Goal: Task Accomplishment & Management: Manage account settings

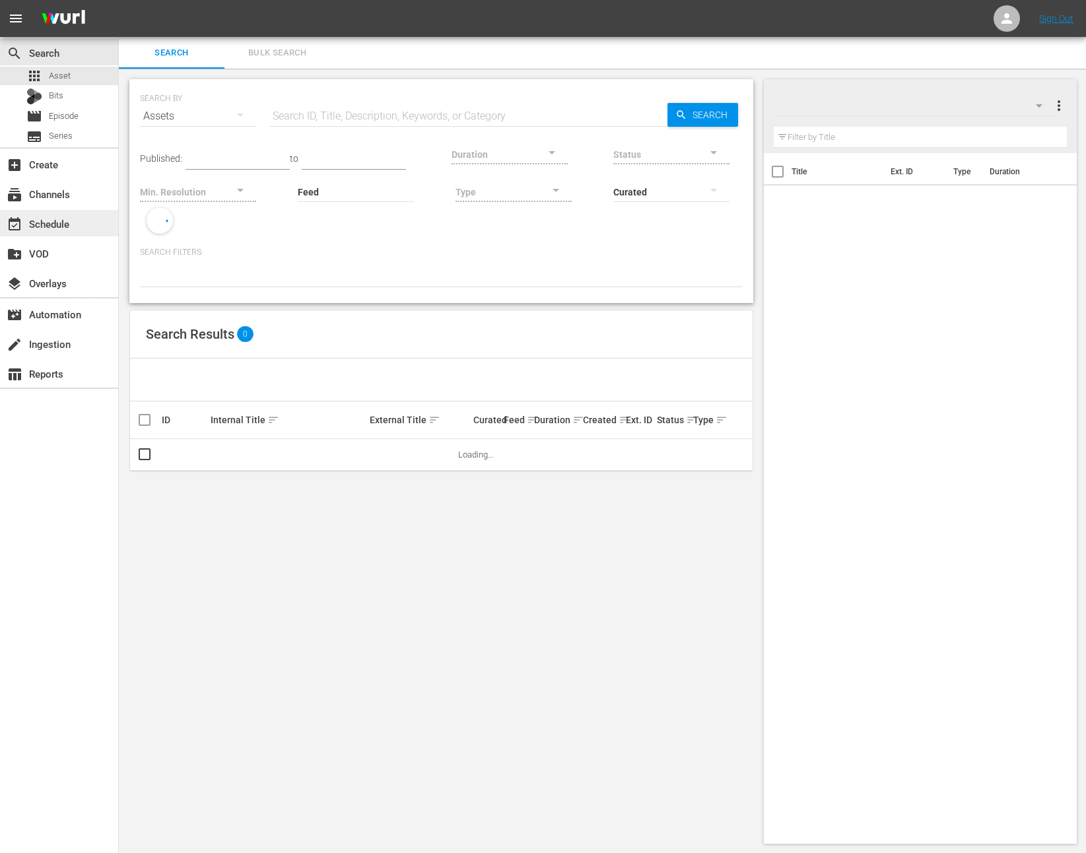
click at [110, 221] on div "event_available Schedule" at bounding box center [59, 223] width 118 height 26
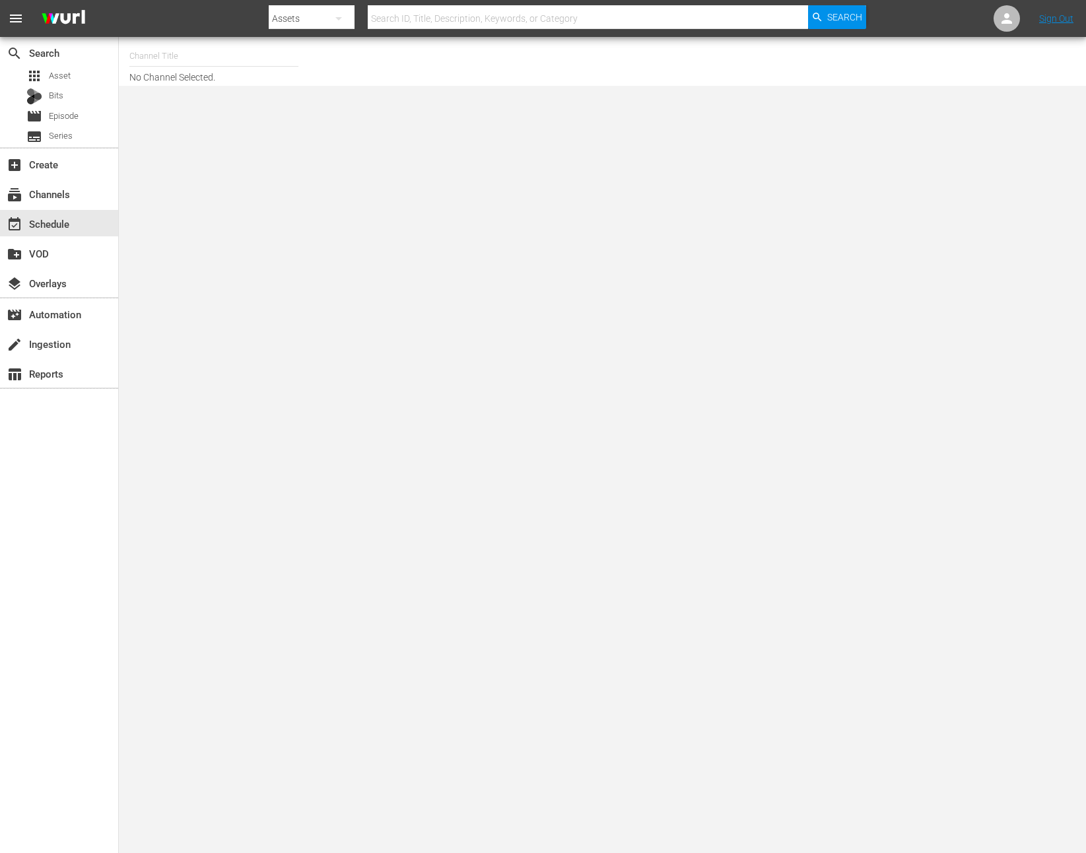
click at [170, 67] on input "text" at bounding box center [213, 56] width 169 height 32
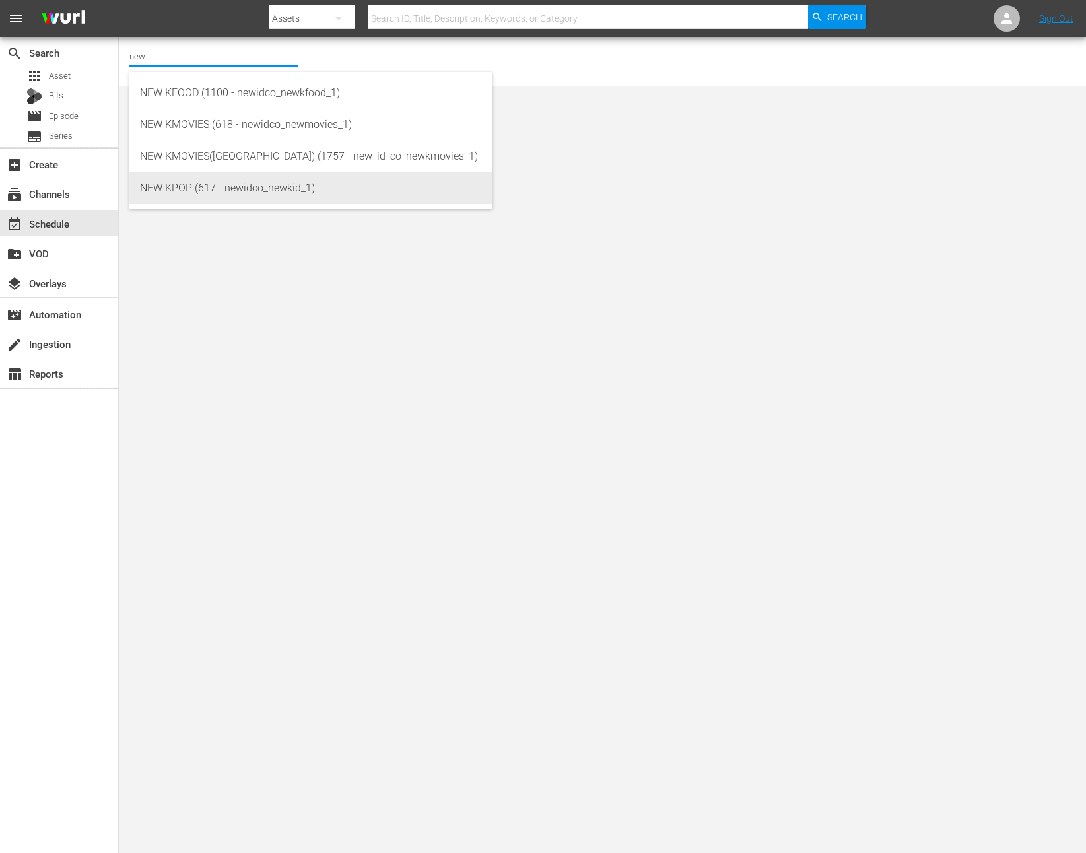
click at [189, 187] on div "NEW KPOP (617 - newidco_newkid_1)" at bounding box center [311, 188] width 342 height 32
type input "NEW KPOP (617 - newidco_newkid_1)"
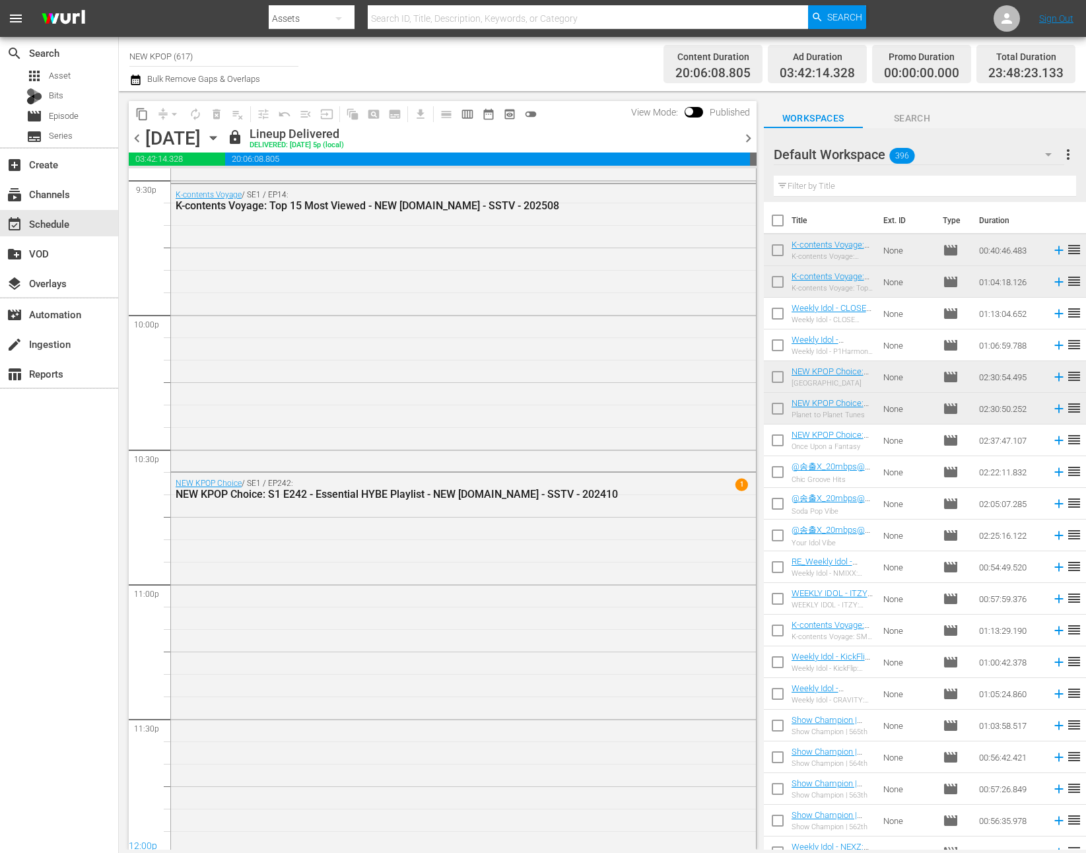
scroll to position [5811, 0]
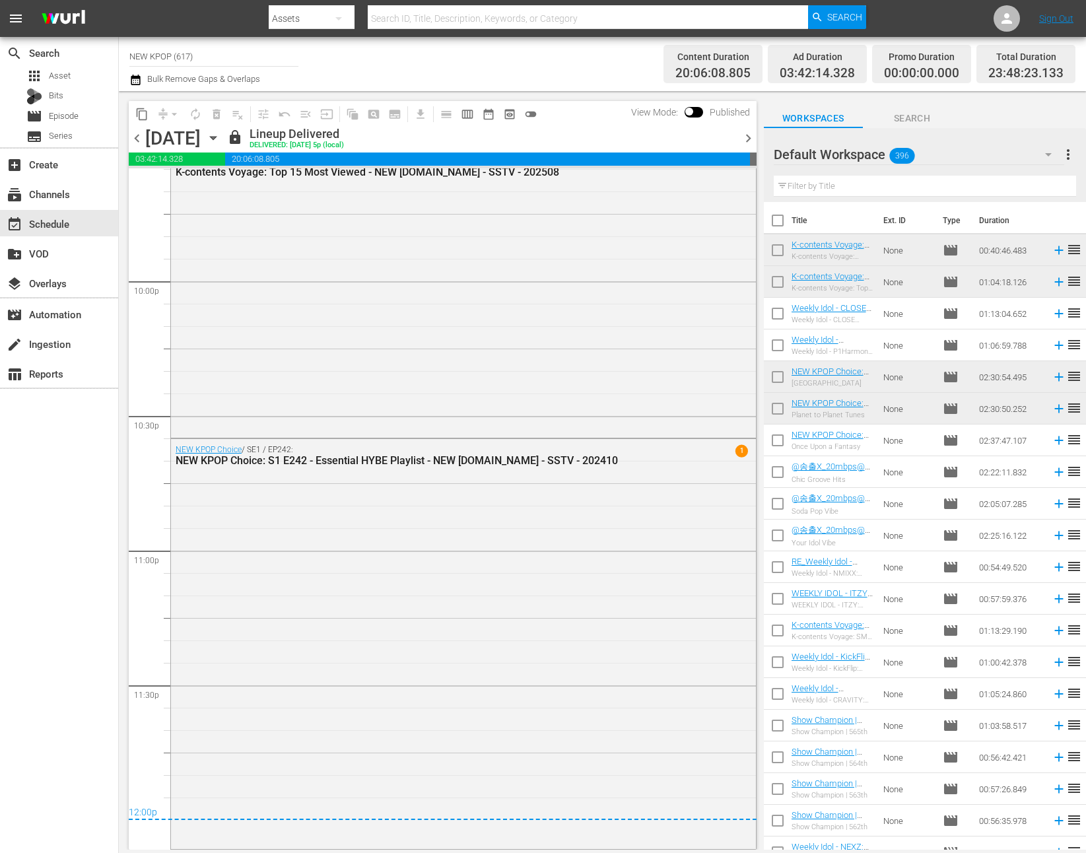
click at [747, 132] on span "chevron_right" at bounding box center [748, 138] width 16 height 16
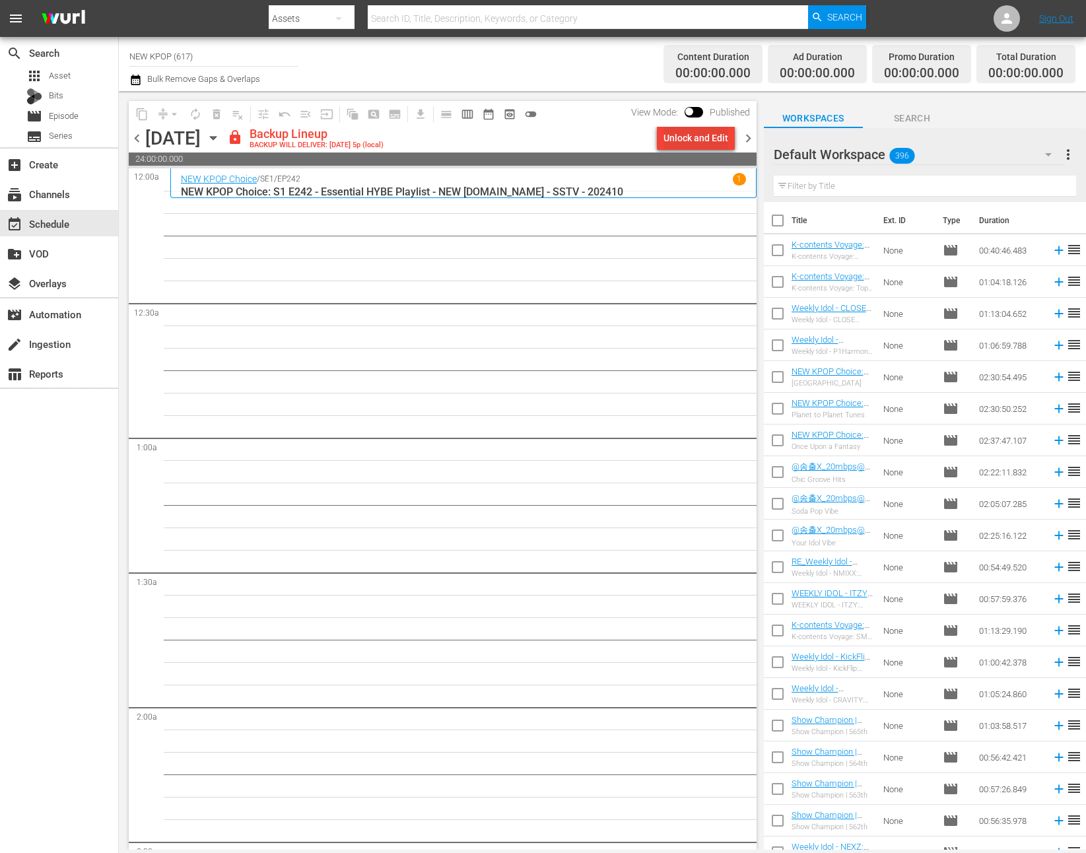
click at [698, 137] on div "Unlock and Edit" at bounding box center [695, 138] width 65 height 24
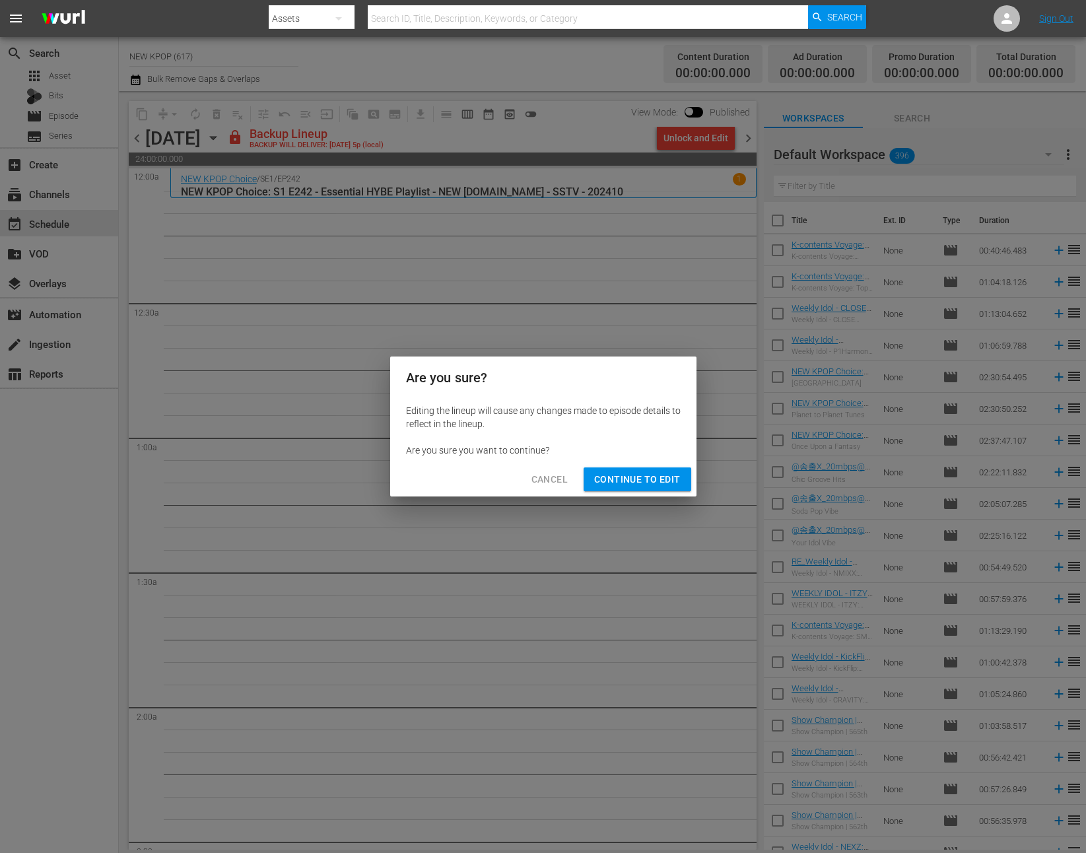
click at [638, 470] on button "Continue to Edit" at bounding box center [636, 479] width 107 height 24
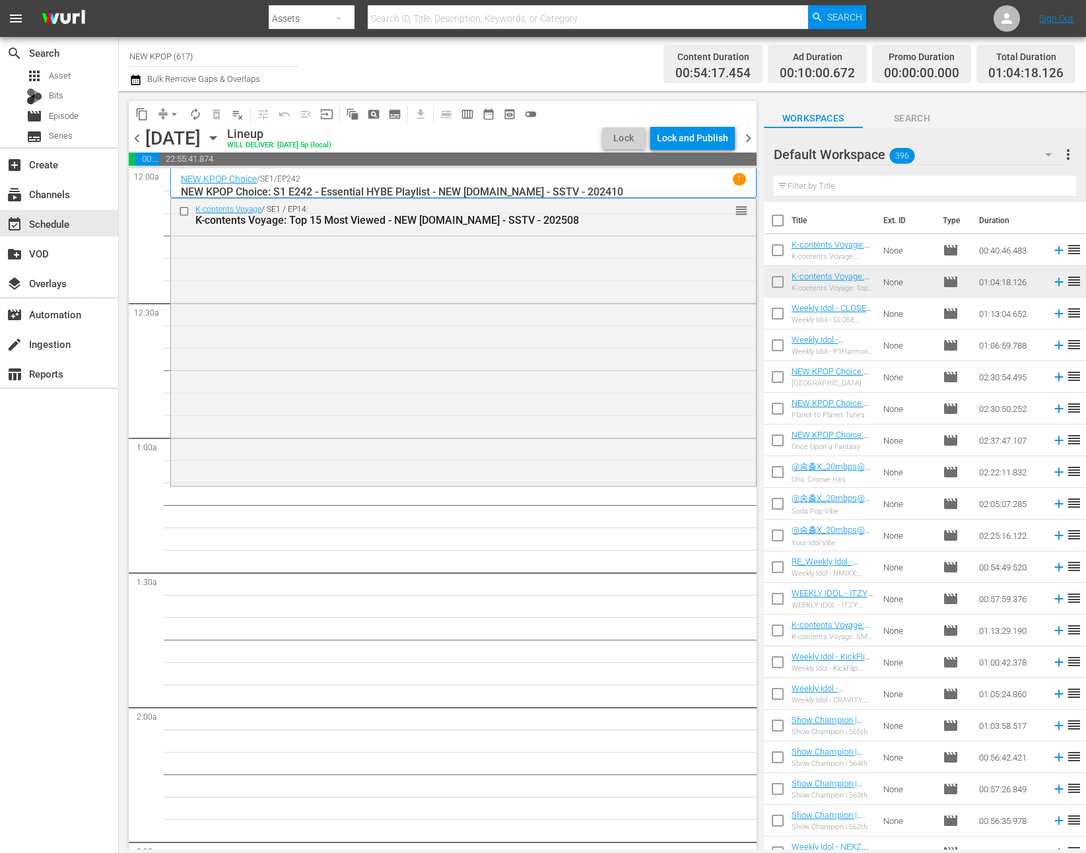
click at [321, 422] on div "K-contents Voyage / SE1 / EP14: K-contents Voyage: Top 15 Most Viewed - NEW K.I…" at bounding box center [463, 341] width 585 height 284
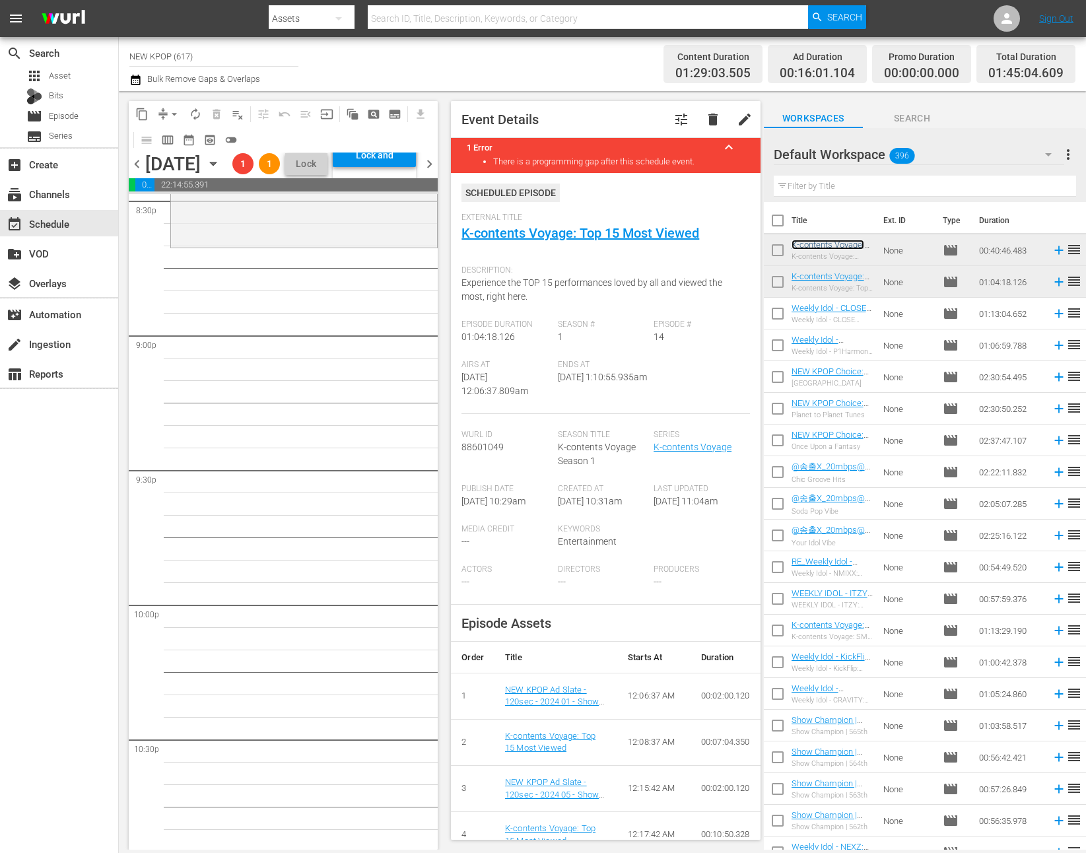
scroll to position [5198, 0]
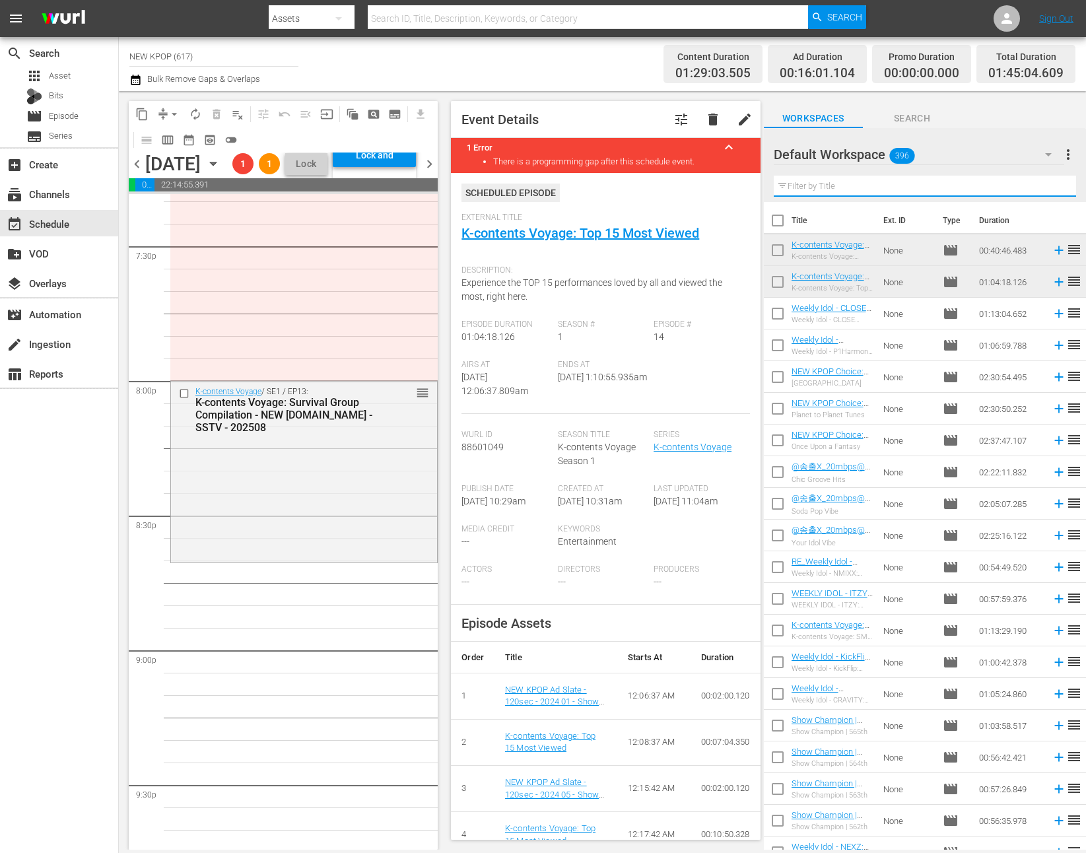
click at [845, 183] on input "text" at bounding box center [924, 186] width 302 height 21
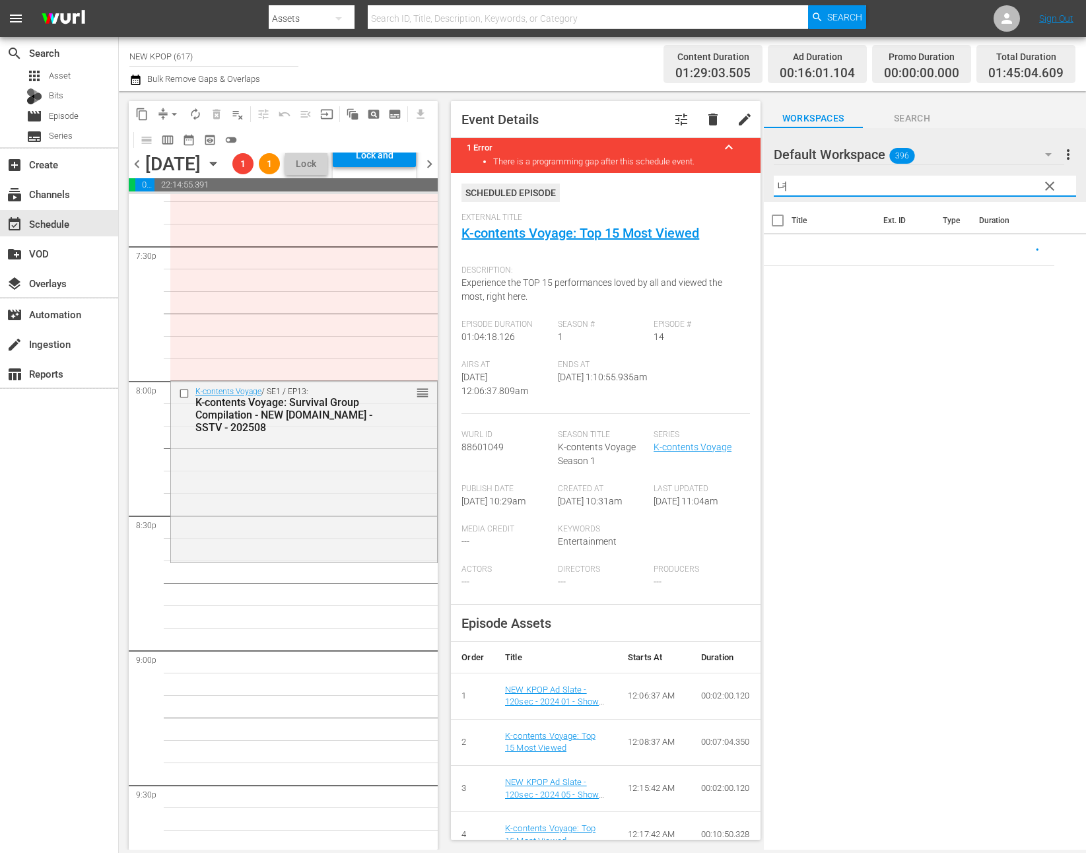
type input "ㄴ"
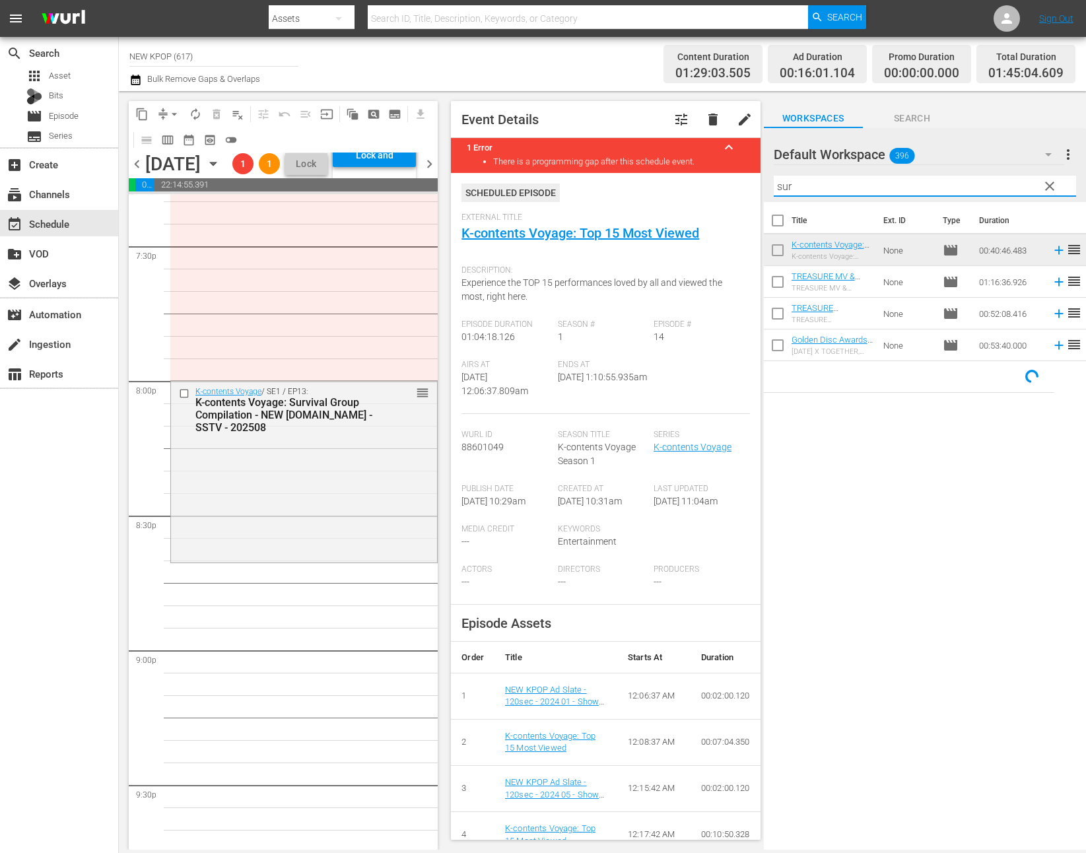
click at [874, 717] on div "Title Ext. ID Type Duration K-contents Voyage: Survival Group Compilation - NEW…" at bounding box center [925, 526] width 322 height 649
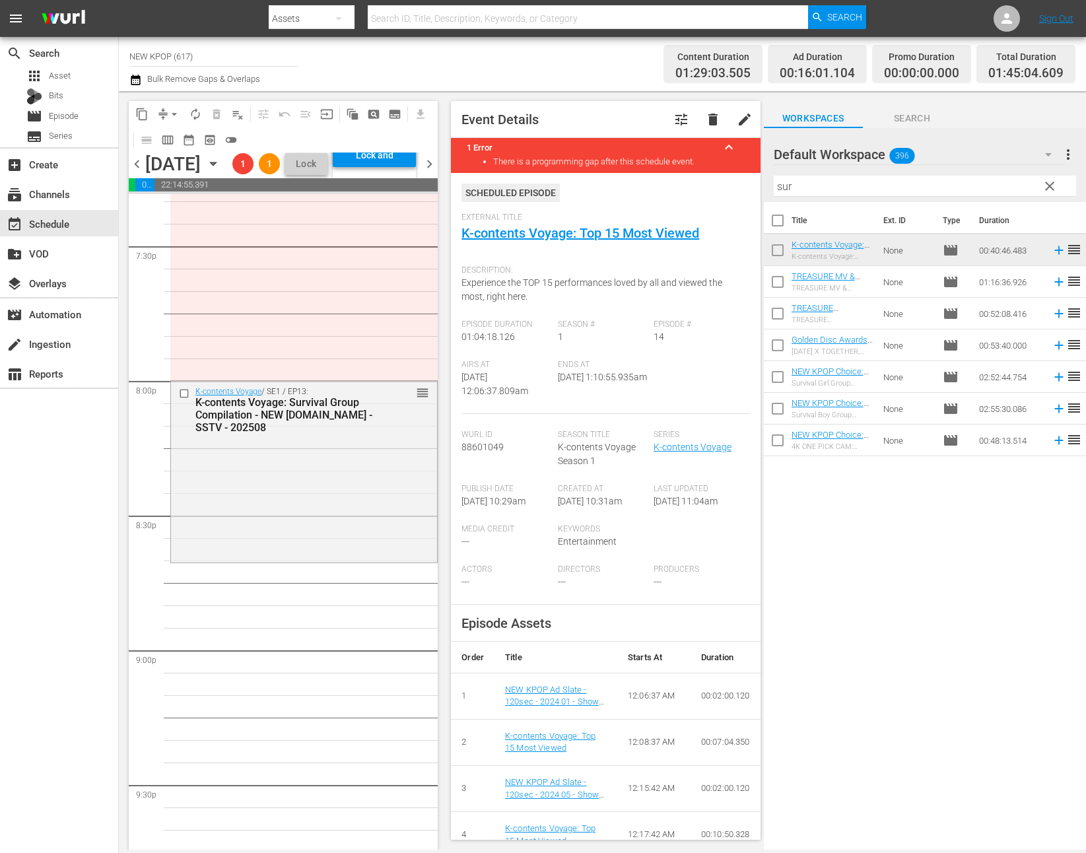
click at [833, 189] on input "sur" at bounding box center [924, 186] width 302 height 21
click at [393, 490] on div "K-contents Voyage / SE1 / EP13: K-contents Voyage: Survival Group Compilation -…" at bounding box center [304, 470] width 266 height 179
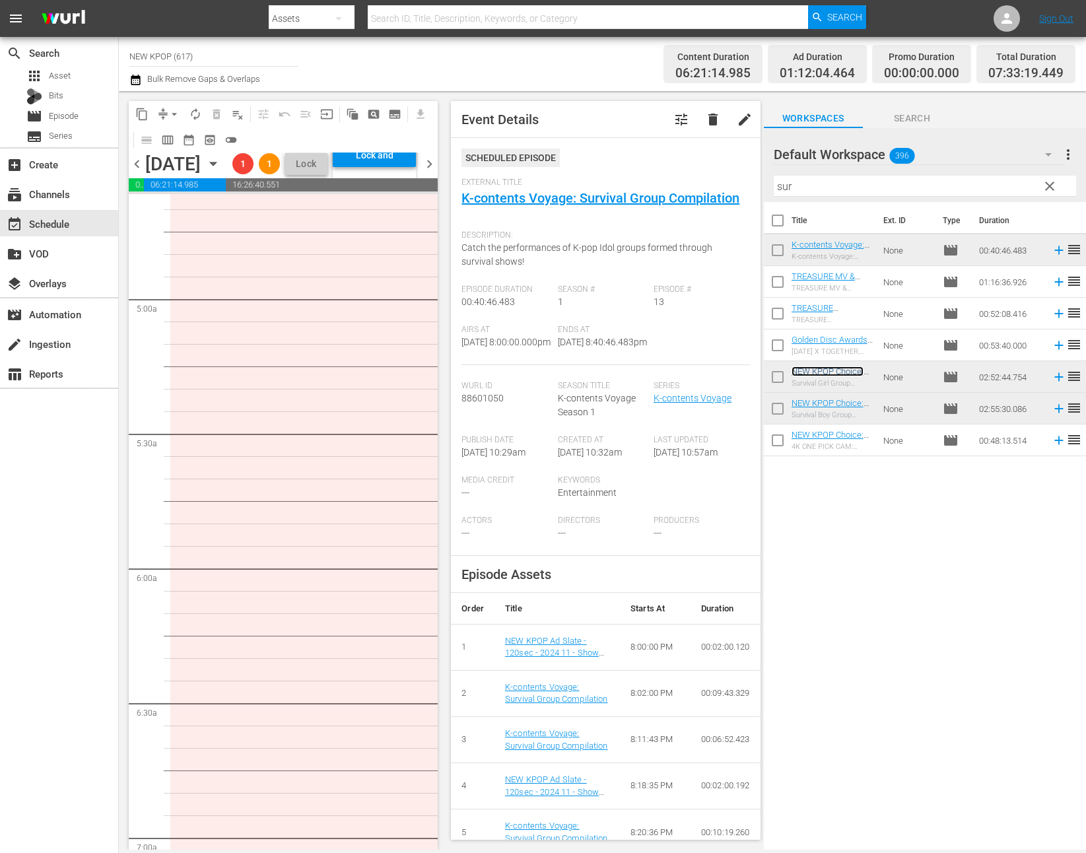
scroll to position [0, 0]
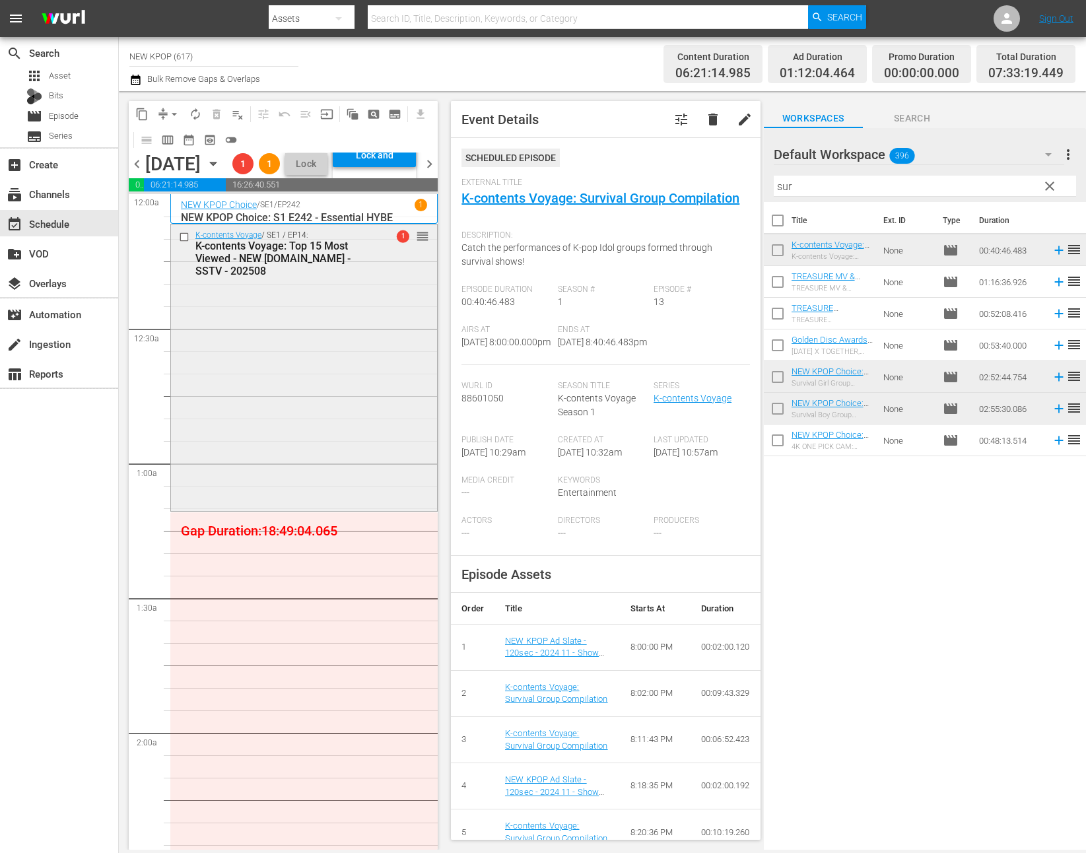
click at [321, 476] on div "K-contents Voyage / SE1 / EP14: K-contents Voyage: Top 15 Most Viewed - NEW K.I…" at bounding box center [304, 366] width 266 height 284
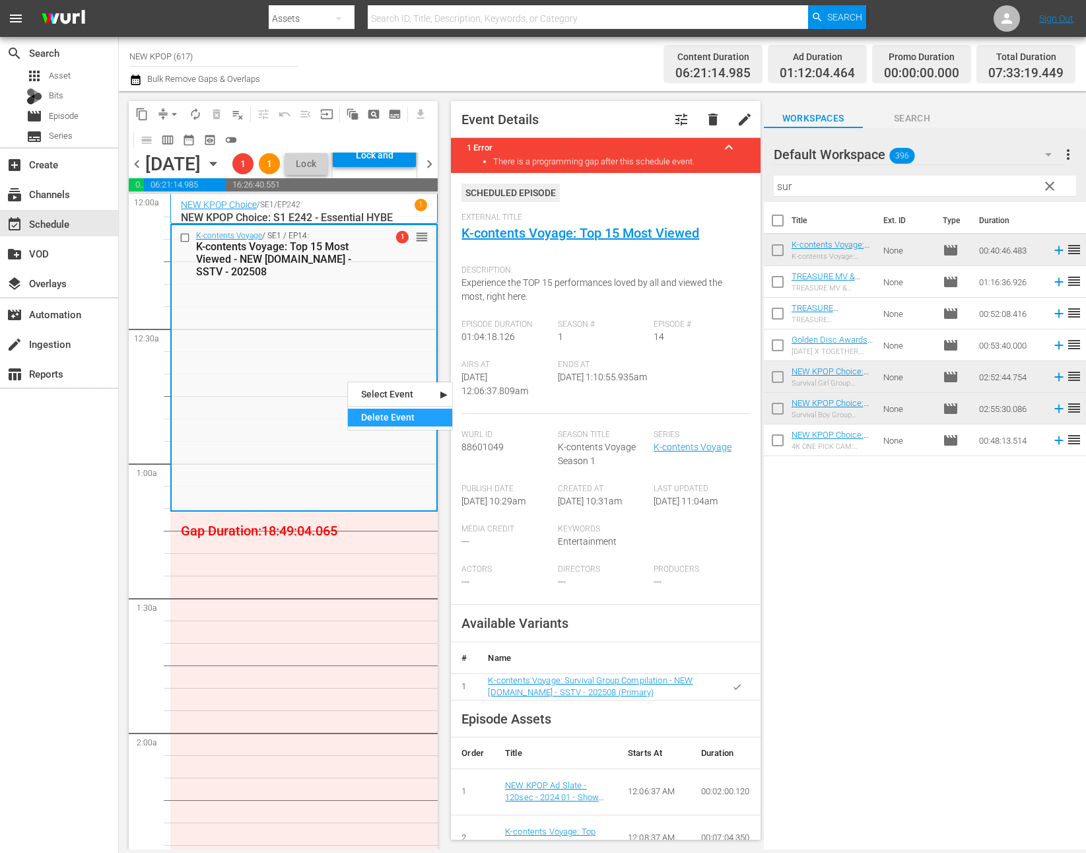
click at [393, 418] on div "Delete Event" at bounding box center [400, 418] width 104 height 18
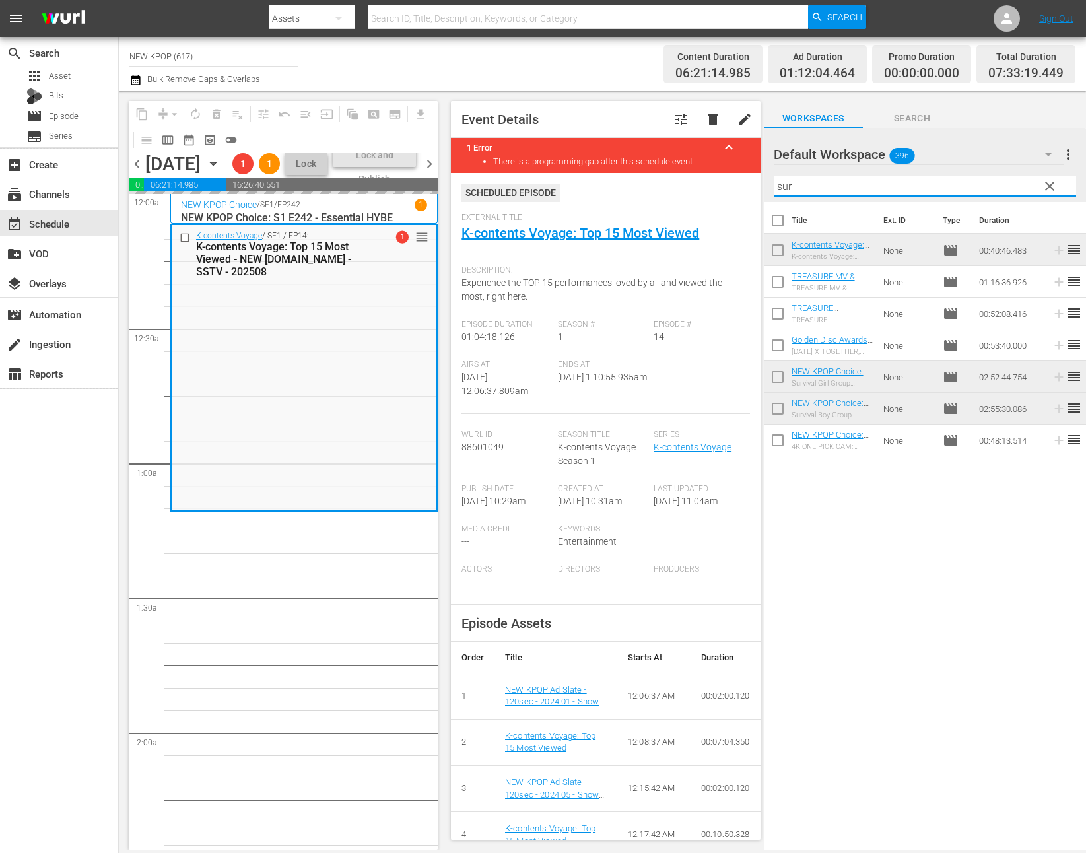
click at [839, 190] on input "sur" at bounding box center [924, 186] width 302 height 21
drag, startPoint x: 839, startPoint y: 190, endPoint x: 731, endPoint y: 158, distance: 113.4
click at [731, 158] on div "content_copy compress arrow_drop_down autorenew_outlined delete_forever_outline…" at bounding box center [602, 470] width 967 height 758
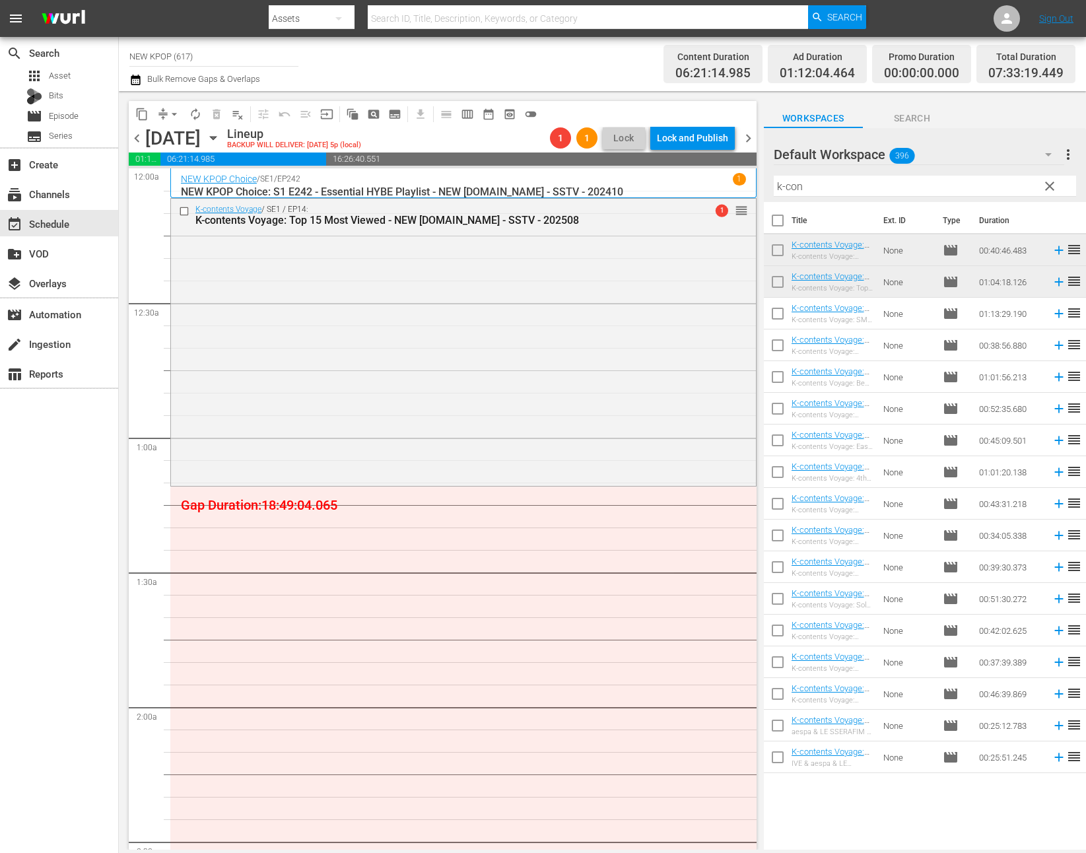
drag, startPoint x: 820, startPoint y: 280, endPoint x: 30, endPoint y: 639, distance: 866.8
click at [915, 189] on input "k-con" at bounding box center [924, 186] width 302 height 21
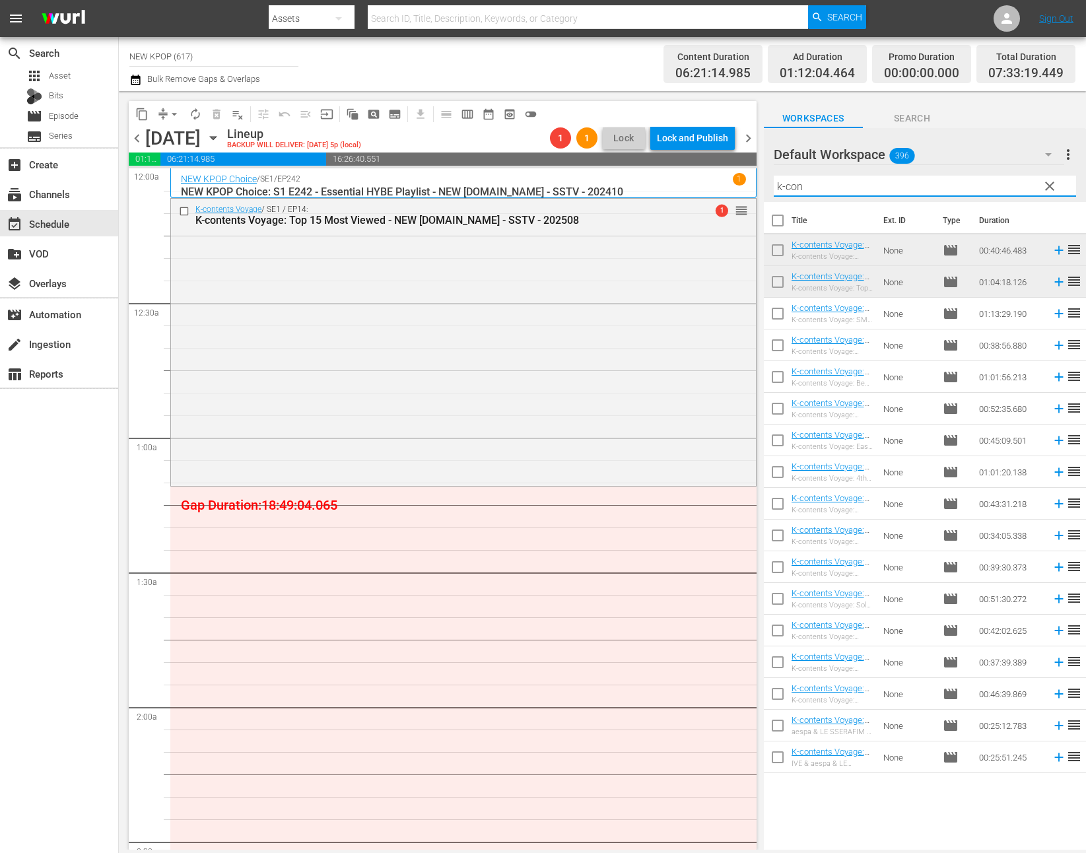
type input ","
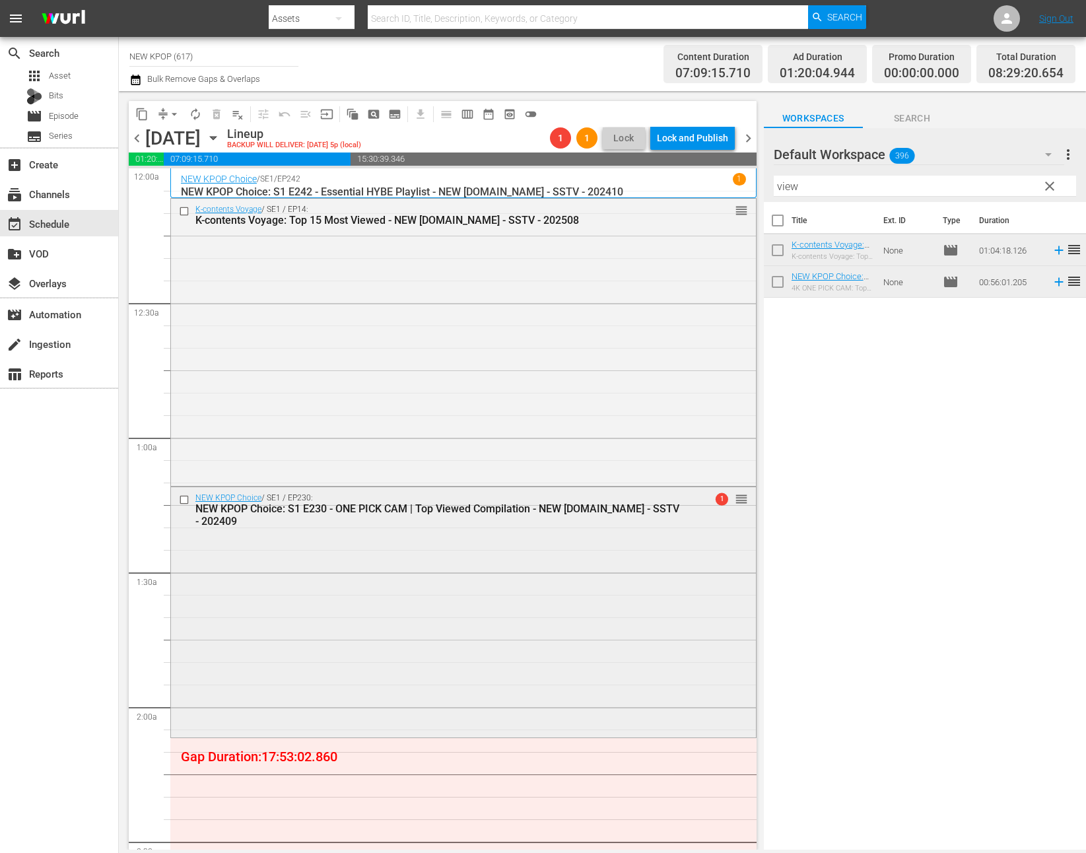
click at [324, 713] on div "NEW KPOP Choice / SE1 / EP230: NEW KPOP Choice: S1 E230 - ONE PICK CAM | Top Vi…" at bounding box center [463, 610] width 585 height 247
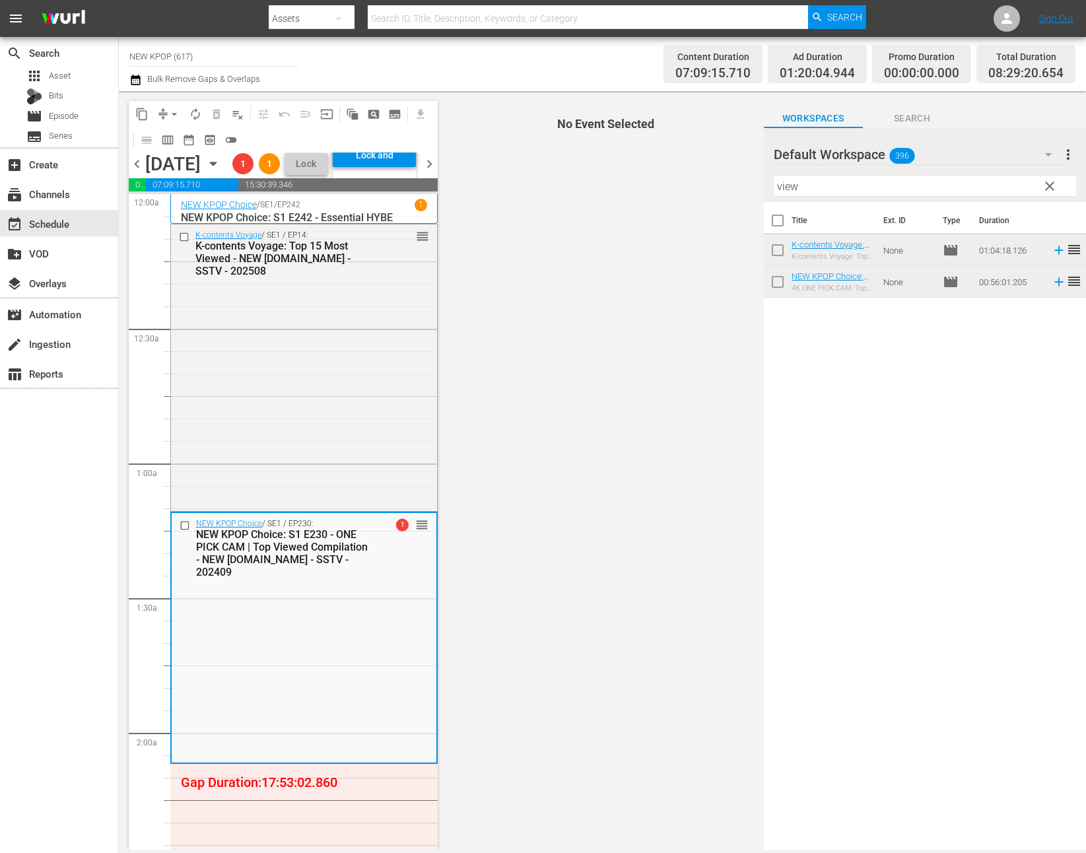
click at [324, 713] on div "NEW KPOP Choice / SE1 / EP230: NEW KPOP Choice: S1 E230 - ONE PICK CAM | Top Vi…" at bounding box center [304, 636] width 265 height 247
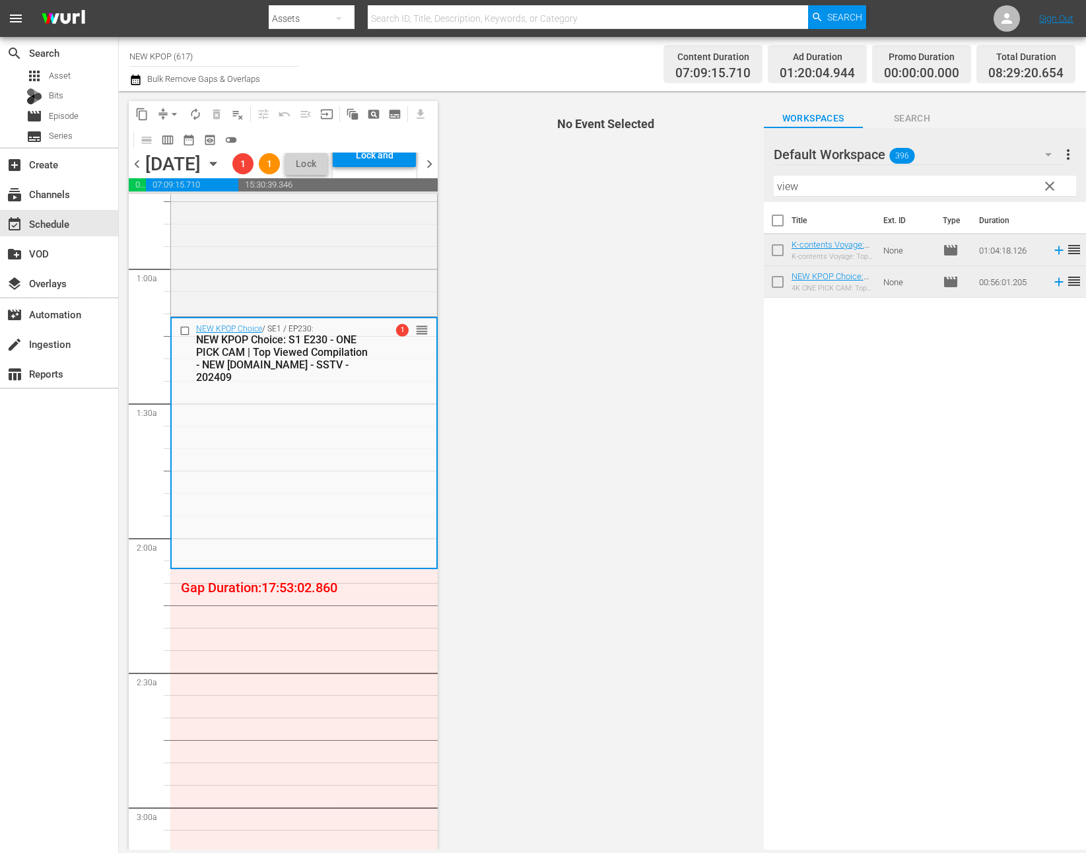
scroll to position [224, 0]
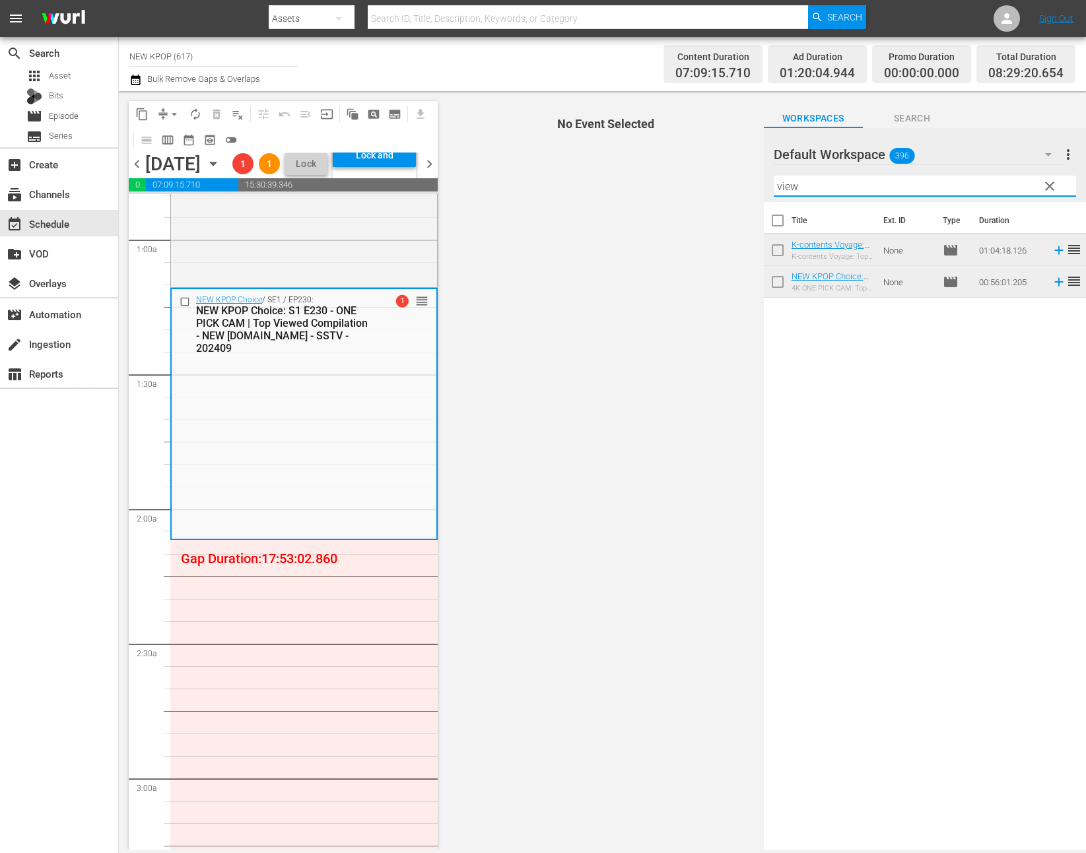
drag, startPoint x: 832, startPoint y: 193, endPoint x: 733, endPoint y: 167, distance: 101.8
click at [733, 167] on div "content_copy compress arrow_drop_down autorenew_outlined delete_forever_outline…" at bounding box center [602, 470] width 967 height 758
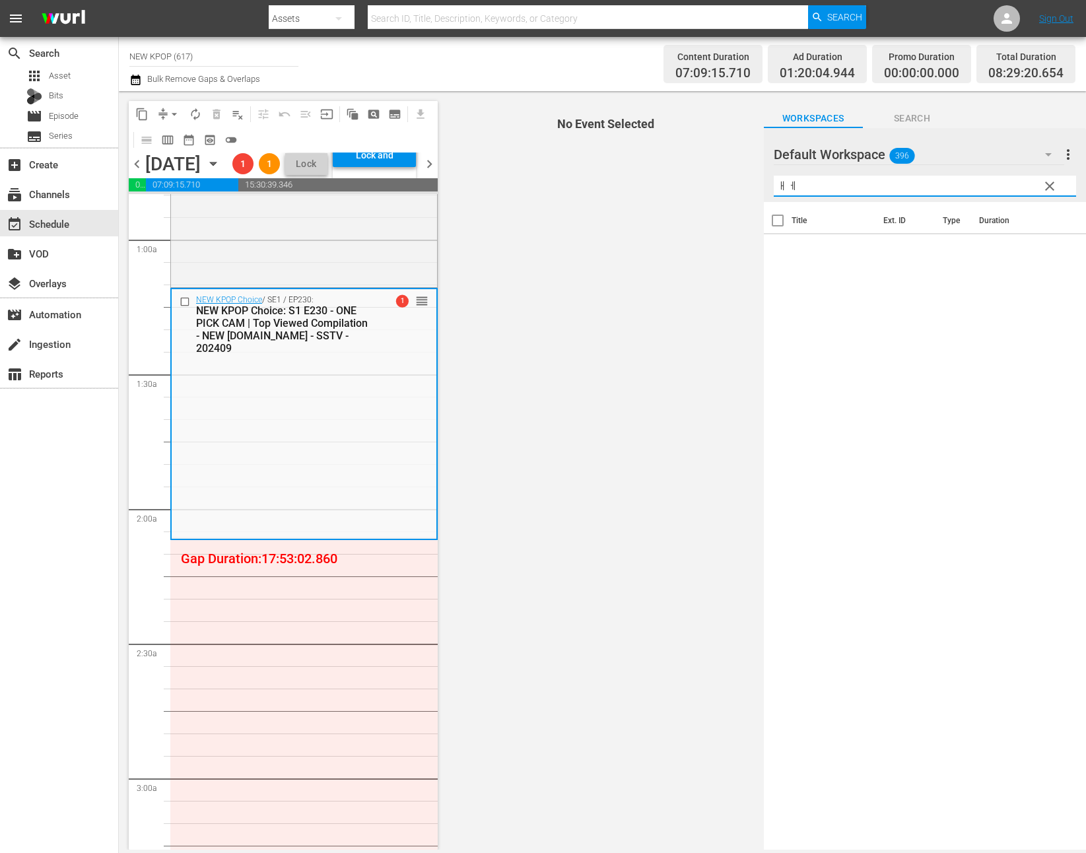
type input "ㅐ"
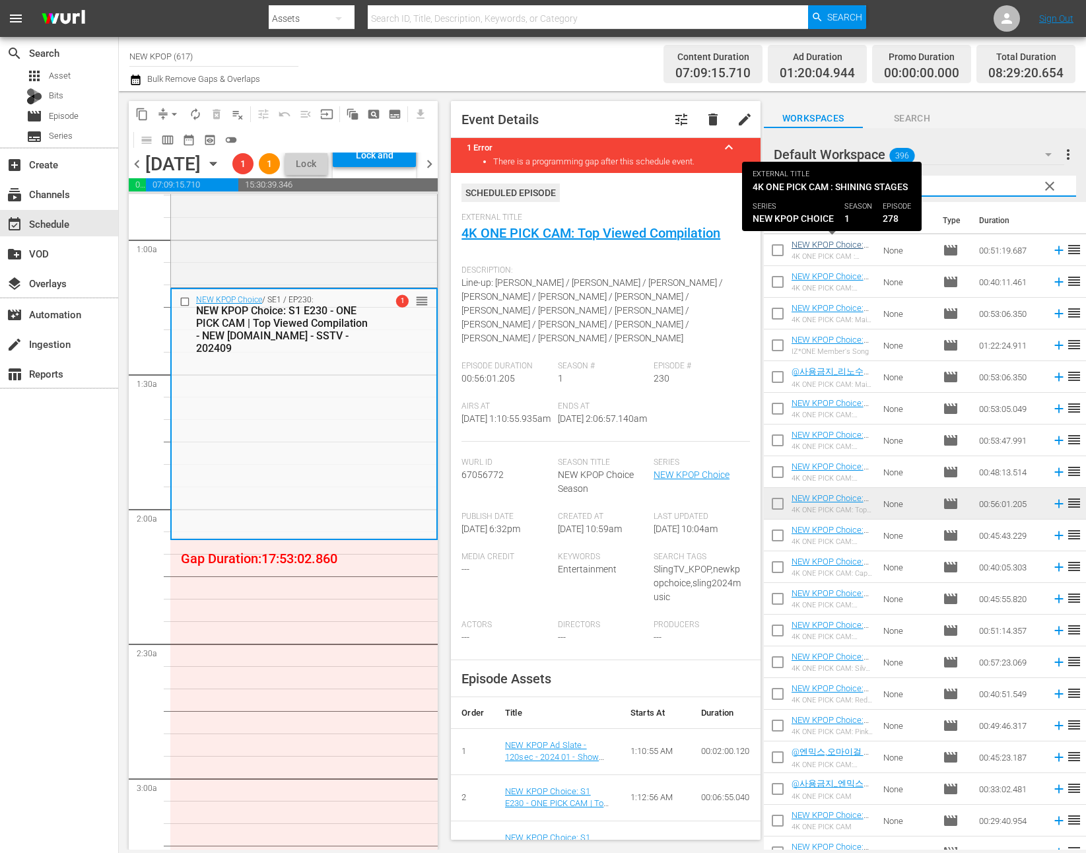
type input "one"
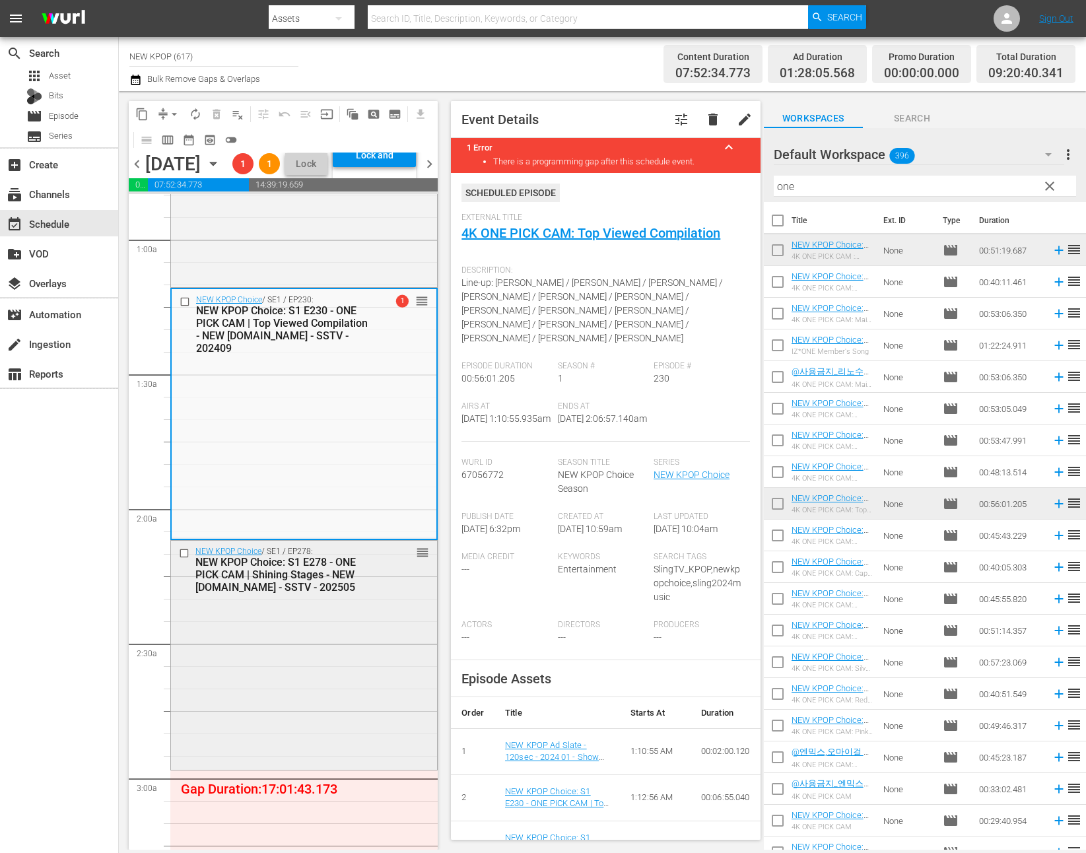
click at [303, 651] on div "NEW KPOP Choice / SE1 / EP278: NEW KPOP Choice: S1 E278 - ONE PICK CAM | Shinin…" at bounding box center [304, 653] width 266 height 226
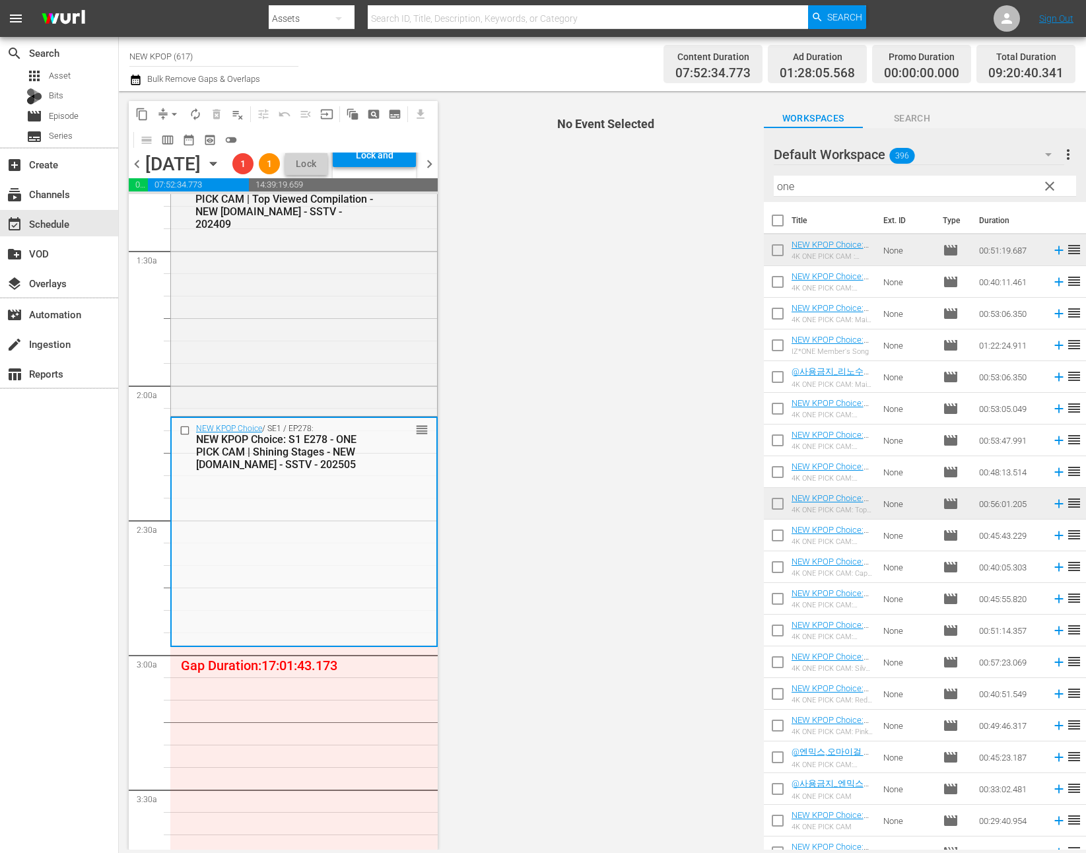
scroll to position [422, 0]
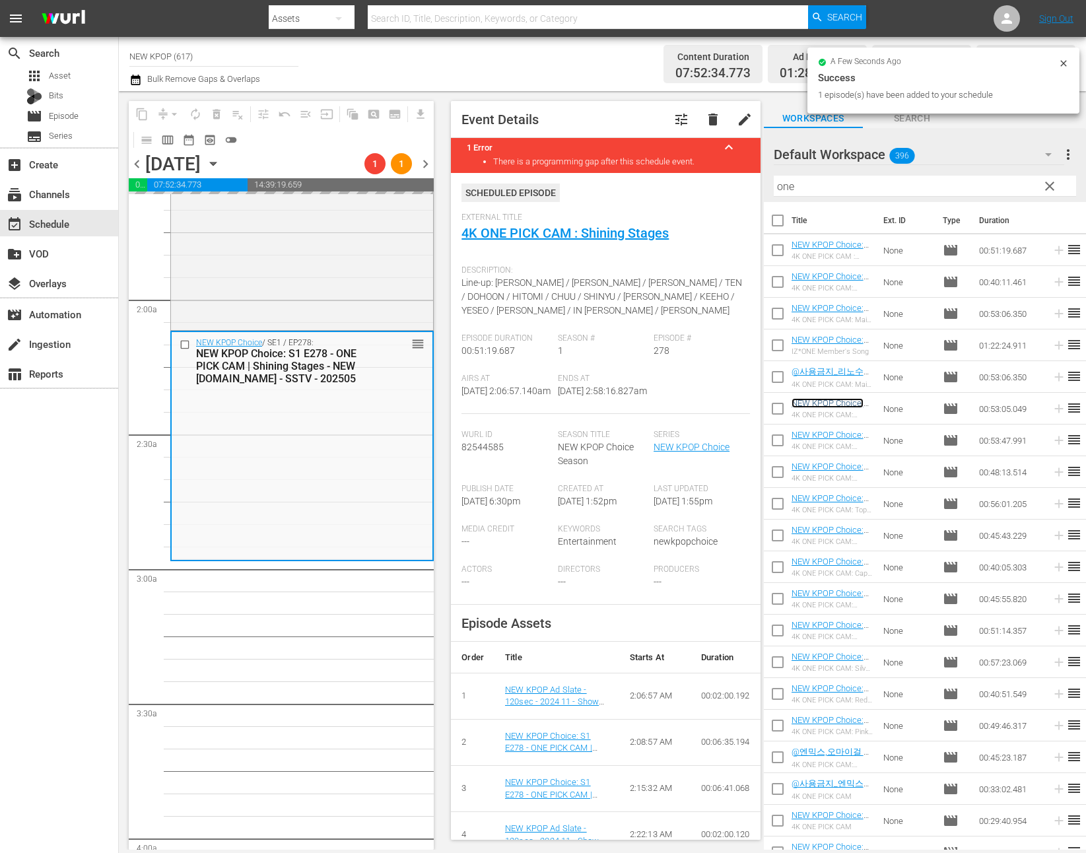
scroll to position [451, 0]
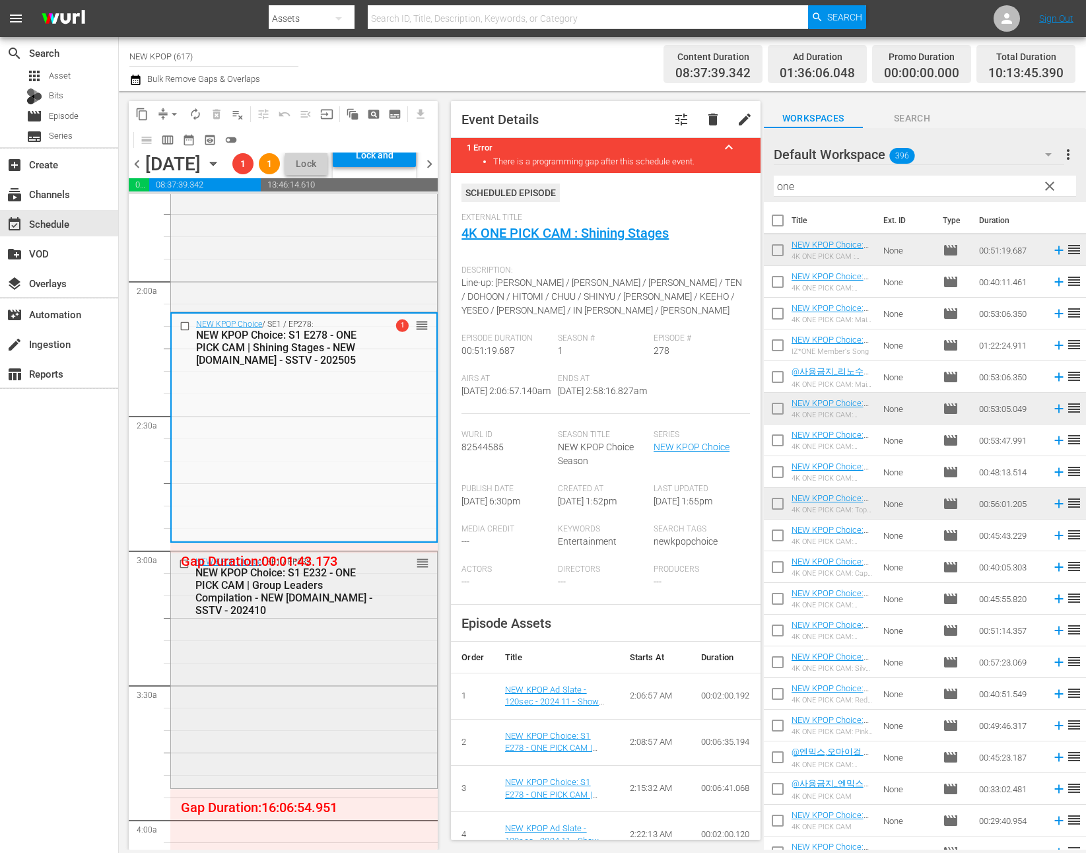
click at [268, 616] on div "NEW KPOP Choice: S1 E232 - ONE PICK CAM | Group Leaders Compilation - NEW K.ID …" at bounding box center [284, 591] width 178 height 50
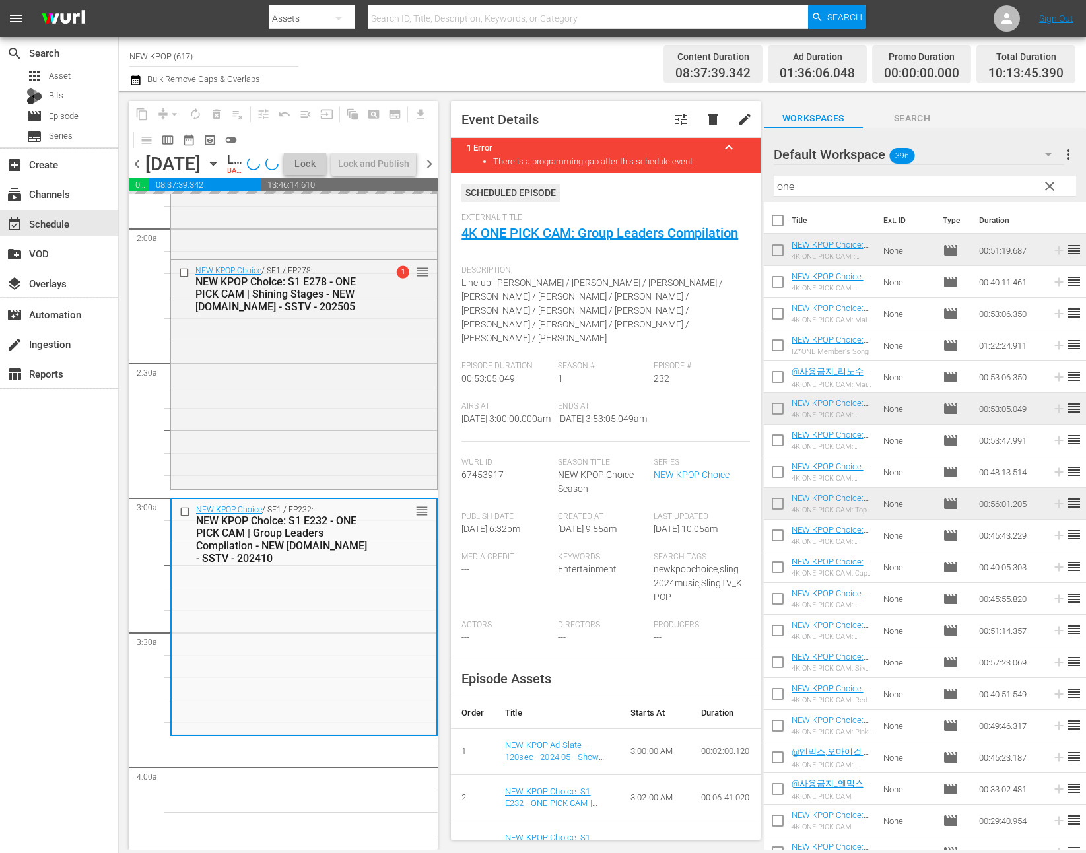
scroll to position [656, 0]
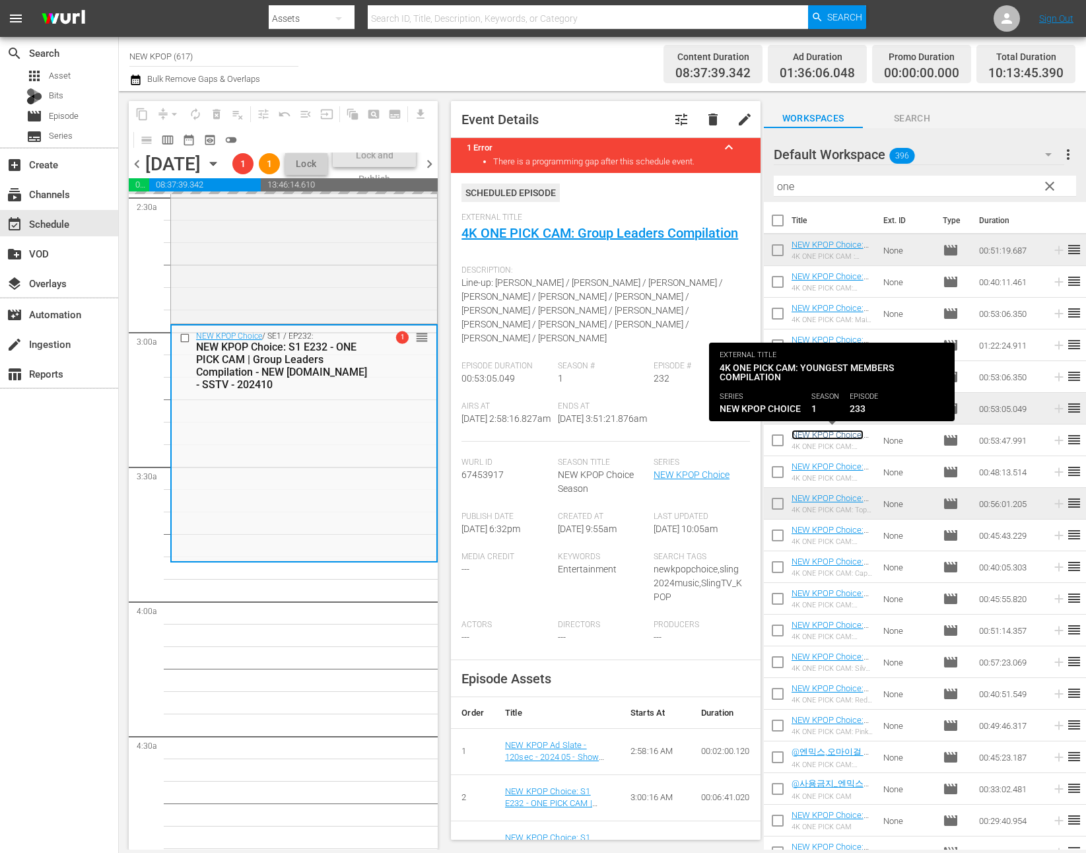
scroll to position [671, 0]
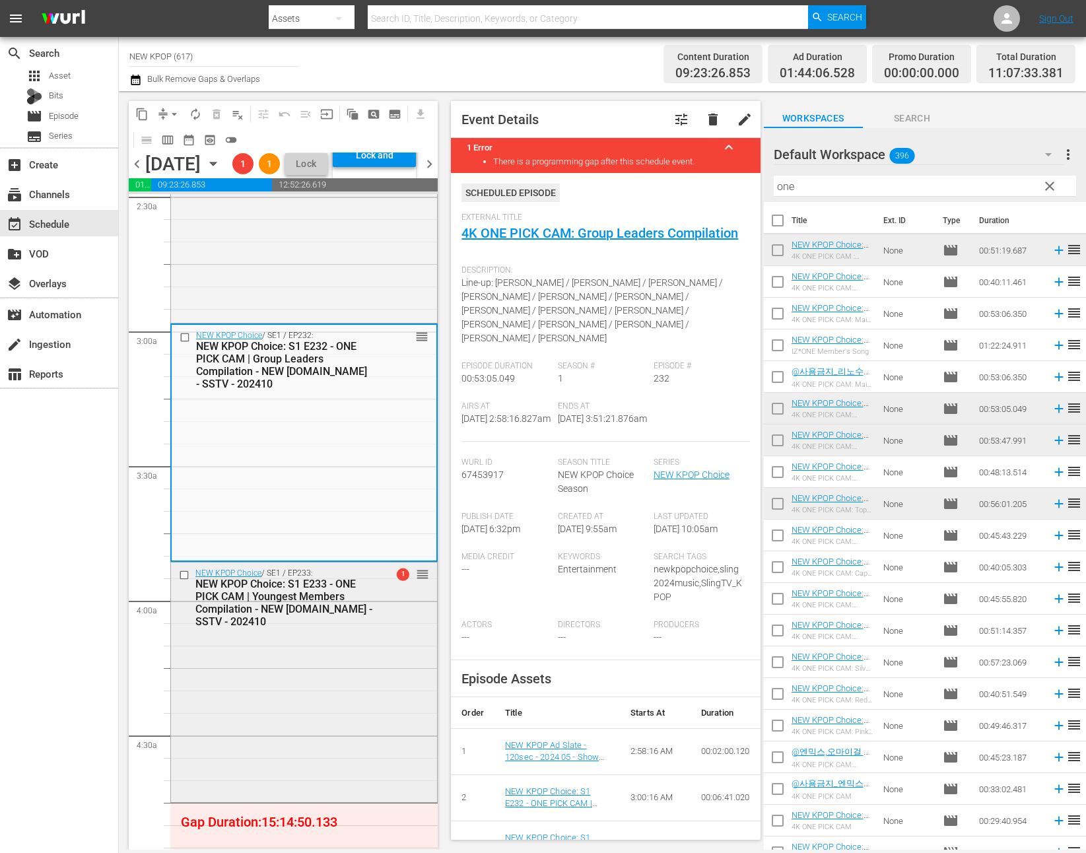
click at [297, 741] on div "NEW KPOP Choice / SE1 / EP233: NEW KPOP Choice: S1 E233 - ONE PICK CAM | Younge…" at bounding box center [304, 681] width 266 height 238
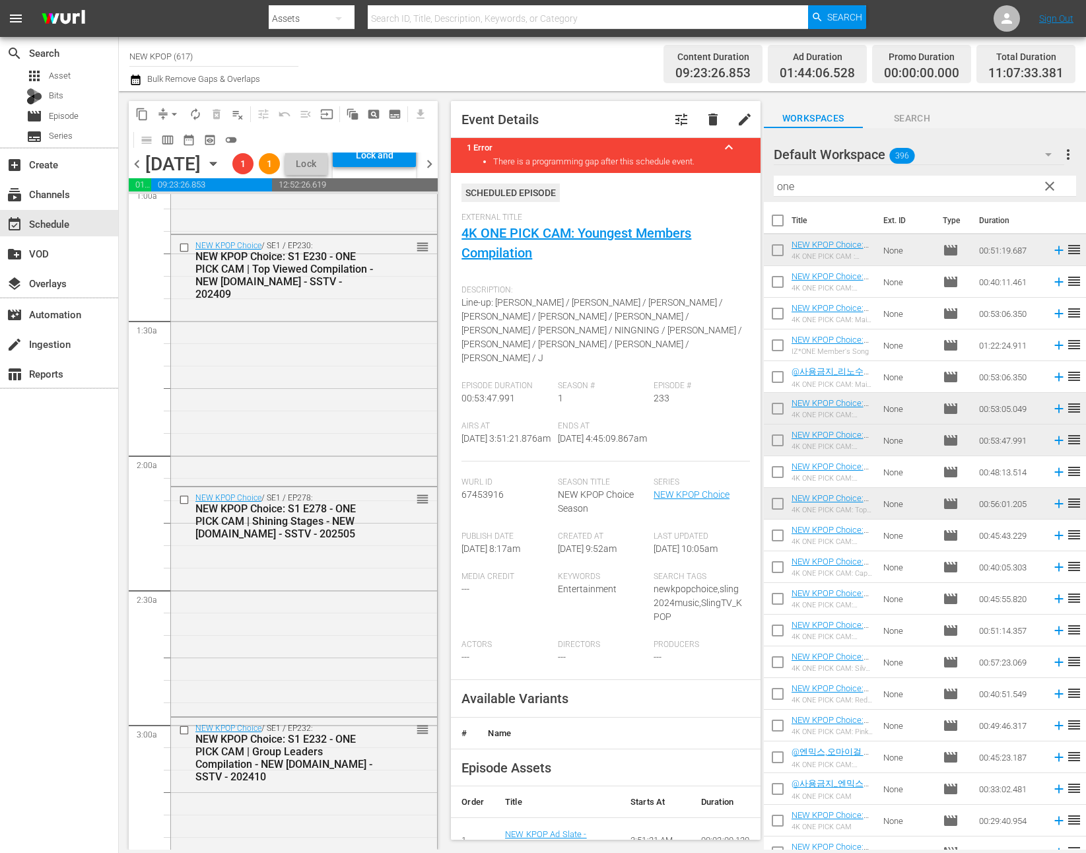
scroll to position [0, 0]
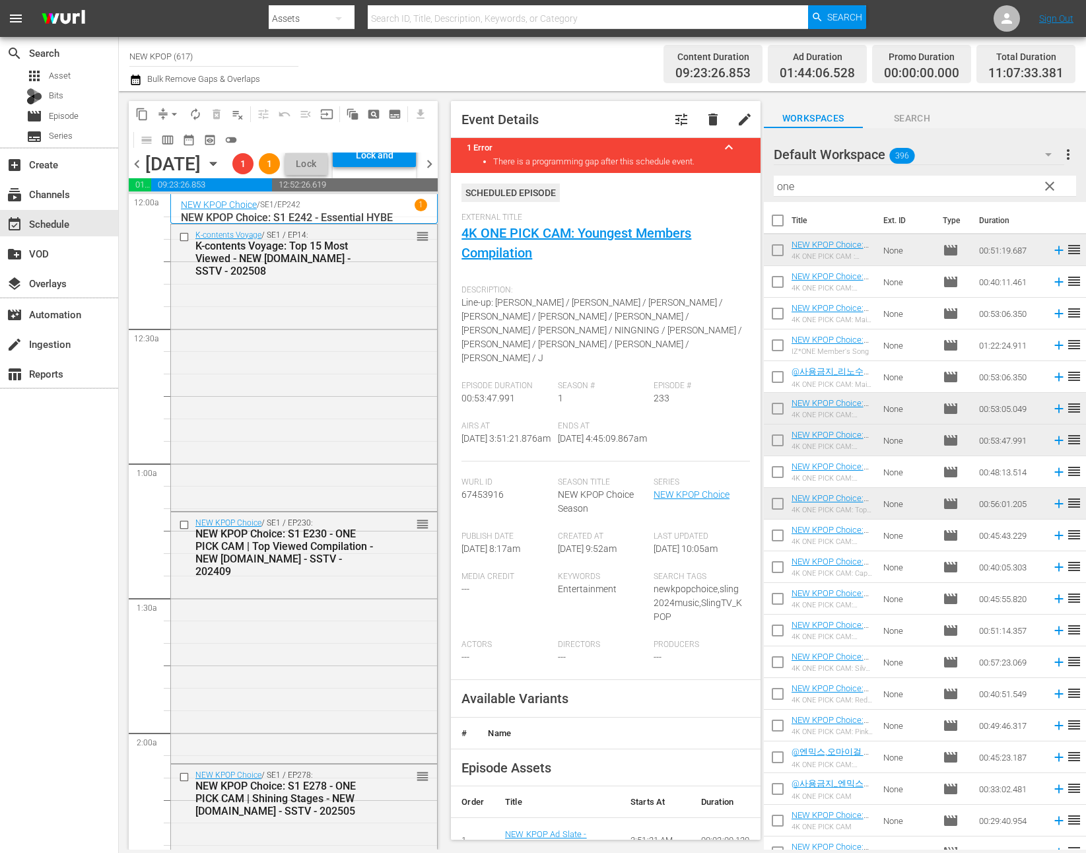
click at [327, 509] on div "K-contents Voyage / SE1 / EP14: K-contents Voyage: Top 15 Most Viewed - NEW K.I…" at bounding box center [304, 366] width 266 height 284
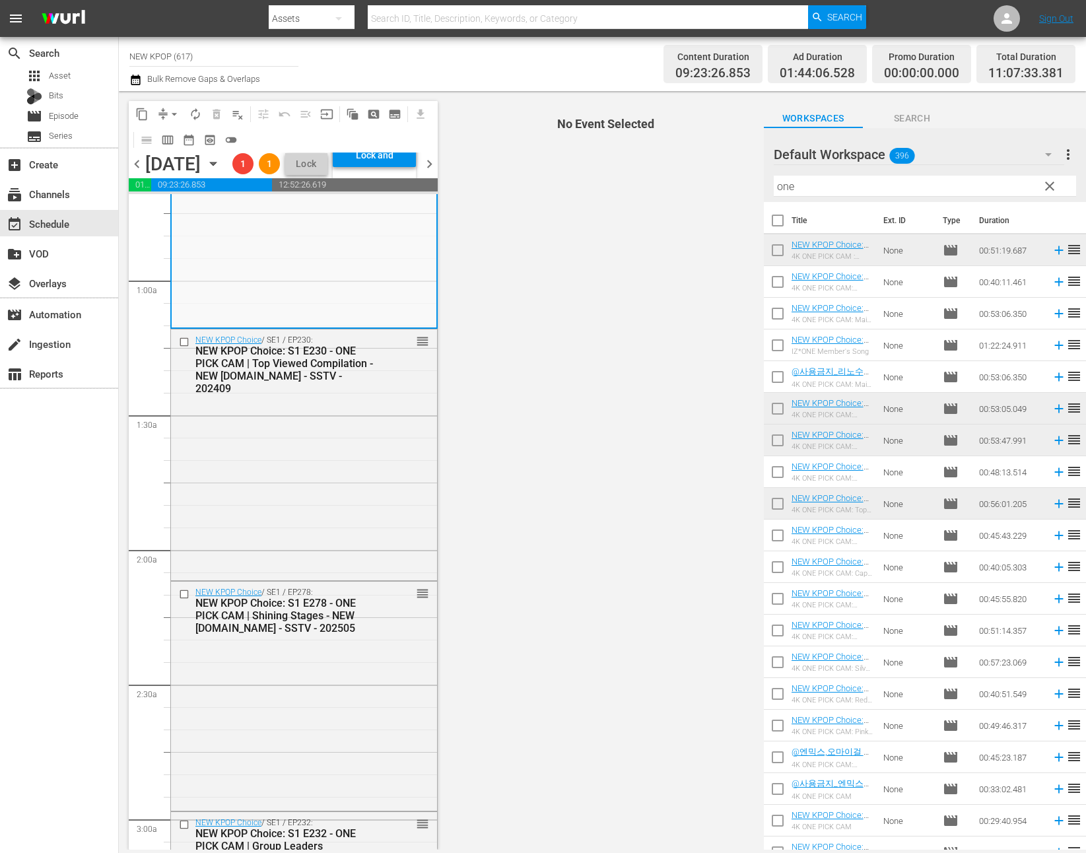
click at [327, 517] on div "NEW KPOP Choice / SE1 / EP230: NEW KPOP Choice: S1 E230 - ONE PICK CAM | Top Vi…" at bounding box center [304, 452] width 266 height 247
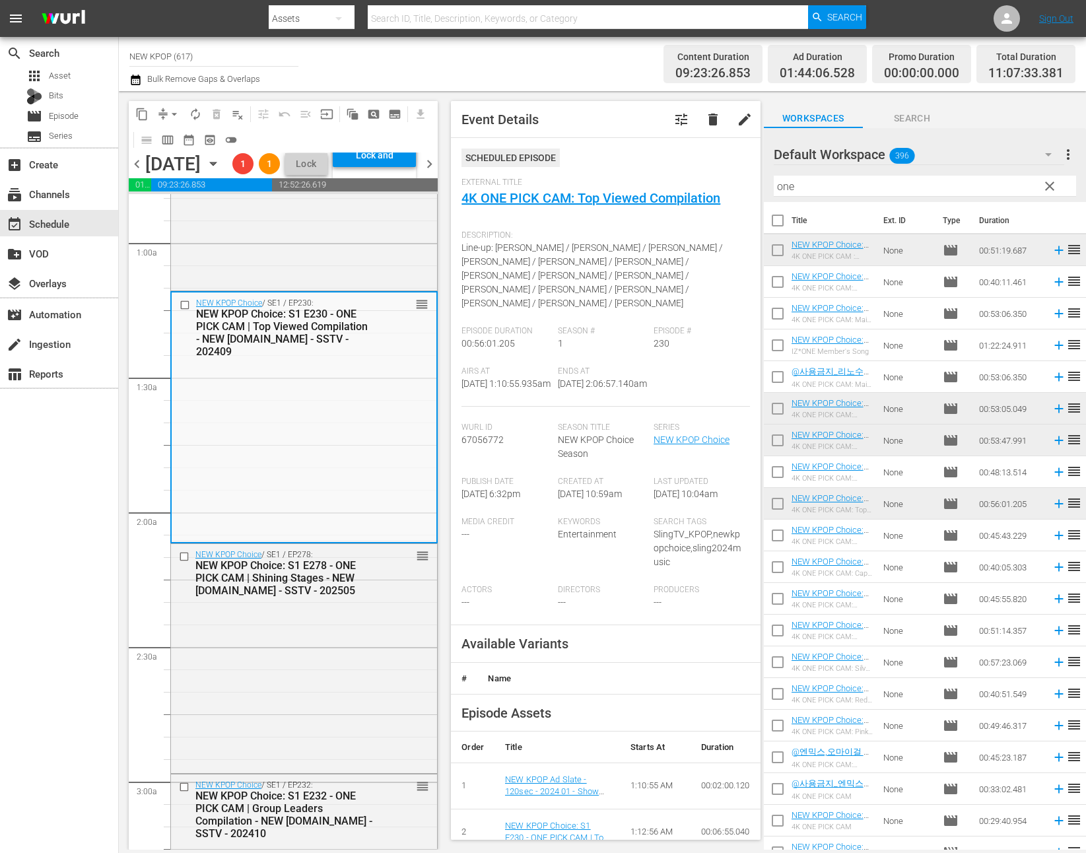
scroll to position [405, 0]
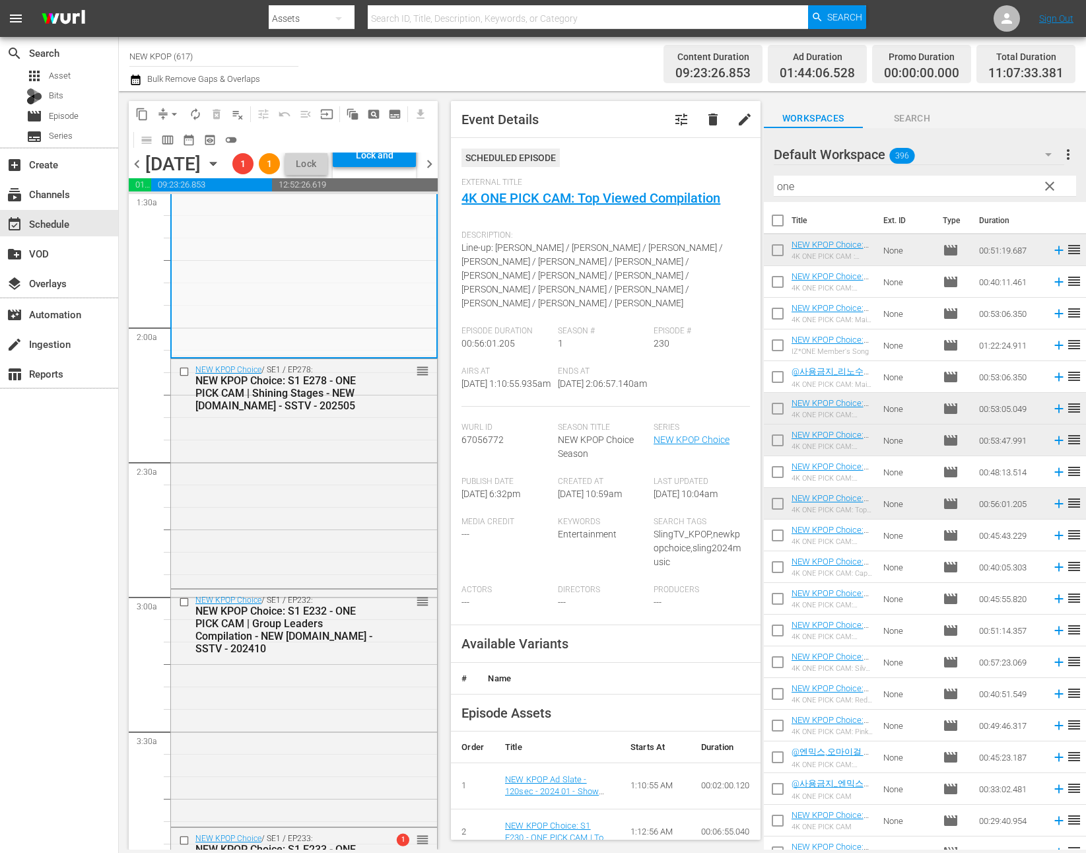
click at [327, 517] on div "NEW KPOP Choice / SE1 / EP278: NEW KPOP Choice: S1 E278 - ONE PICK CAM | Shinin…" at bounding box center [304, 472] width 266 height 226
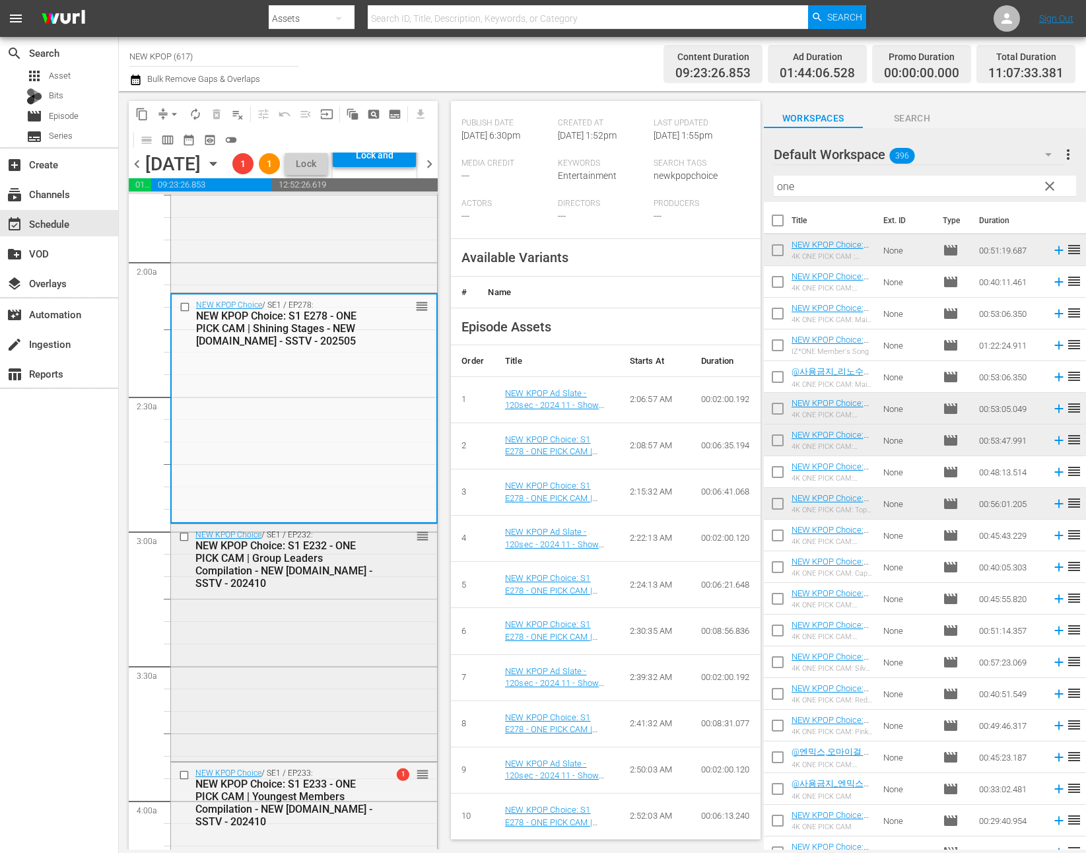
scroll to position [535, 0]
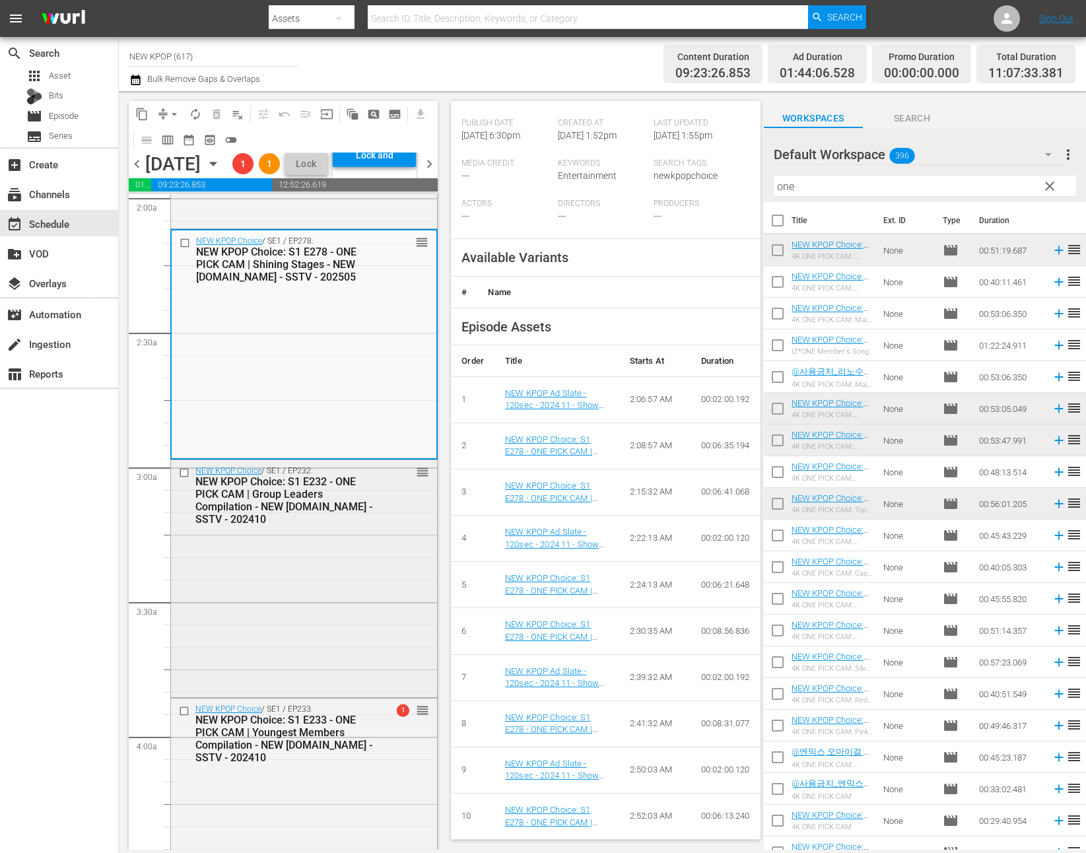
click at [281, 634] on div "NEW KPOP Choice / SE1 / EP232: NEW KPOP Choice: S1 E232 - ONE PICK CAM | Group …" at bounding box center [304, 577] width 266 height 234
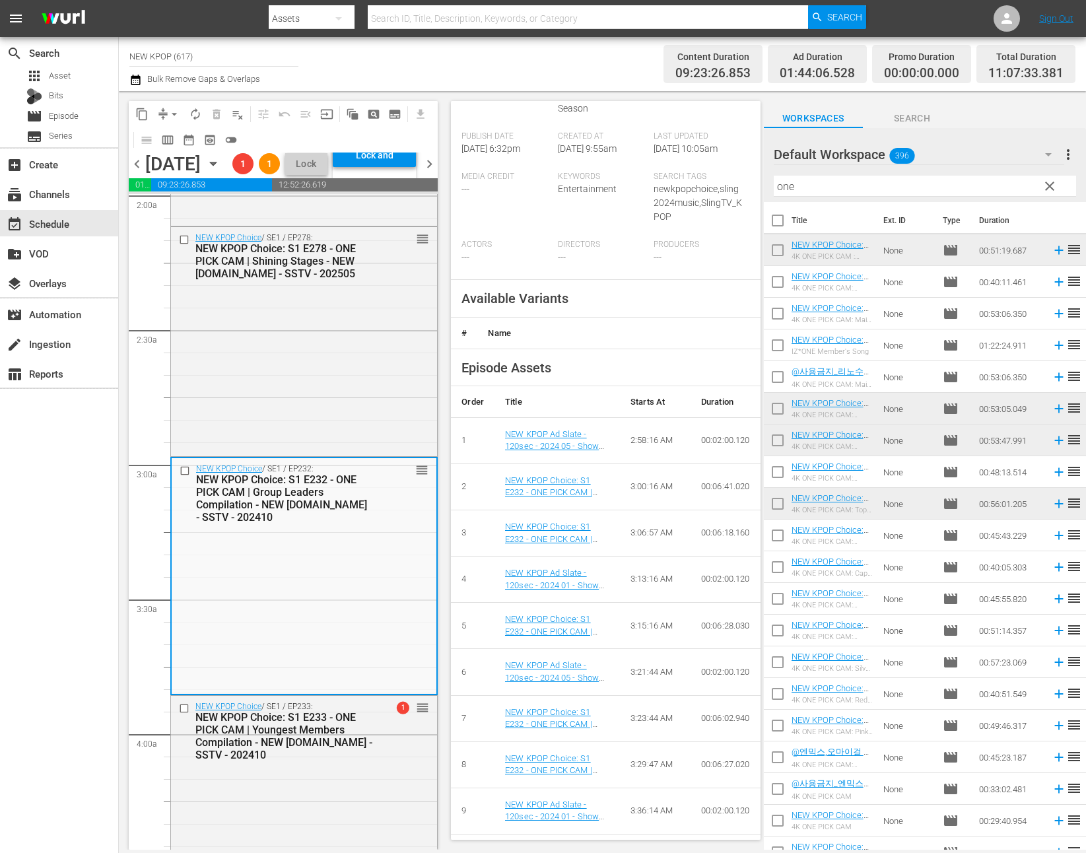
scroll to position [484, 0]
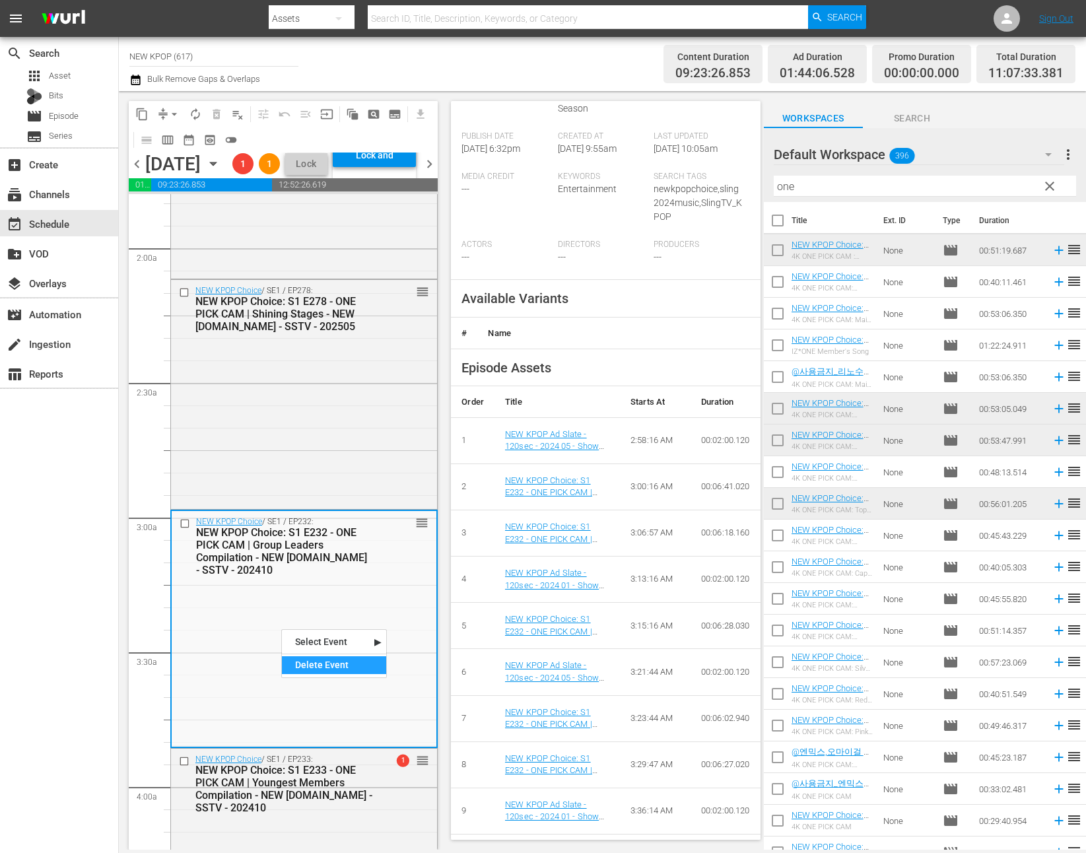
click at [316, 666] on div "Delete Event" at bounding box center [334, 665] width 104 height 18
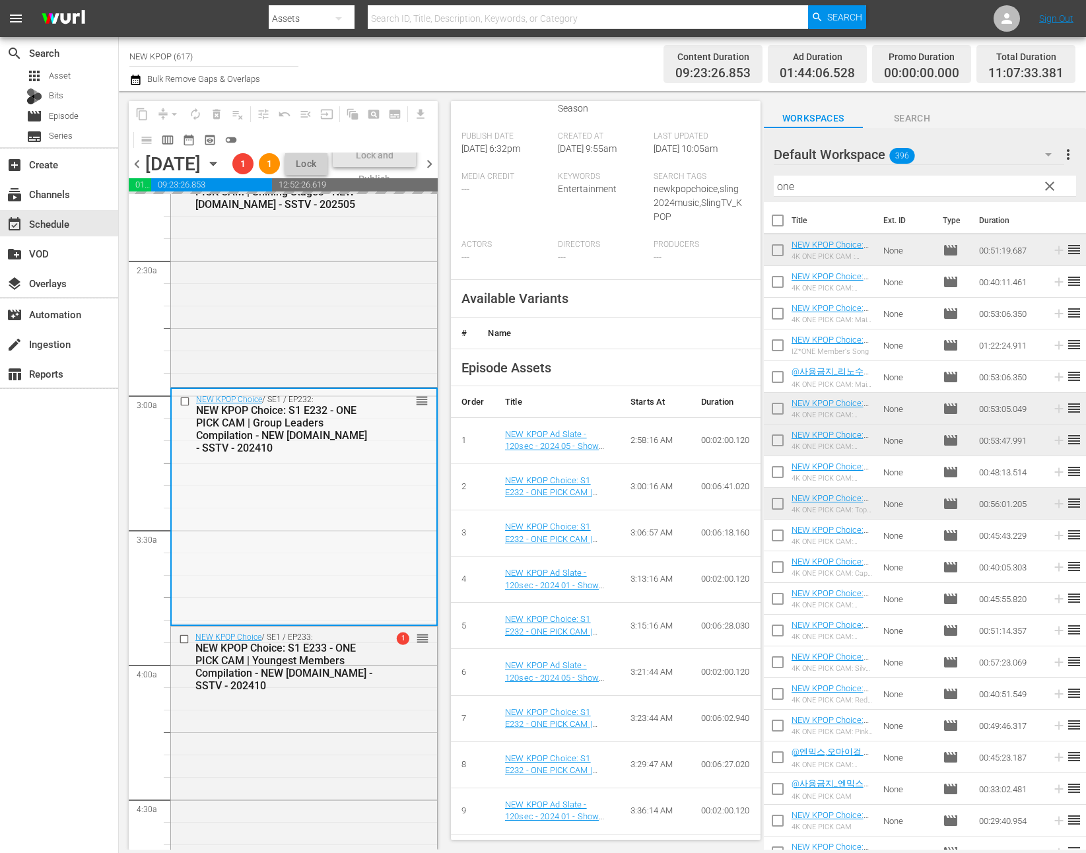
scroll to position [635, 0]
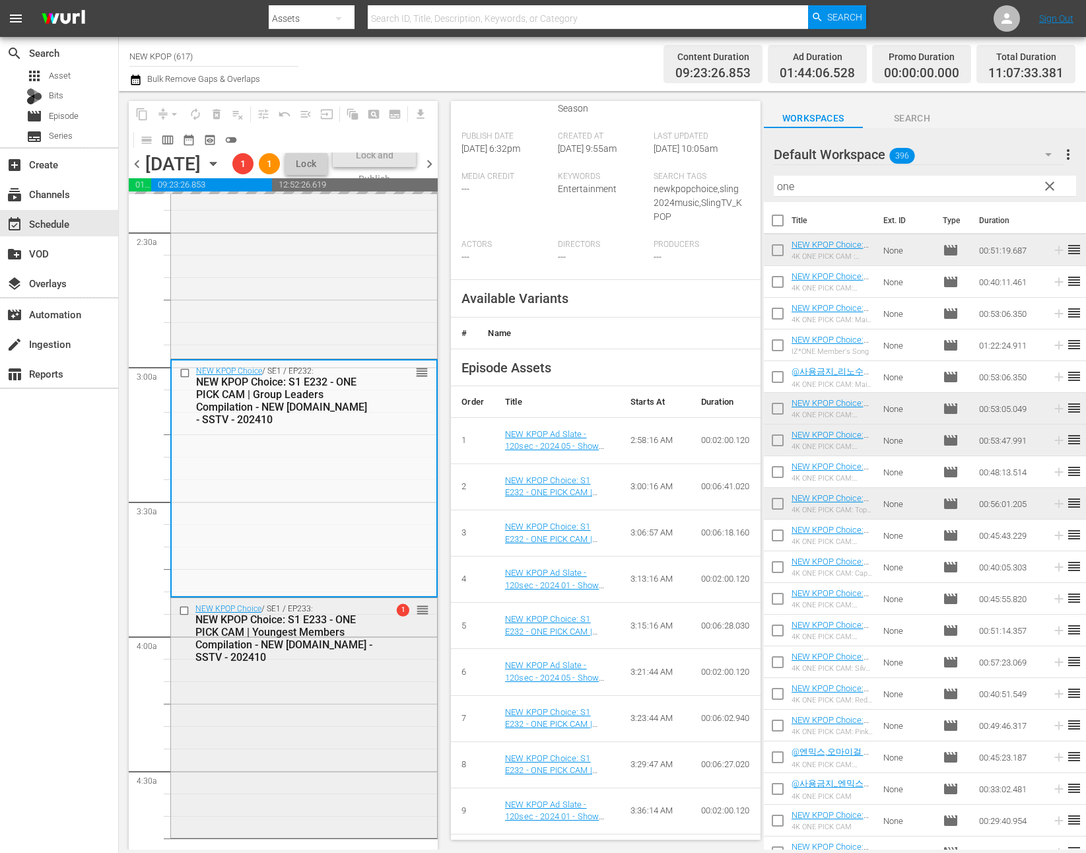
click at [335, 663] on div "NEW KPOP Choice: S1 E233 - ONE PICK CAM | Youngest Members Compilation - NEW K.…" at bounding box center [284, 638] width 178 height 50
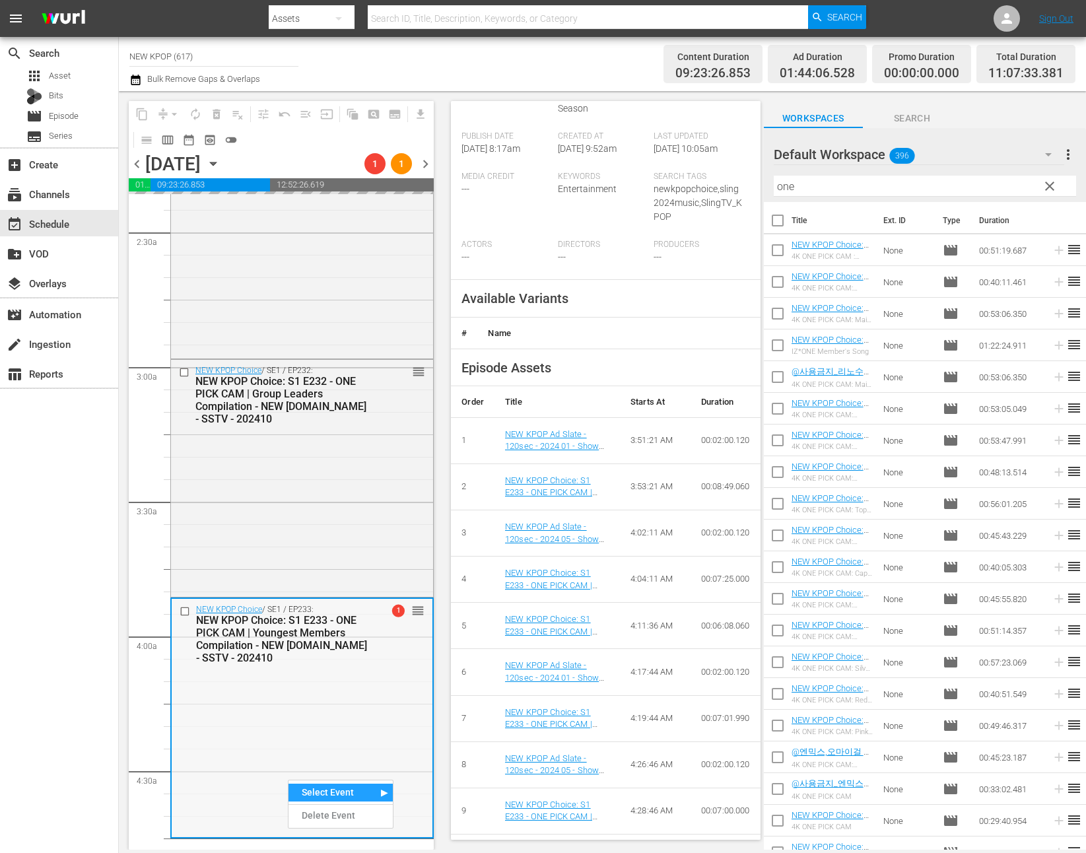
click at [254, 746] on div "NEW KPOP Choice / SE1 / EP233: NEW KPOP Choice: S1 E233 - ONE PICK CAM | Younge…" at bounding box center [302, 718] width 261 height 238
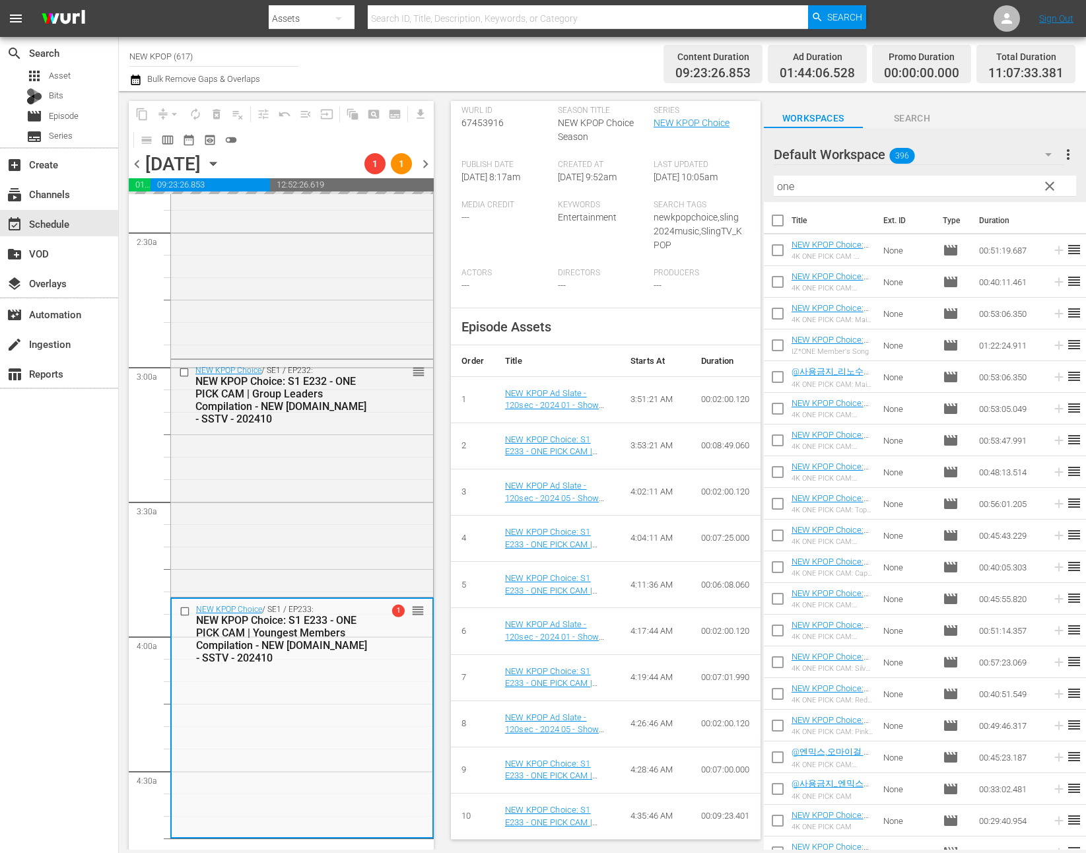
scroll to position [358, 0]
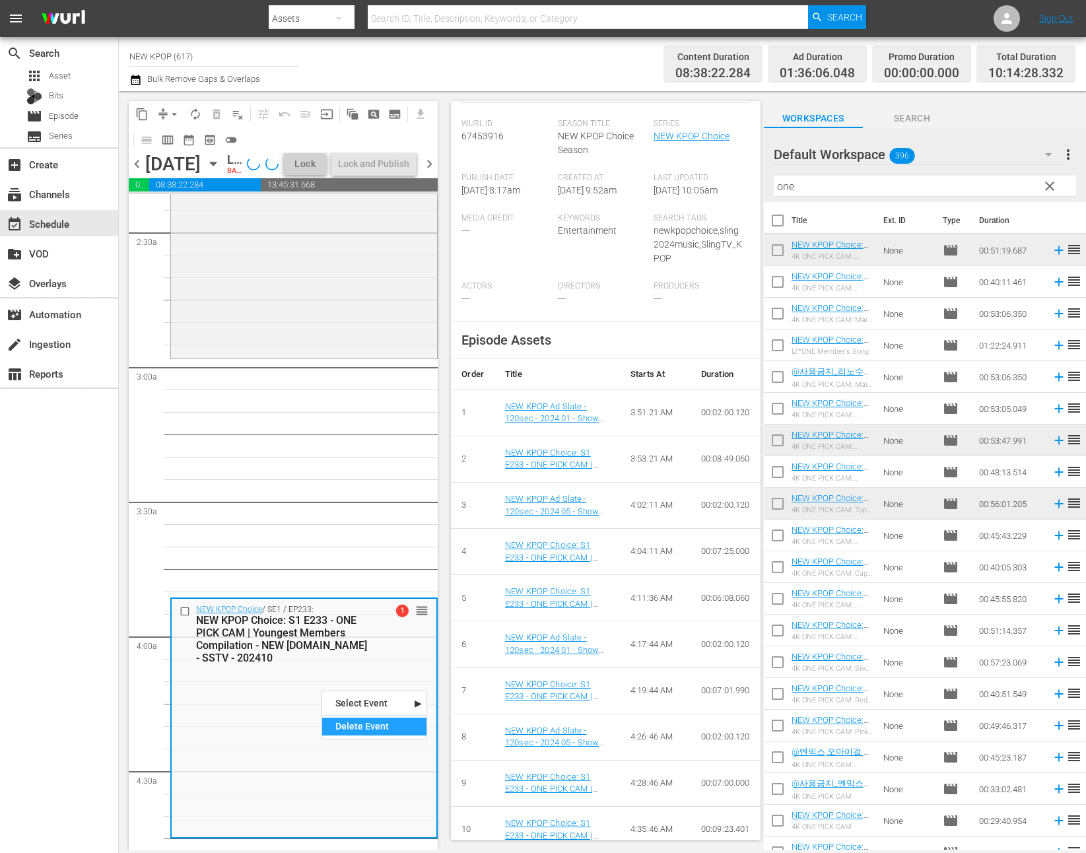
click at [349, 730] on div "Delete Event" at bounding box center [374, 726] width 104 height 18
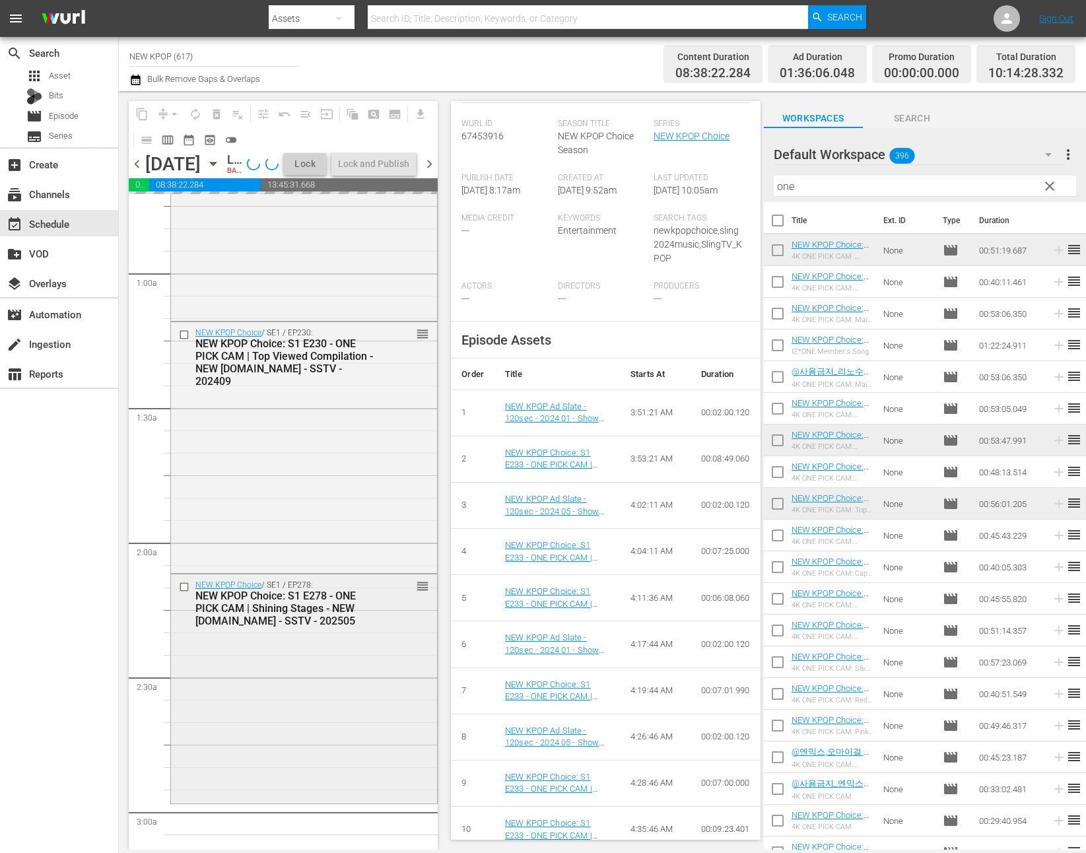
scroll to position [242, 0]
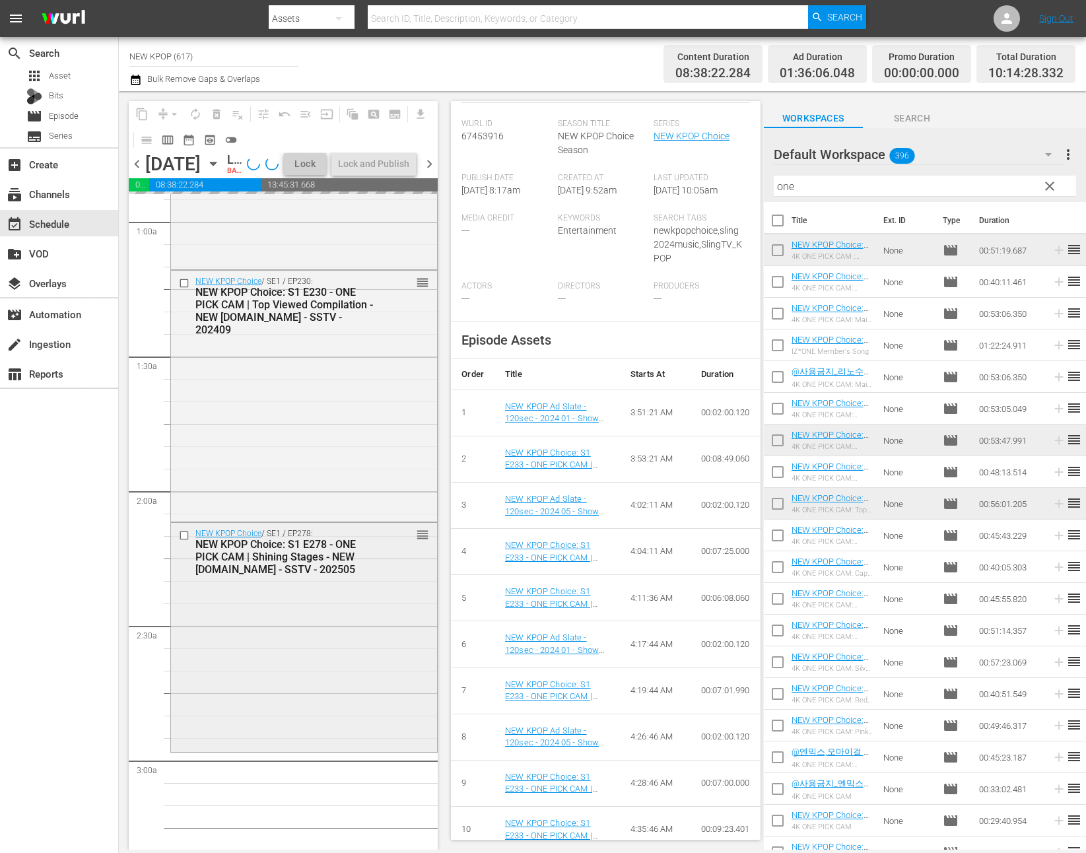
click at [346, 727] on div "NEW KPOP Choice / SE1 / EP278: NEW KPOP Choice: S1 E278 - ONE PICK CAM | Shinin…" at bounding box center [304, 636] width 266 height 226
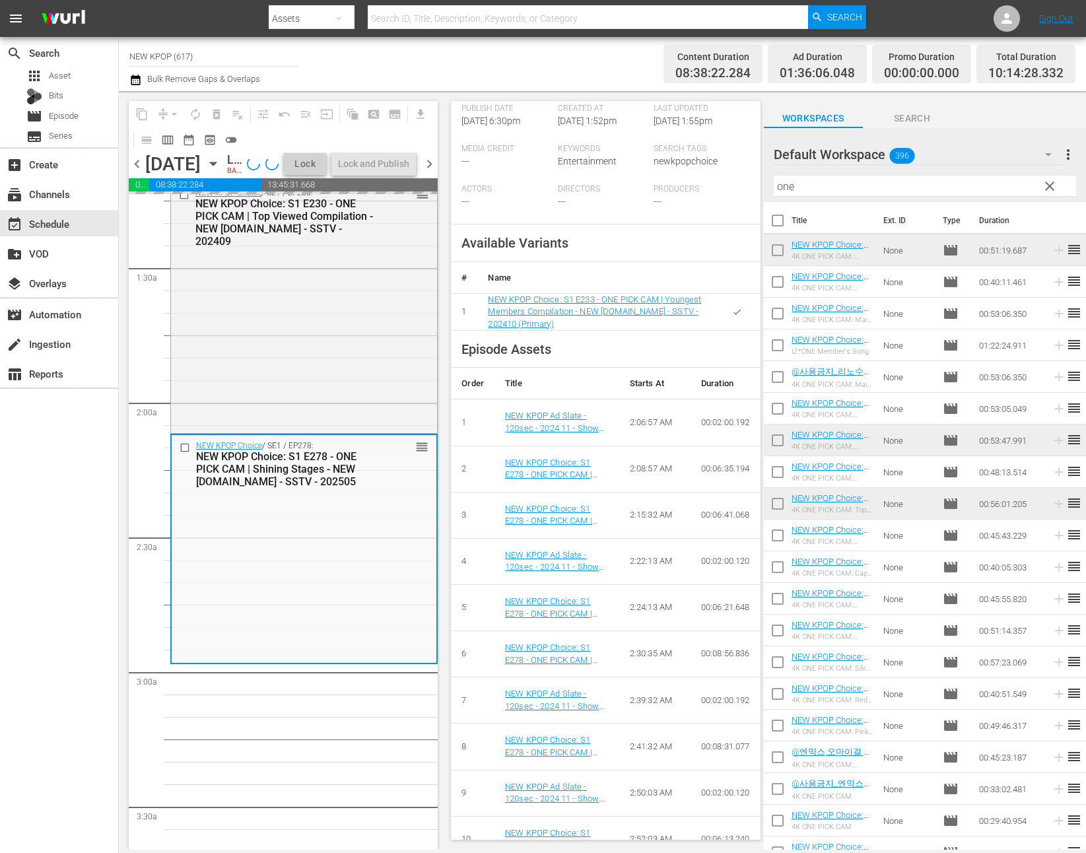
scroll to position [349, 0]
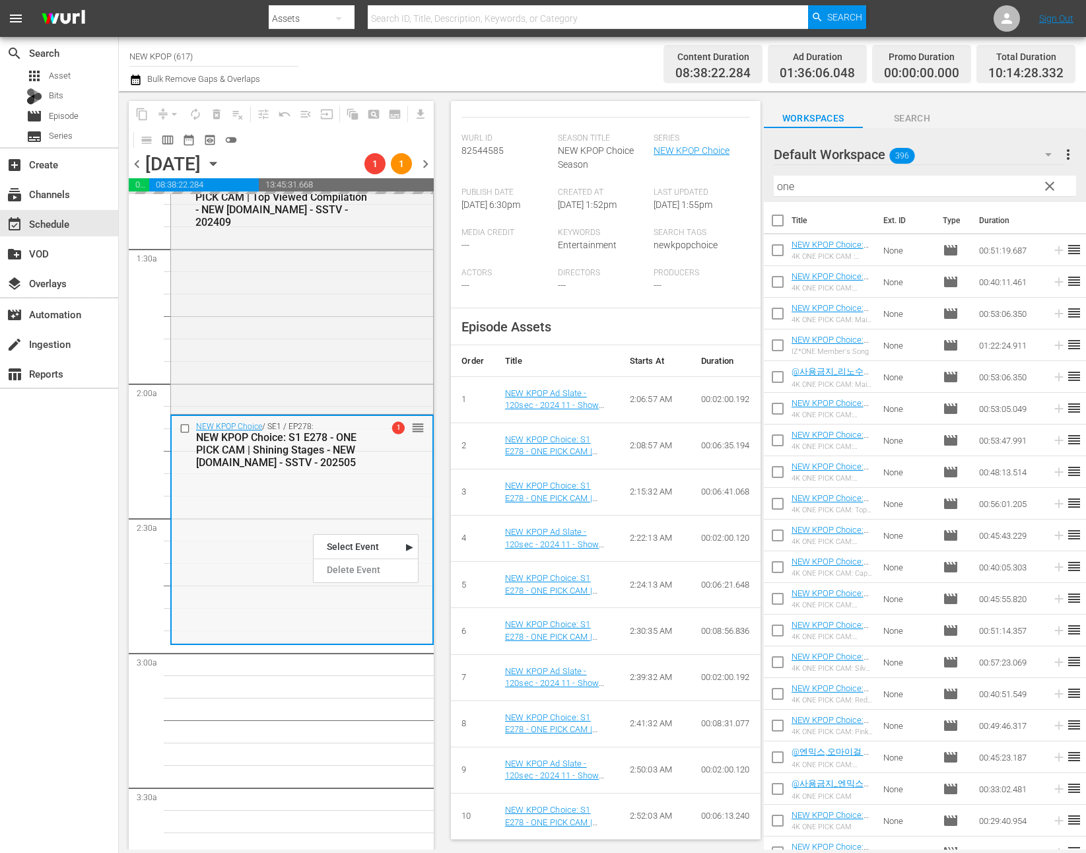
scroll to position [276, 0]
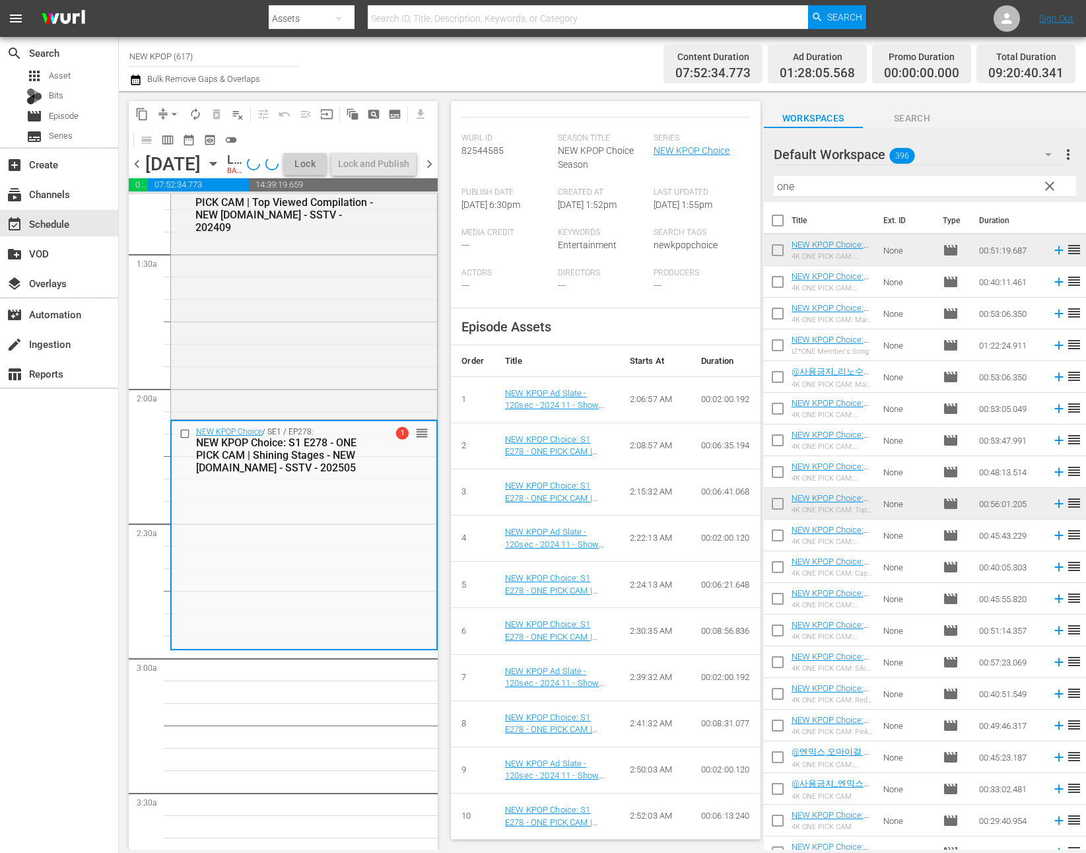
scroll to position [308, 0]
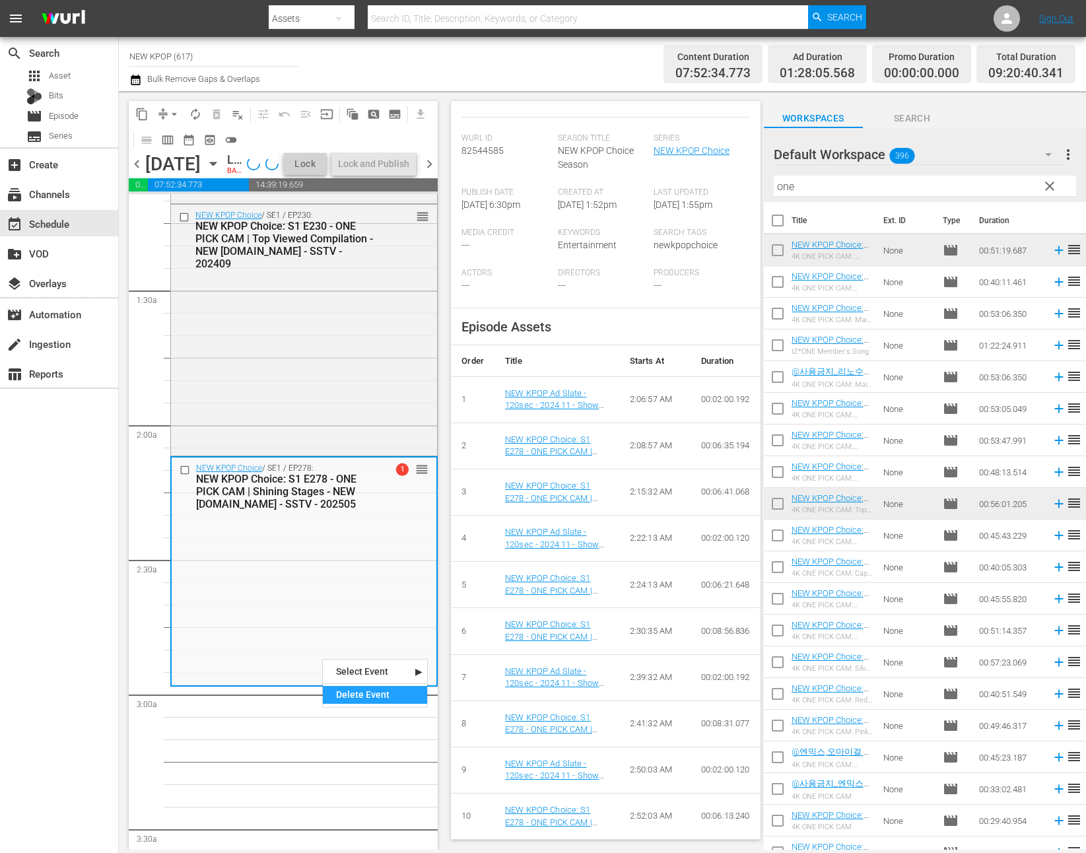
click at [335, 686] on div "Delete Event" at bounding box center [375, 695] width 104 height 18
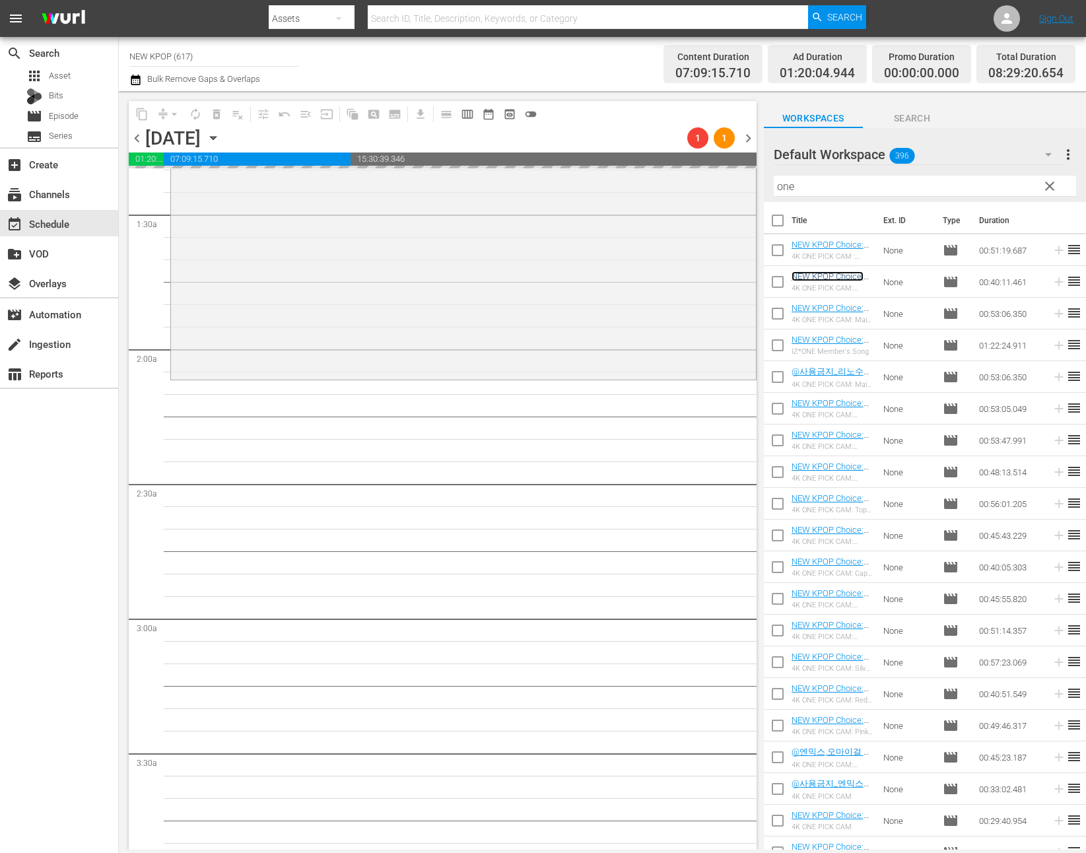
scroll to position [358, 0]
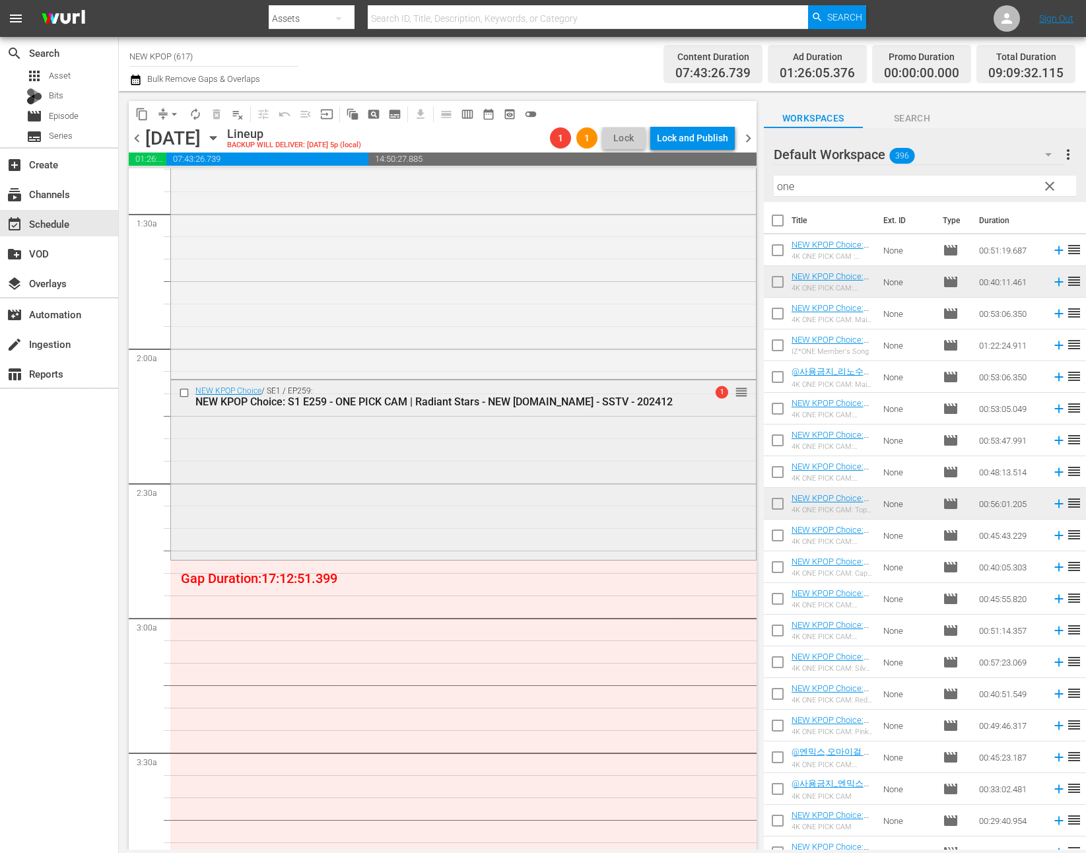
click at [558, 436] on div "NEW KPOP Choice / SE1 / EP259: NEW KPOP Choice: S1 E259 - ONE PICK CAM | Radian…" at bounding box center [463, 468] width 585 height 176
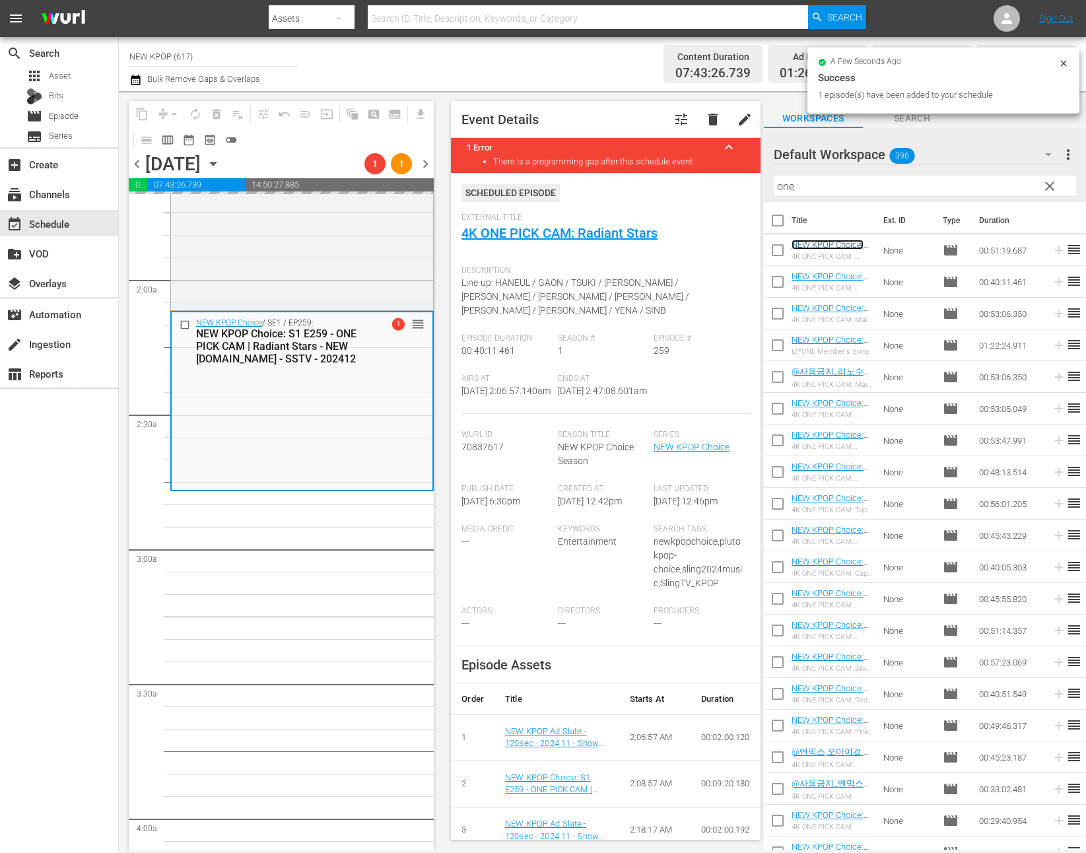
scroll to position [473, 0]
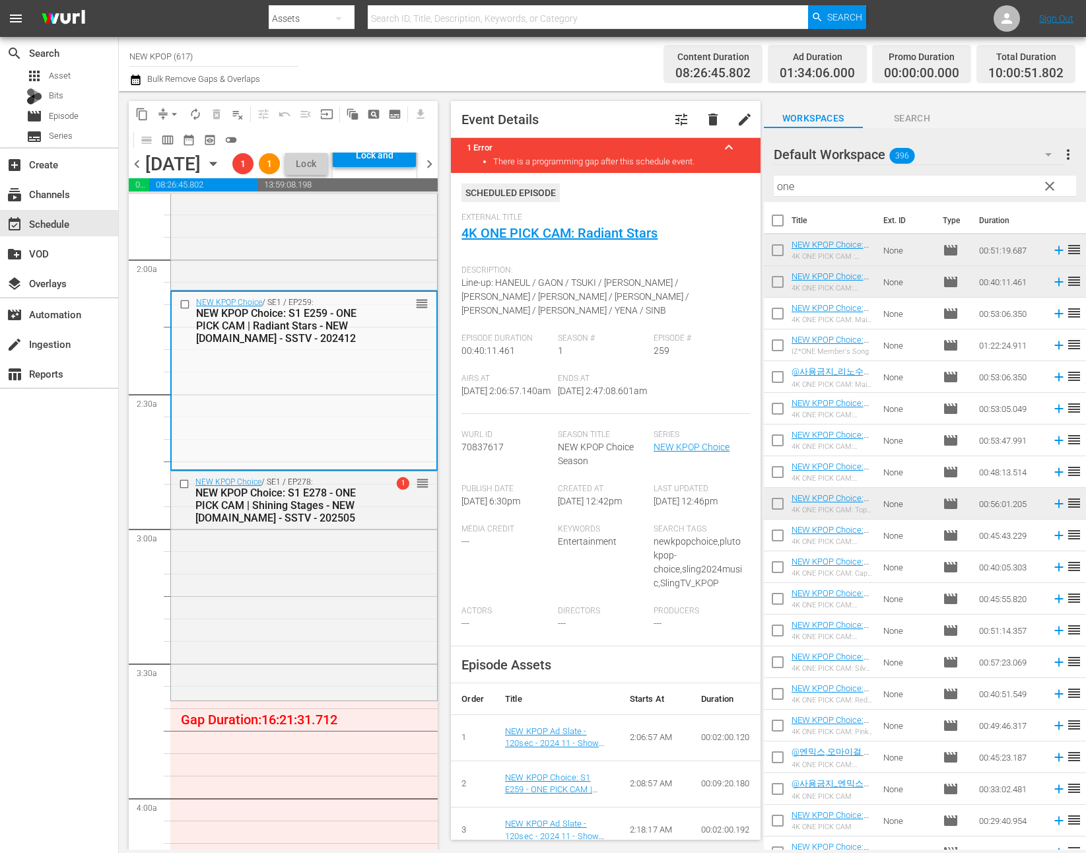
click at [390, 640] on div "NEW KPOP Choice / SE1 / EP278: NEW KPOP Choice: S1 E278 - ONE PICK CAM | Shinin…" at bounding box center [304, 584] width 266 height 226
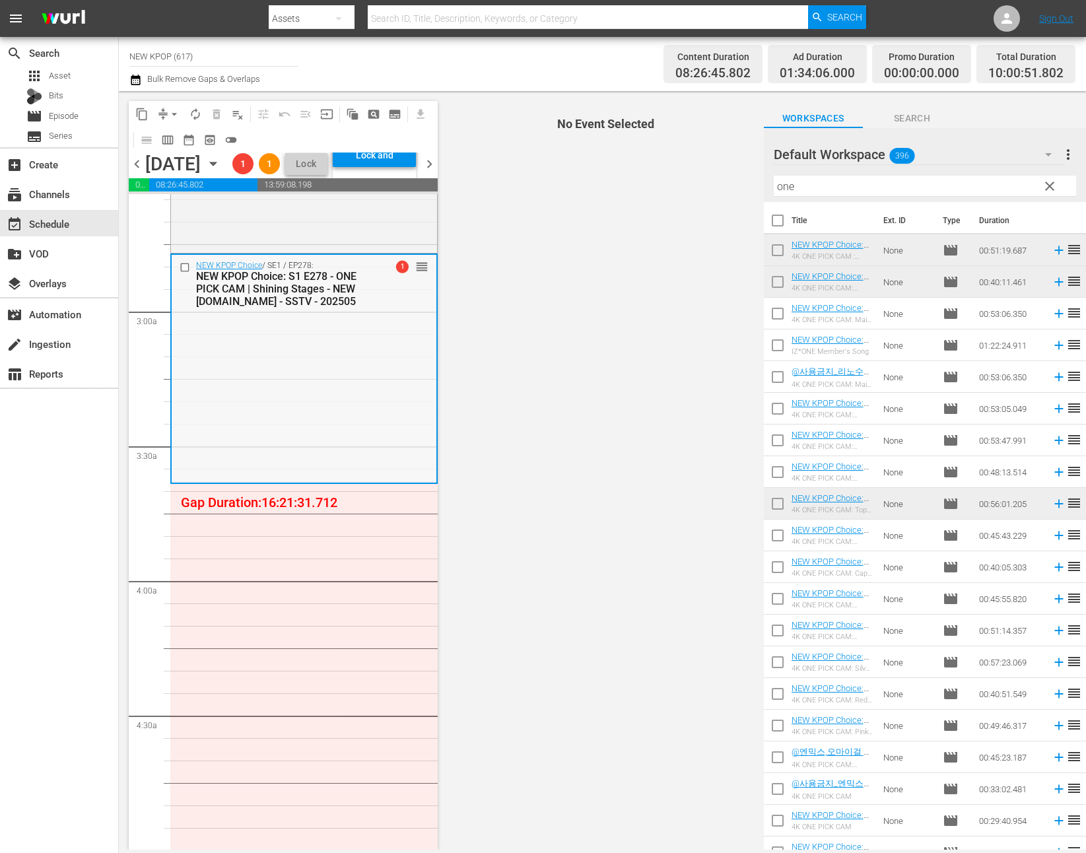
scroll to position [751, 0]
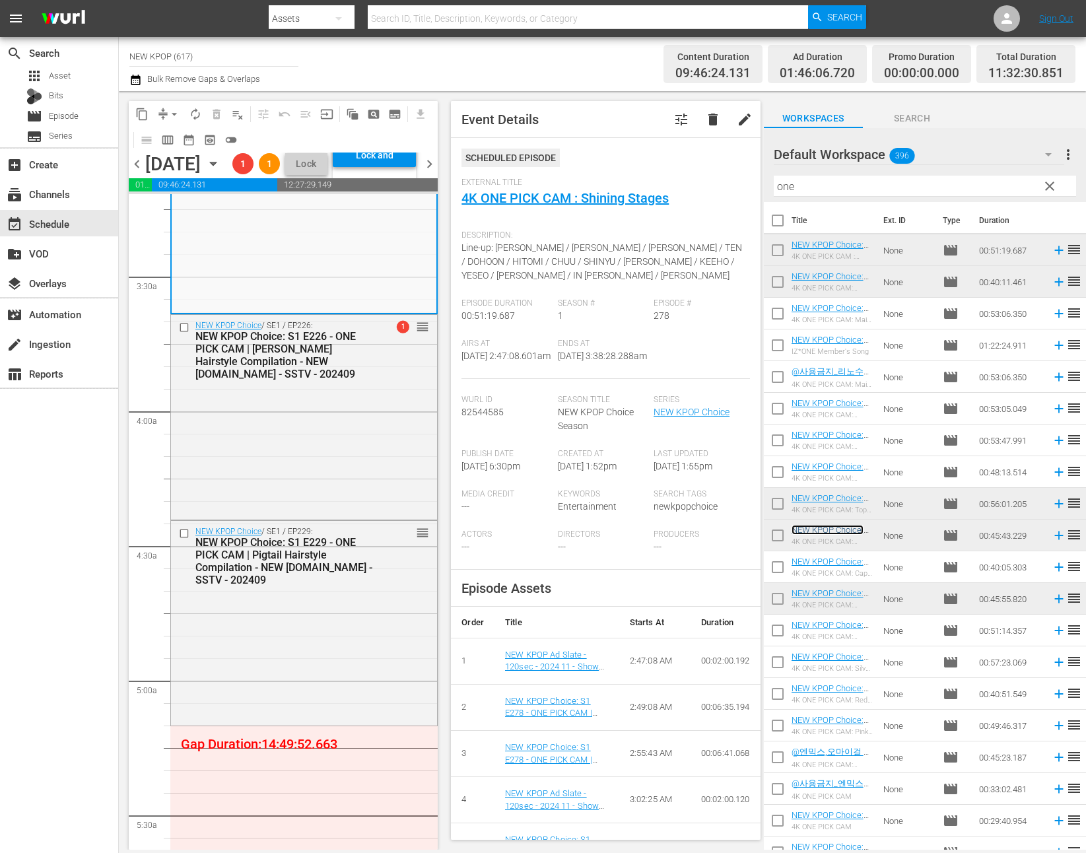
scroll to position [991, 0]
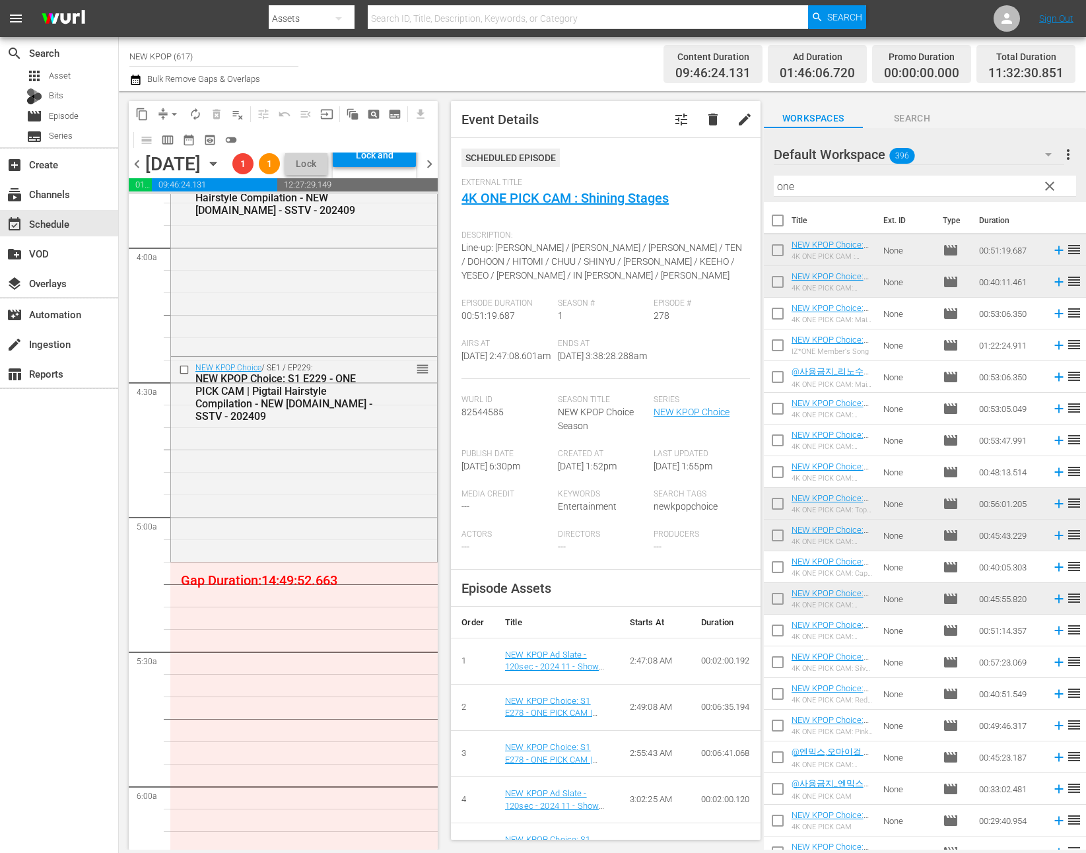
scroll to position [1035, 0]
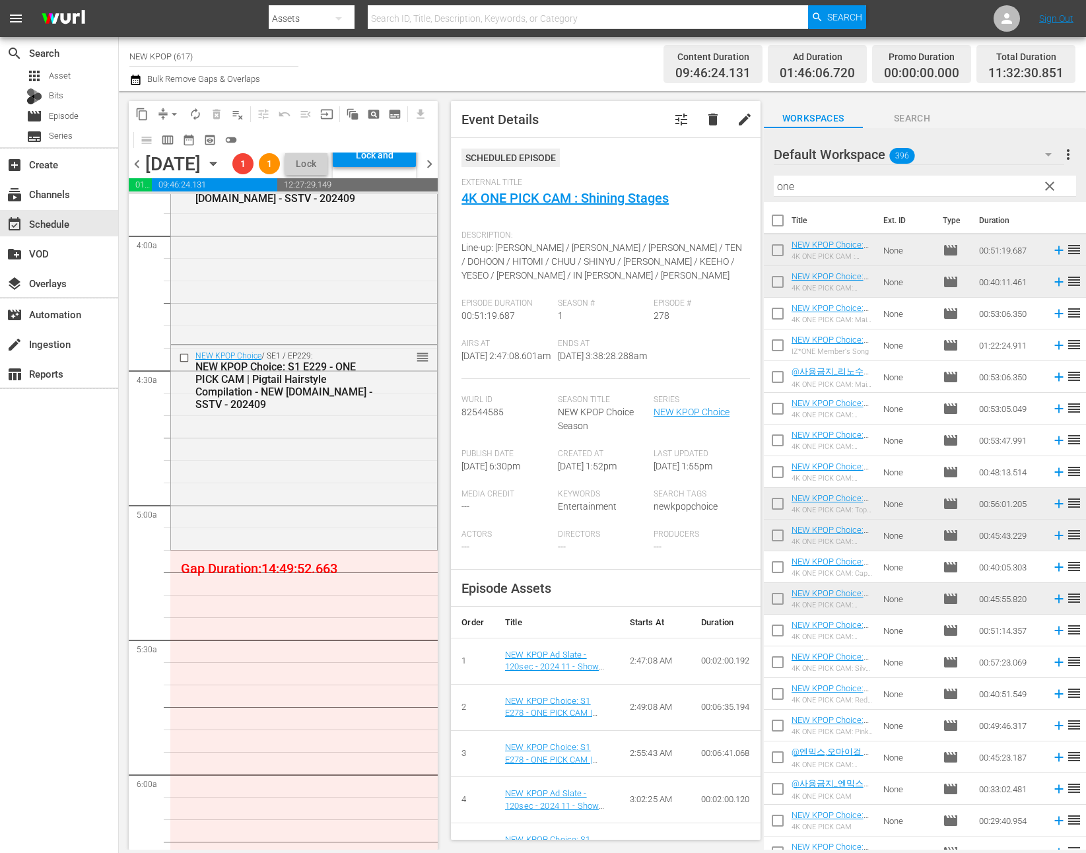
click at [340, 546] on div "NEW KPOP Choice / SE1 / EP229: NEW KPOP Choice: S1 E229 - ONE PICK CAM | Pigtai…" at bounding box center [304, 445] width 266 height 201
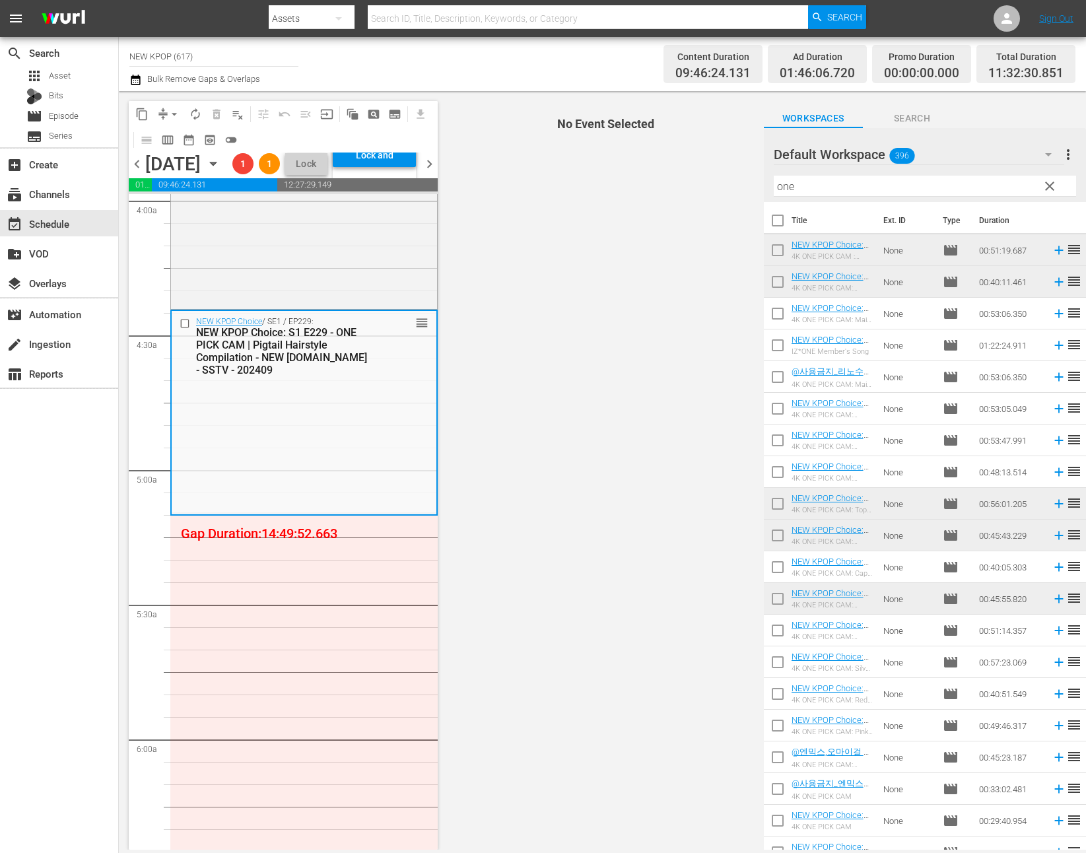
scroll to position [1119, 0]
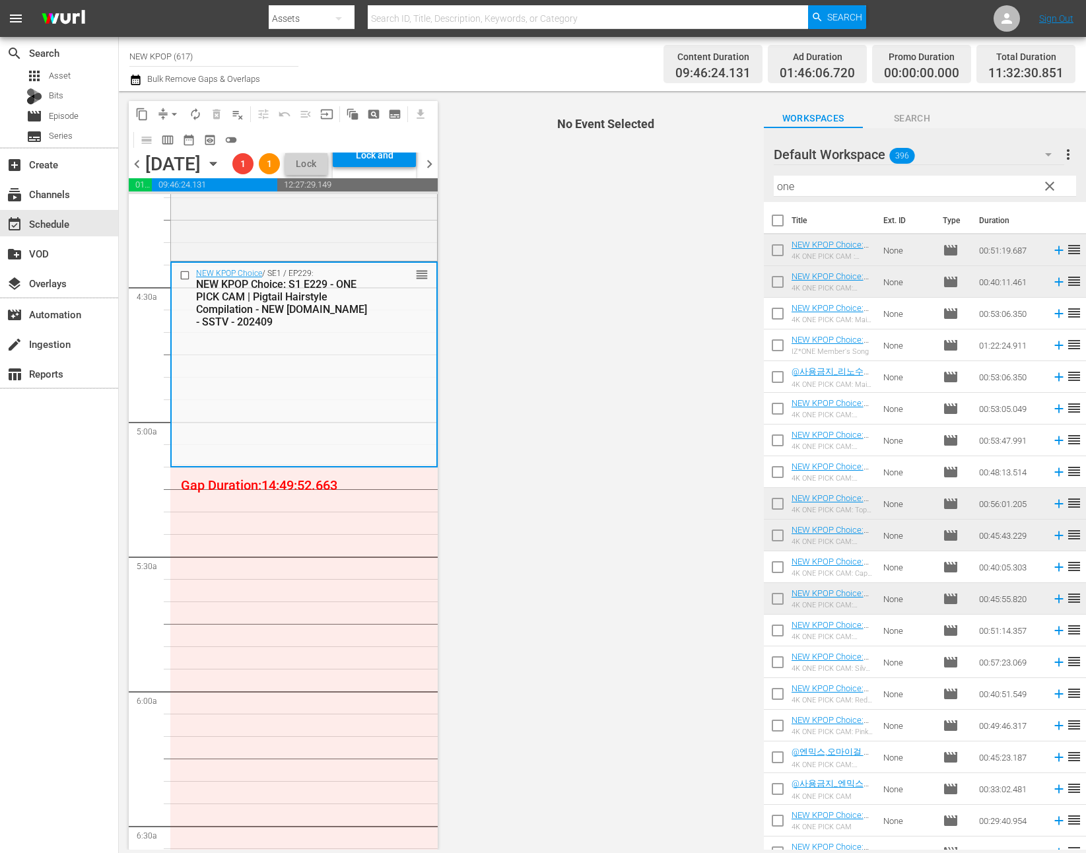
click at [1048, 187] on span "clear" at bounding box center [1049, 186] width 16 height 16
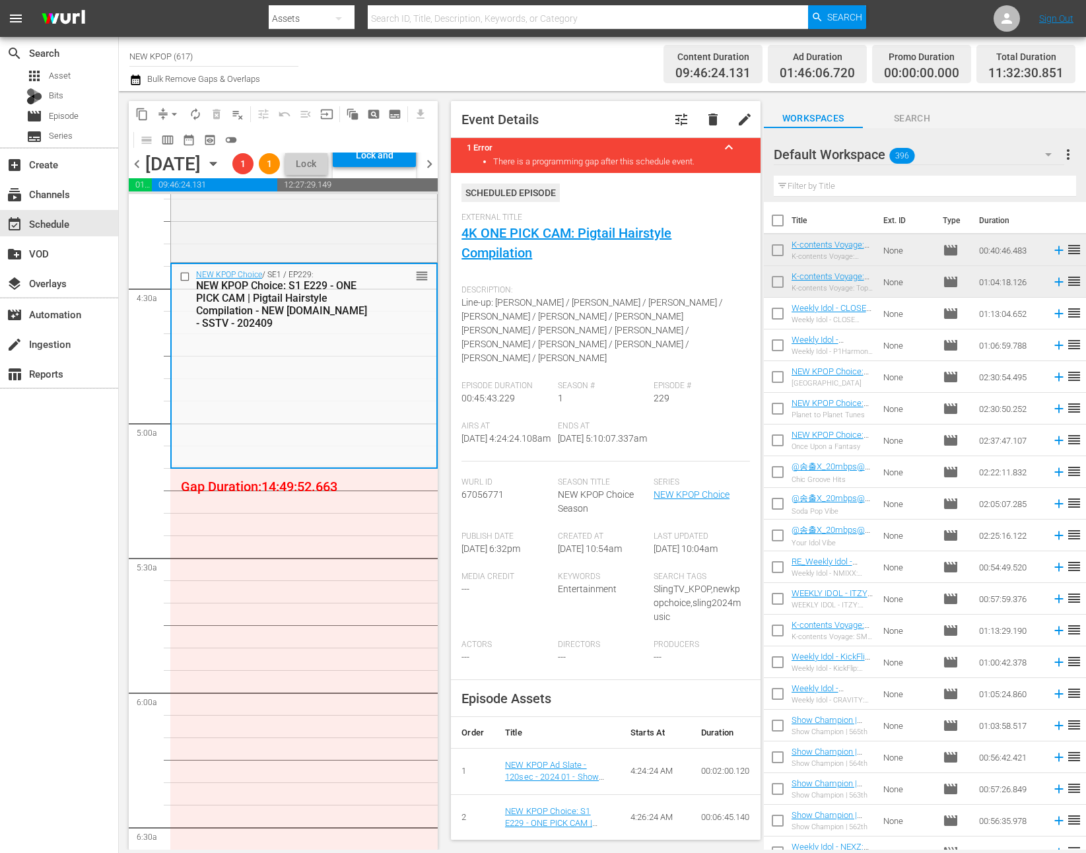
scroll to position [1118, 0]
click at [813, 177] on input "text" at bounding box center [924, 186] width 302 height 21
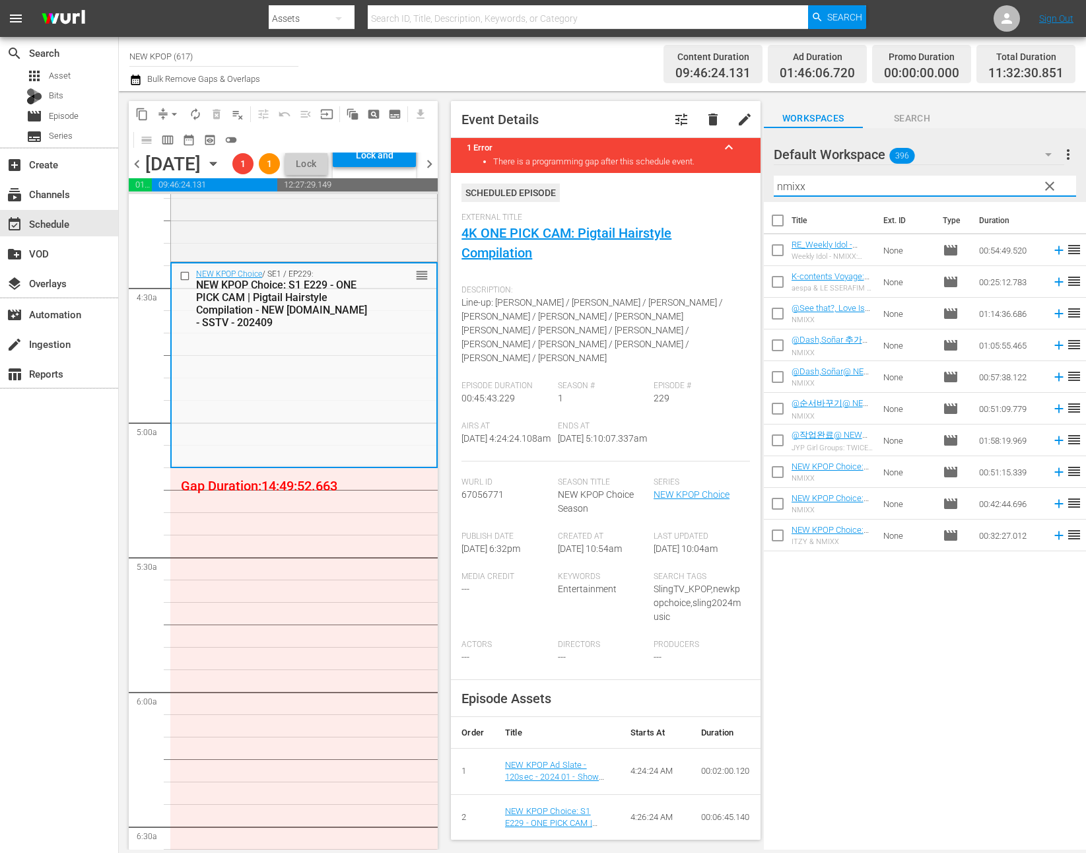
type input "nmixx"
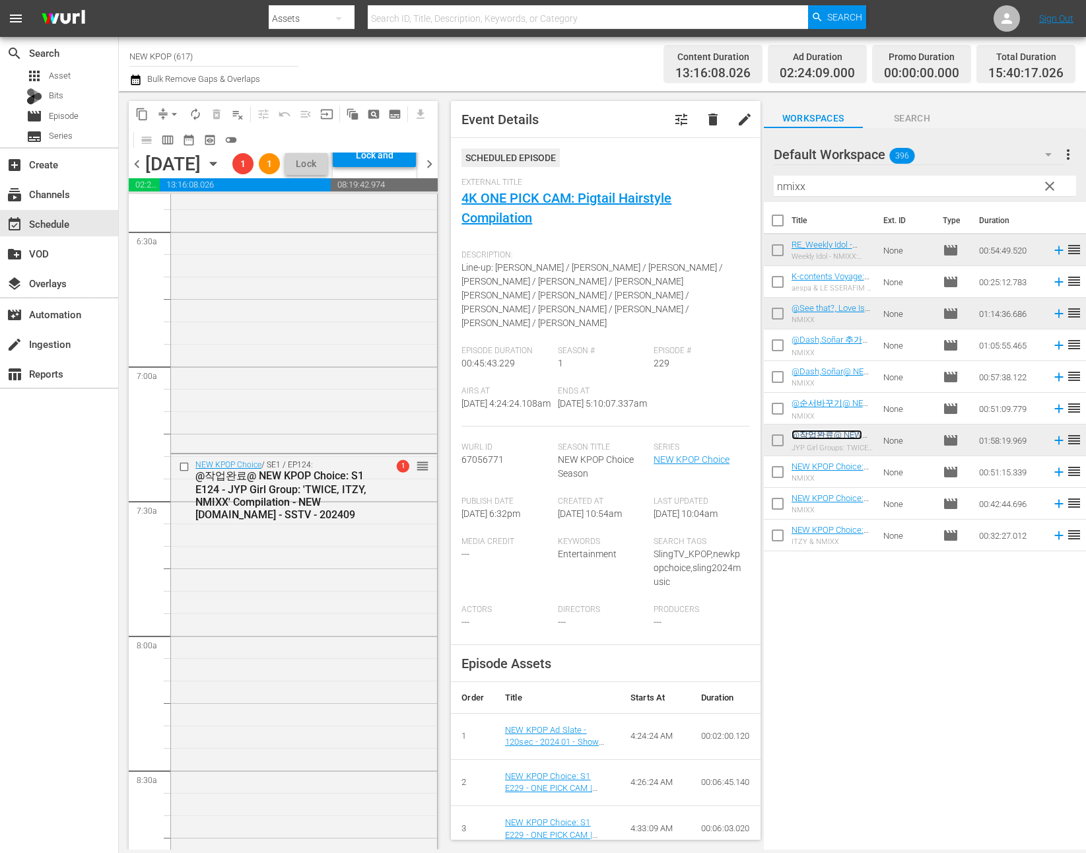
scroll to position [1921, 0]
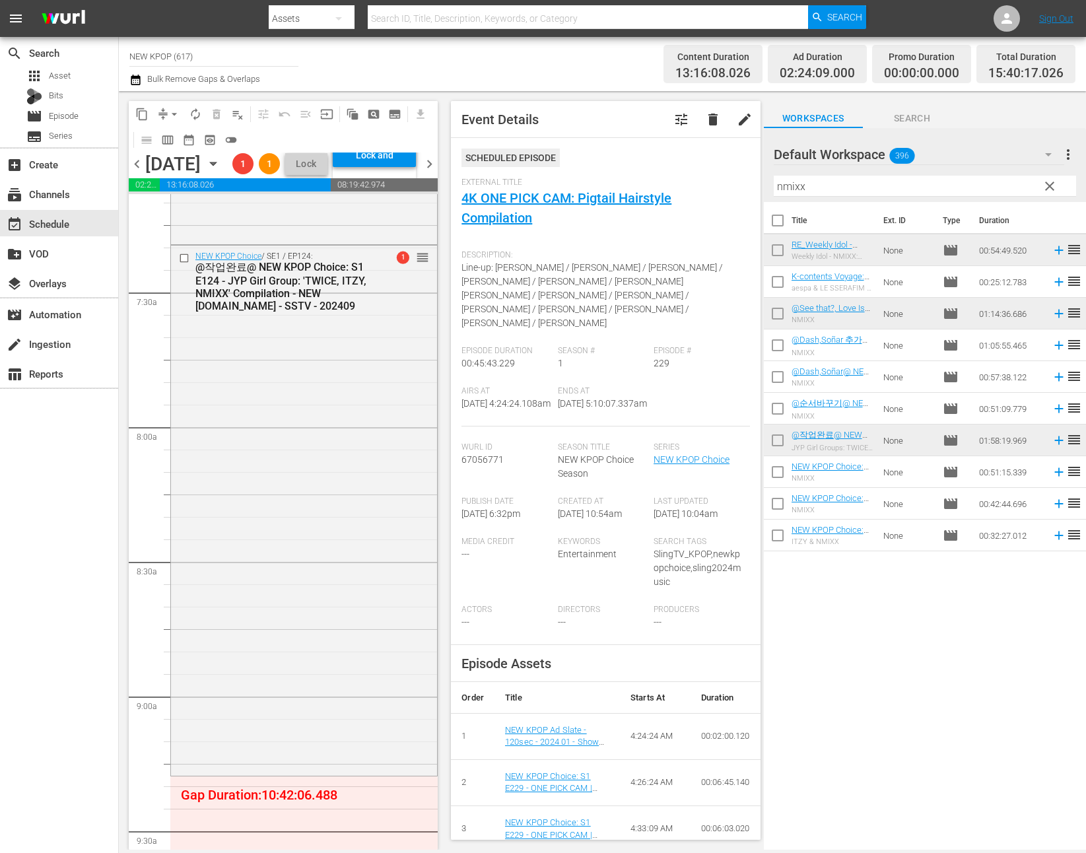
click at [261, 508] on div "NEW KPOP Choice / SE1 / EP124: @작업완료@ NEW KPOP Choice: S1 E124 - JYP Girl Group…" at bounding box center [304, 509] width 266 height 527
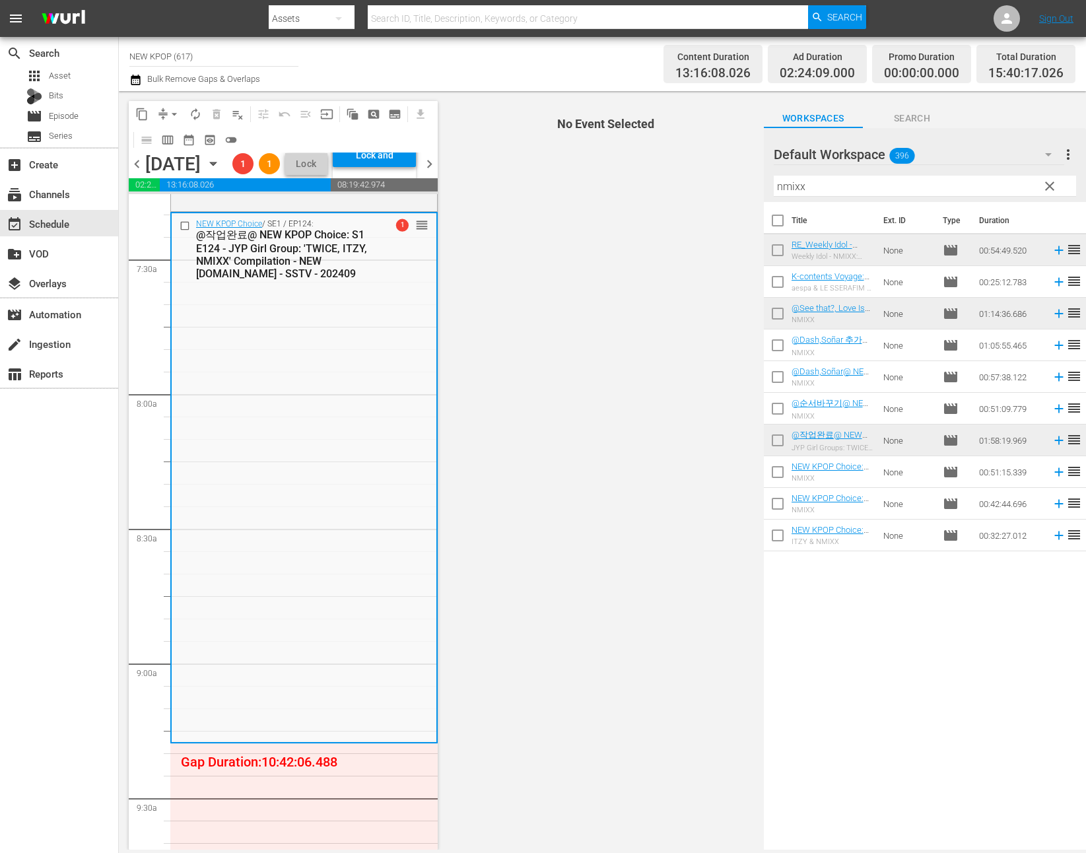
scroll to position [1998, 0]
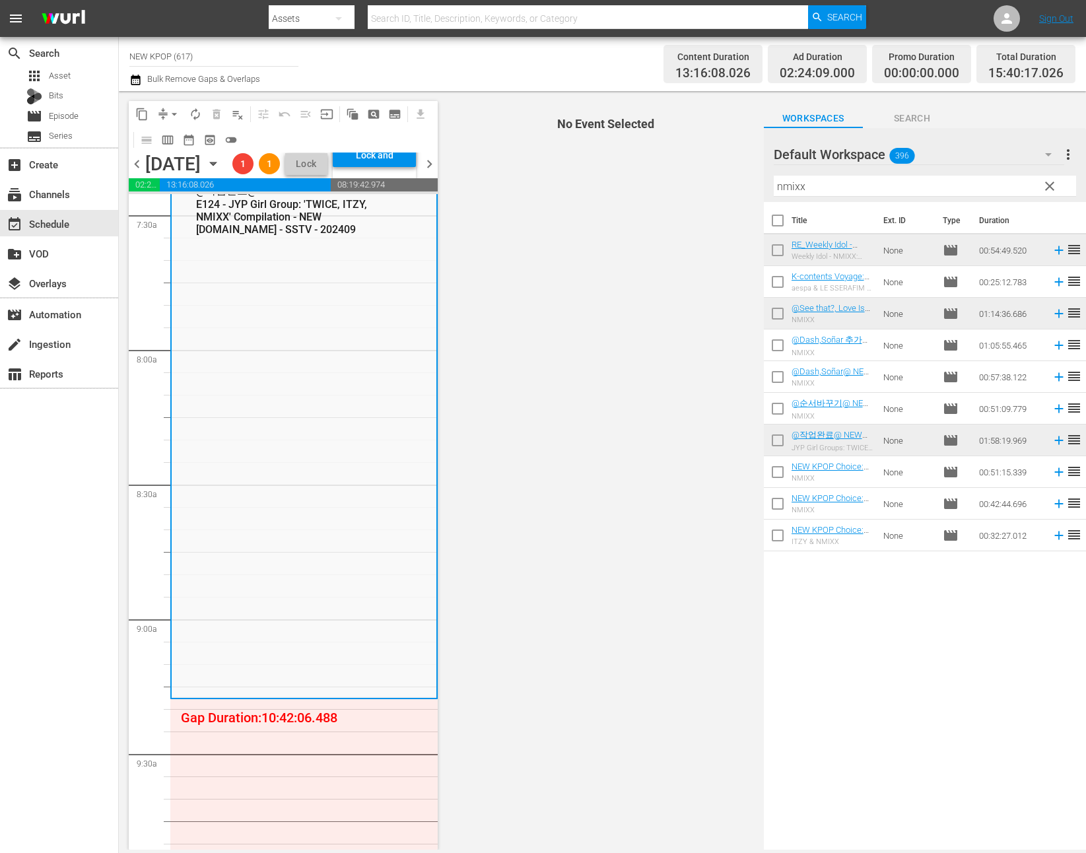
click at [1051, 187] on span "clear" at bounding box center [1049, 186] width 16 height 16
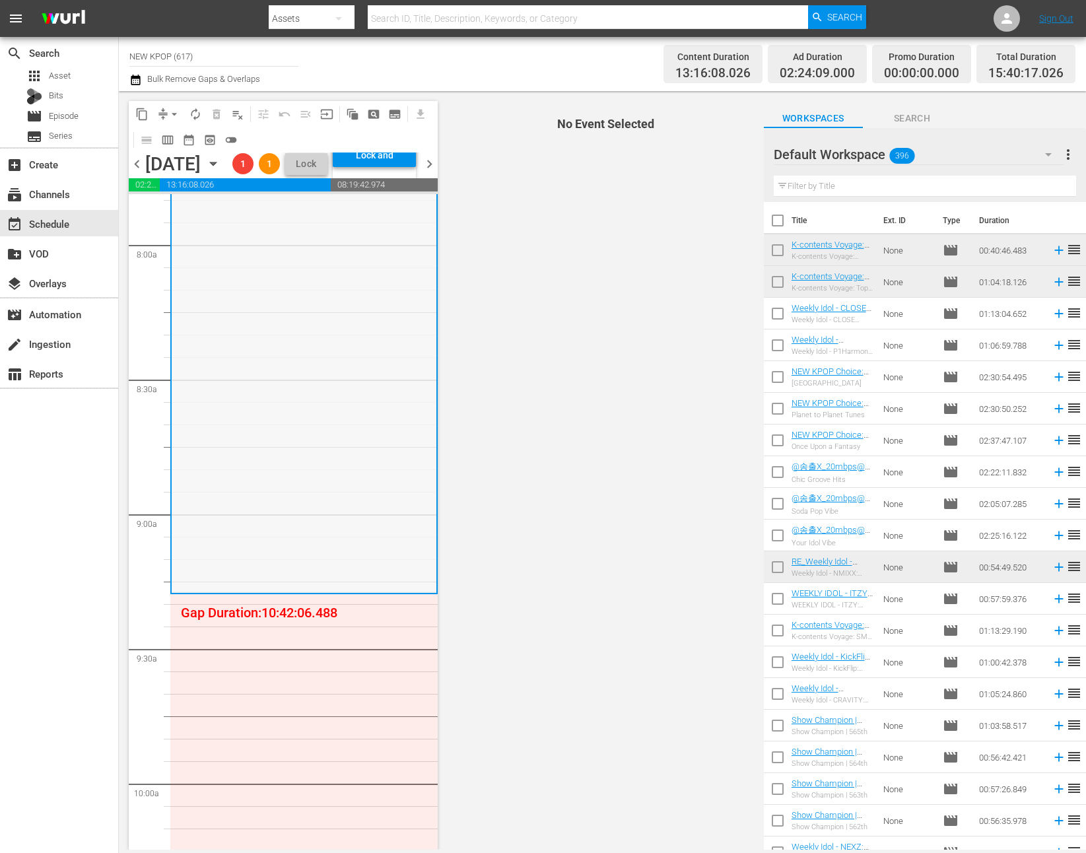
scroll to position [2132, 0]
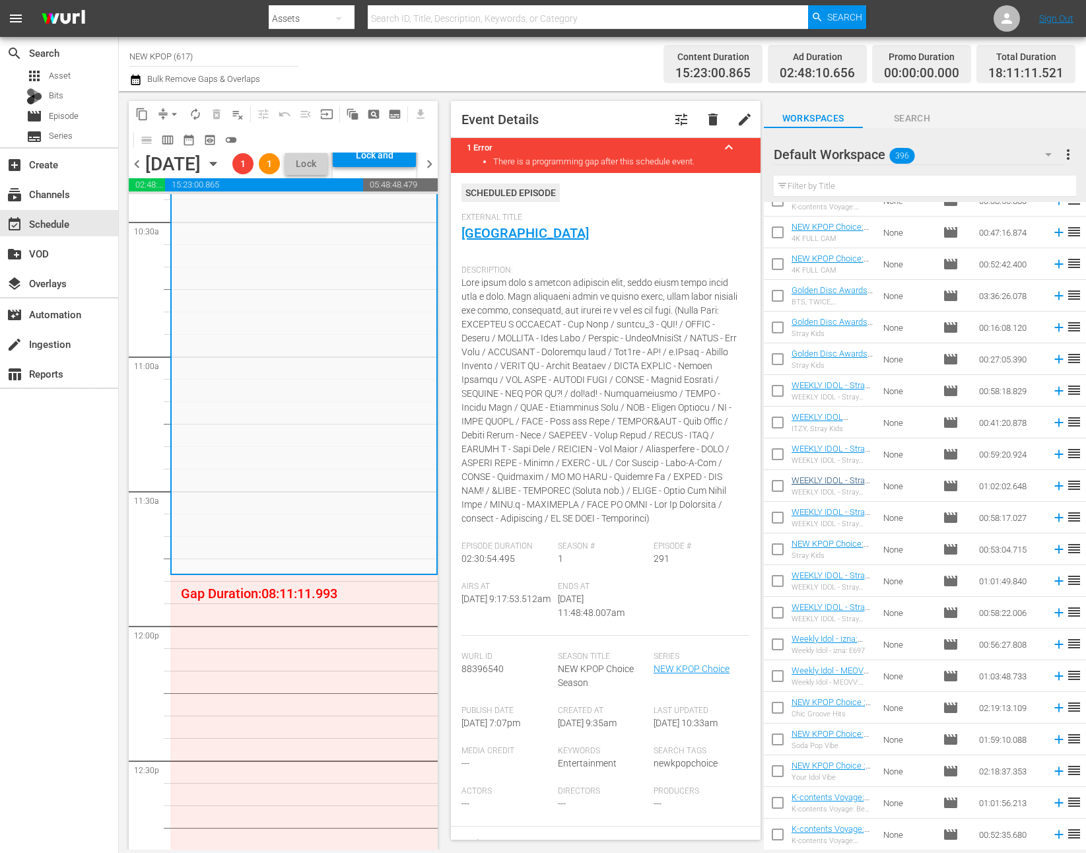
scroll to position [1101, 0]
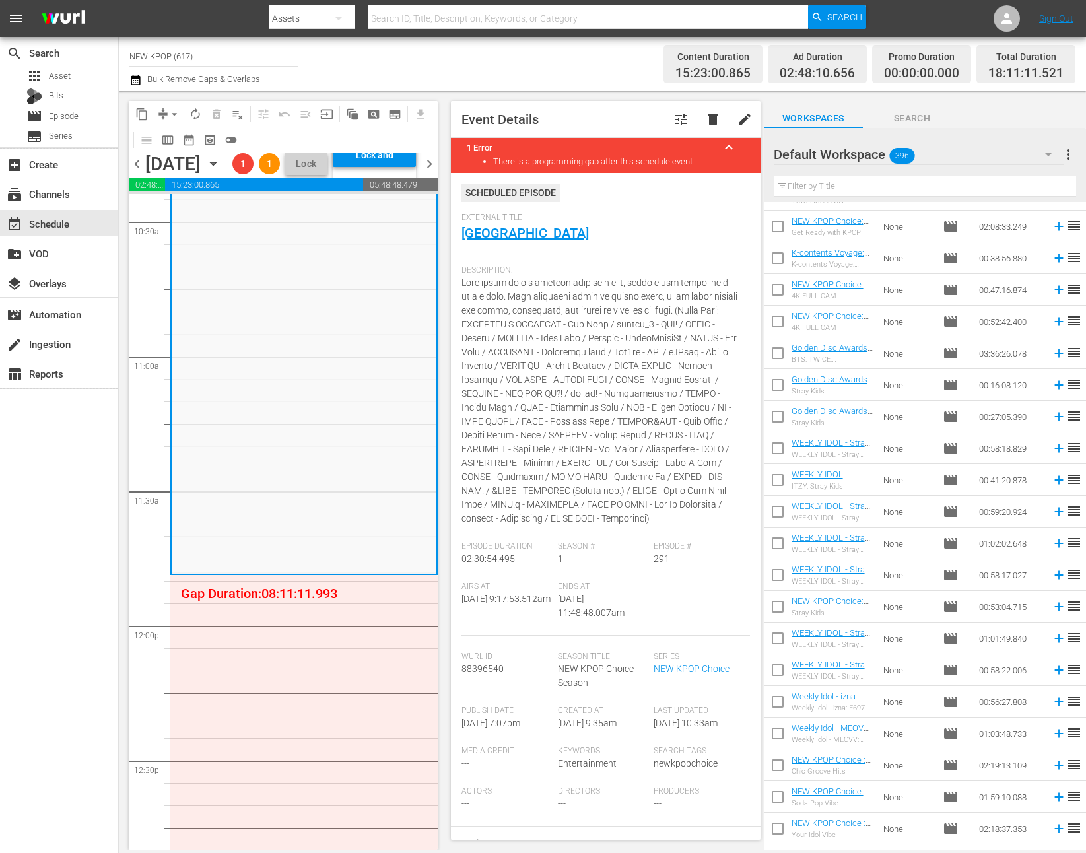
click at [382, 689] on div "NEW KPOP Choice / SE1 / EP248: NEW KPOP Choice: S1 E248 - Survival Boy Group Co…" at bounding box center [303, 626] width 267 height 6462
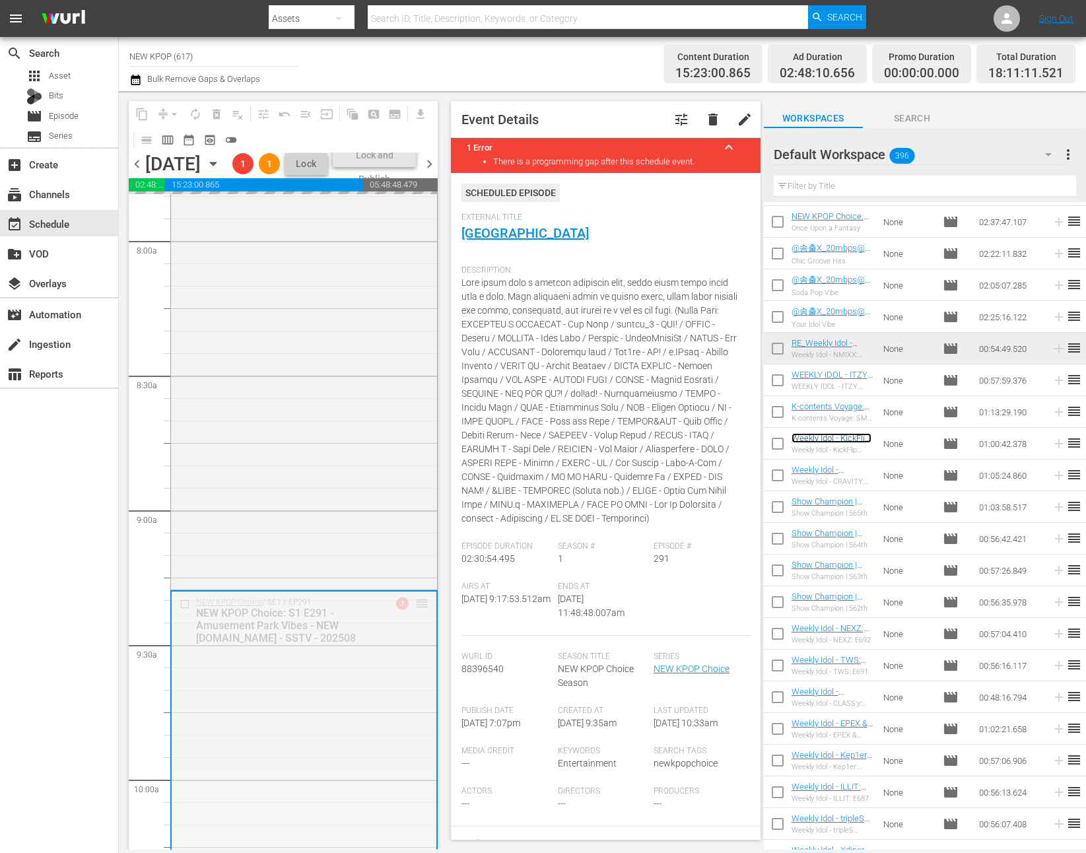
scroll to position [3113, 0]
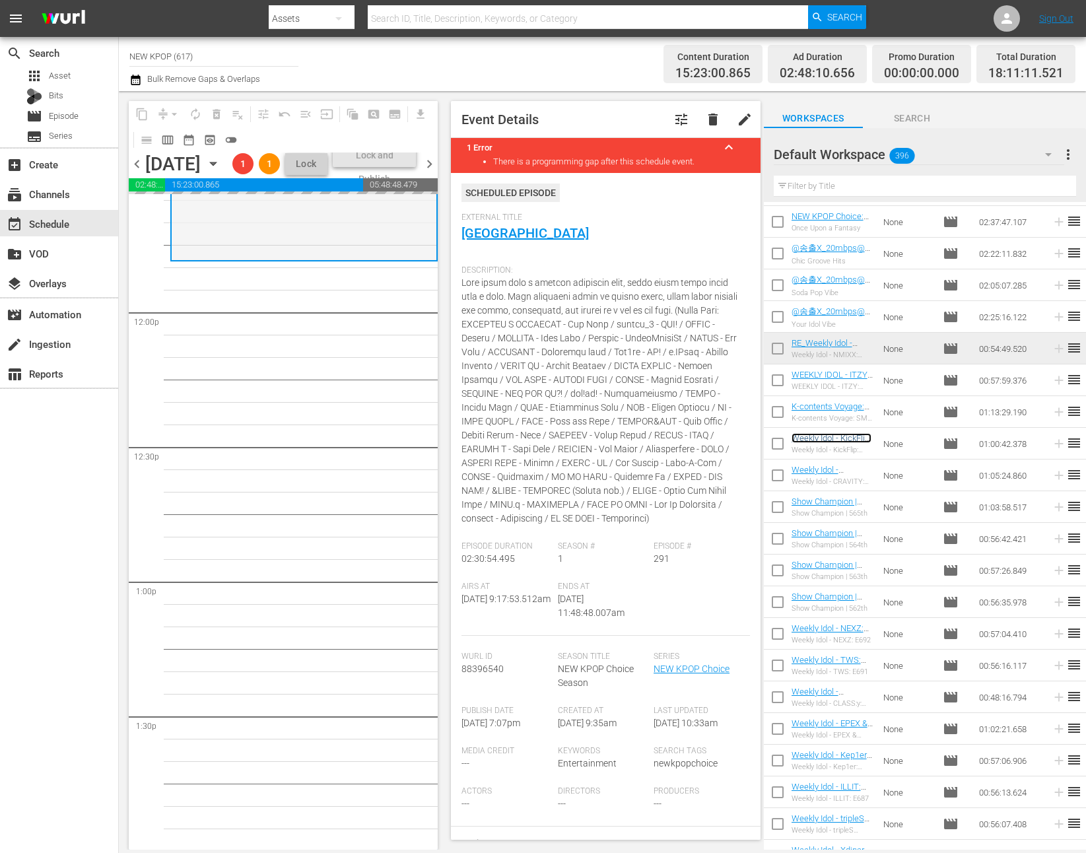
drag, startPoint x: 418, startPoint y: 642, endPoint x: 344, endPoint y: 777, distance: 154.2
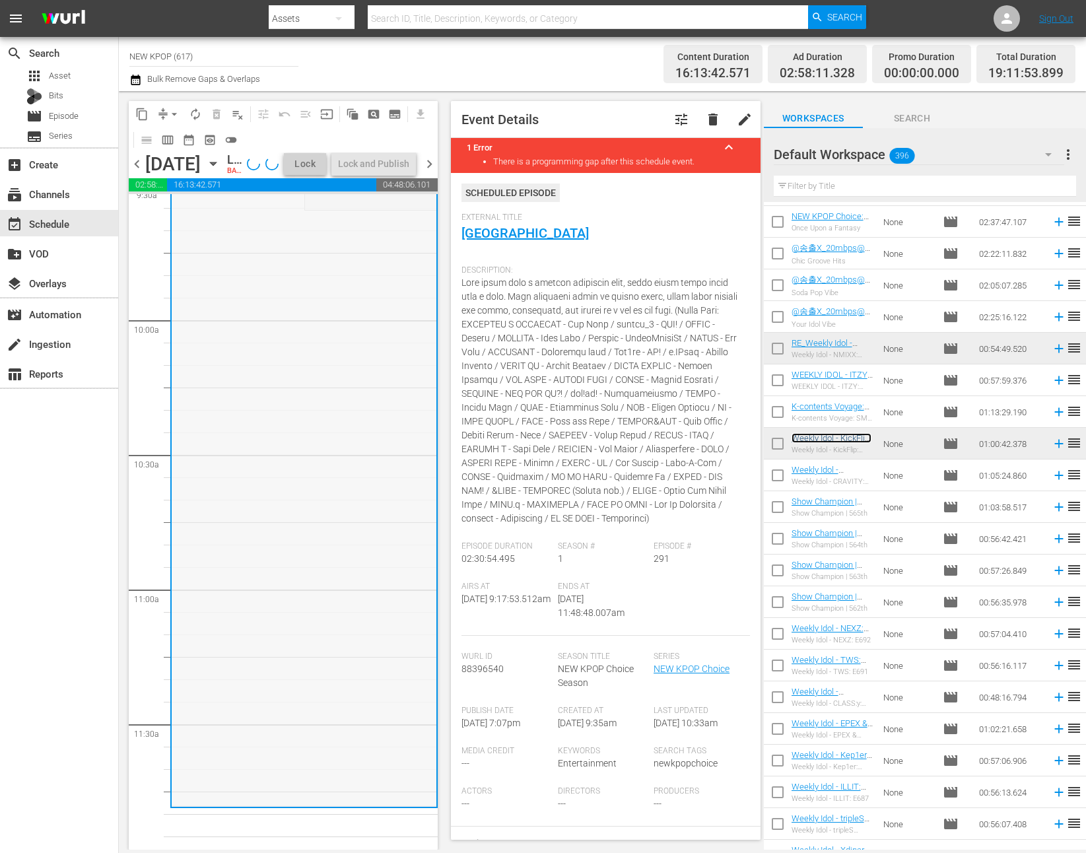
scroll to position [2386, 0]
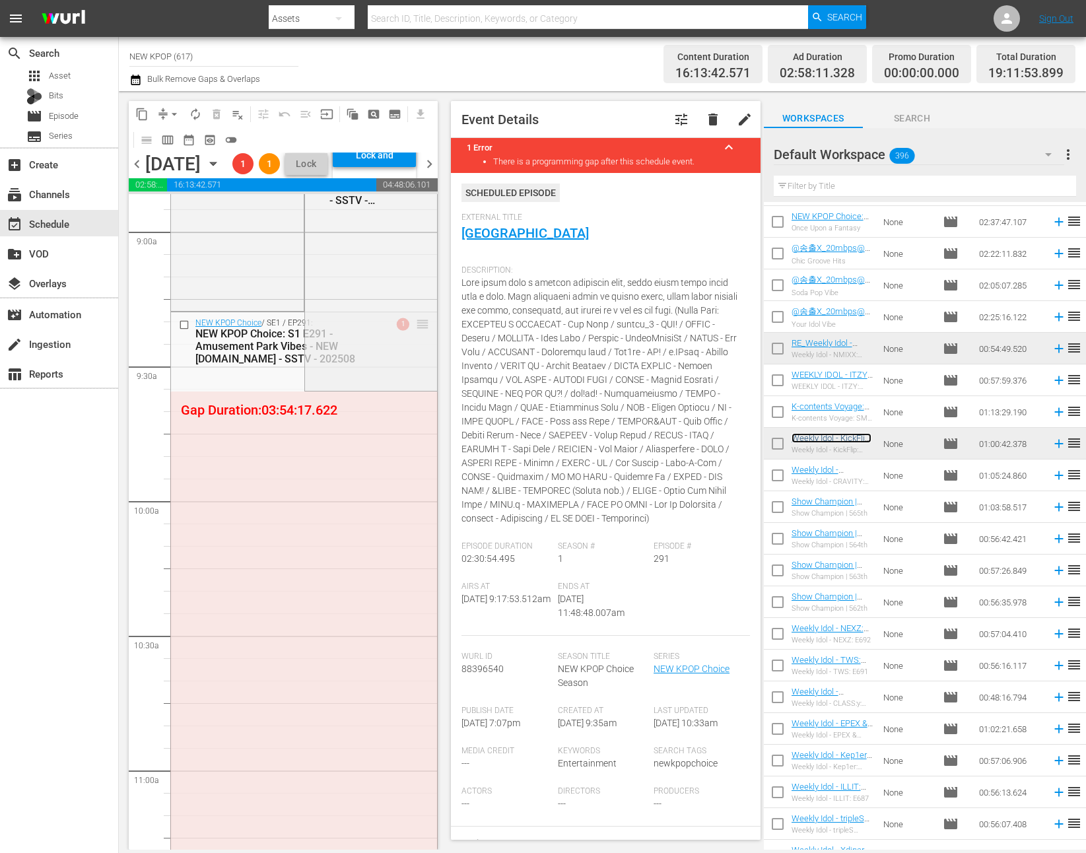
drag, startPoint x: 420, startPoint y: 363, endPoint x: 296, endPoint y: 808, distance: 462.2
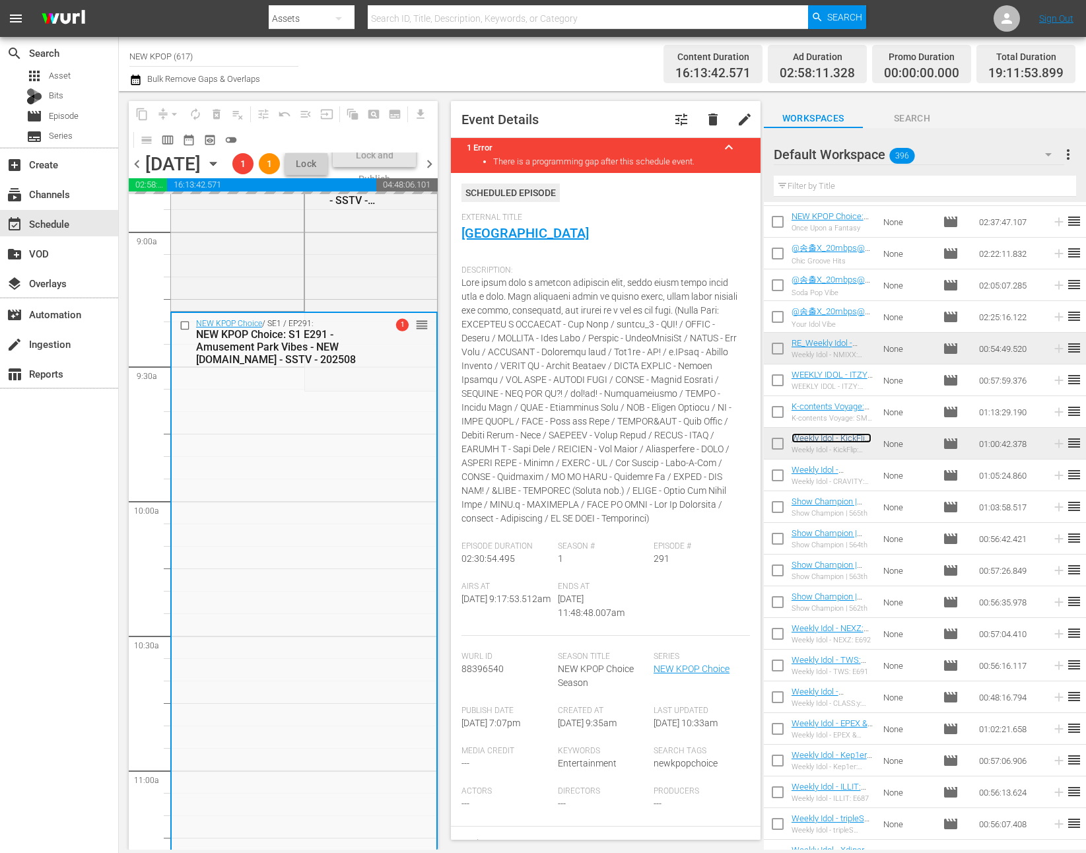
scroll to position [2354, 0]
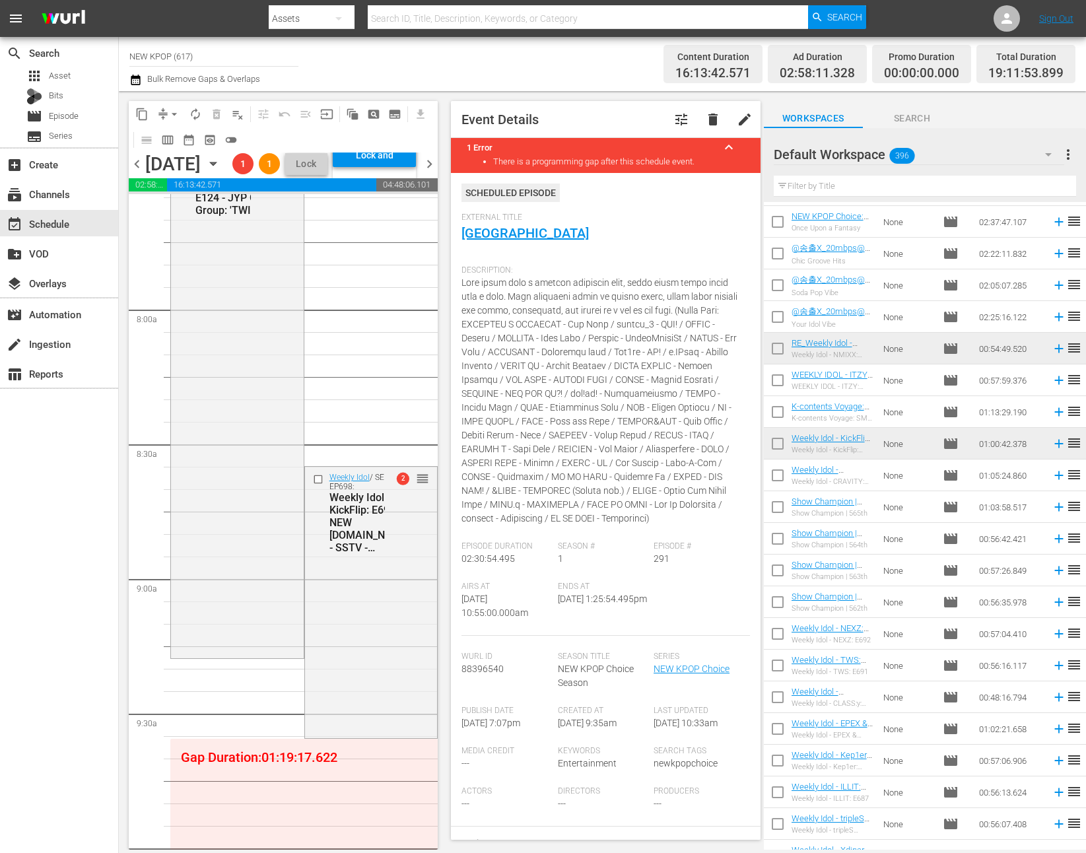
scroll to position [1974, 0]
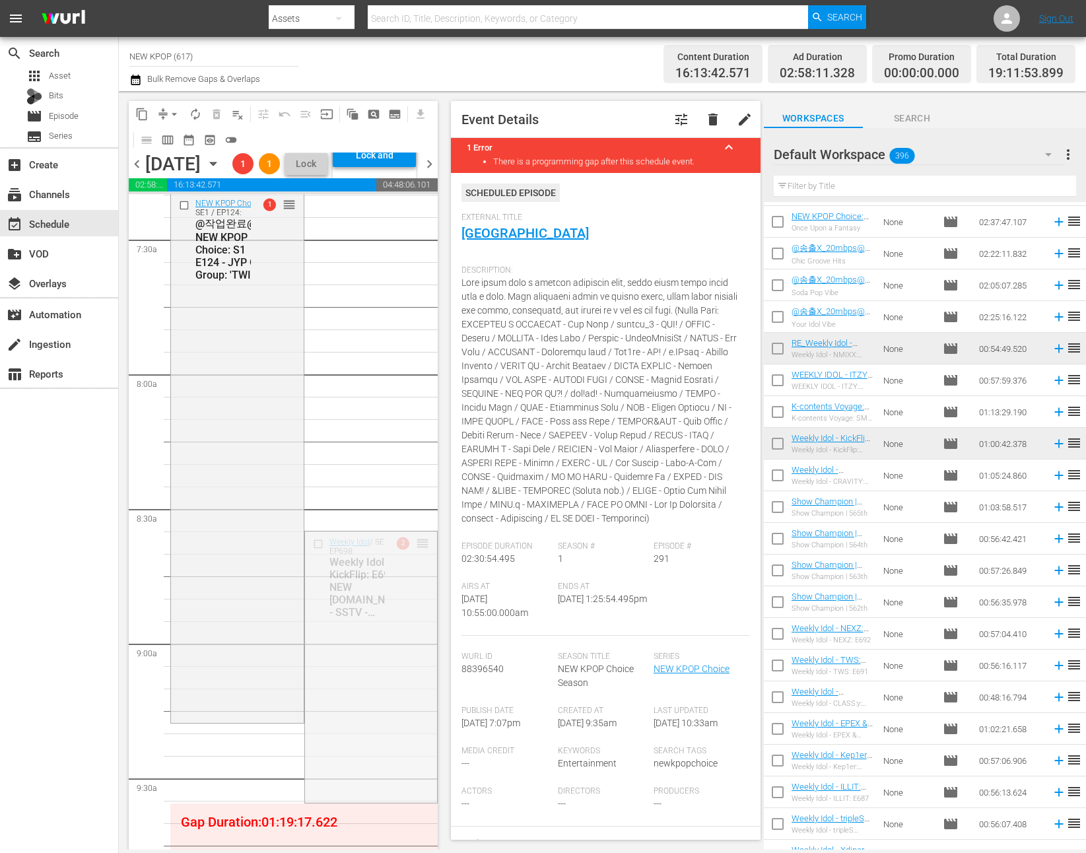
drag, startPoint x: 407, startPoint y: 637, endPoint x: 271, endPoint y: 769, distance: 189.5
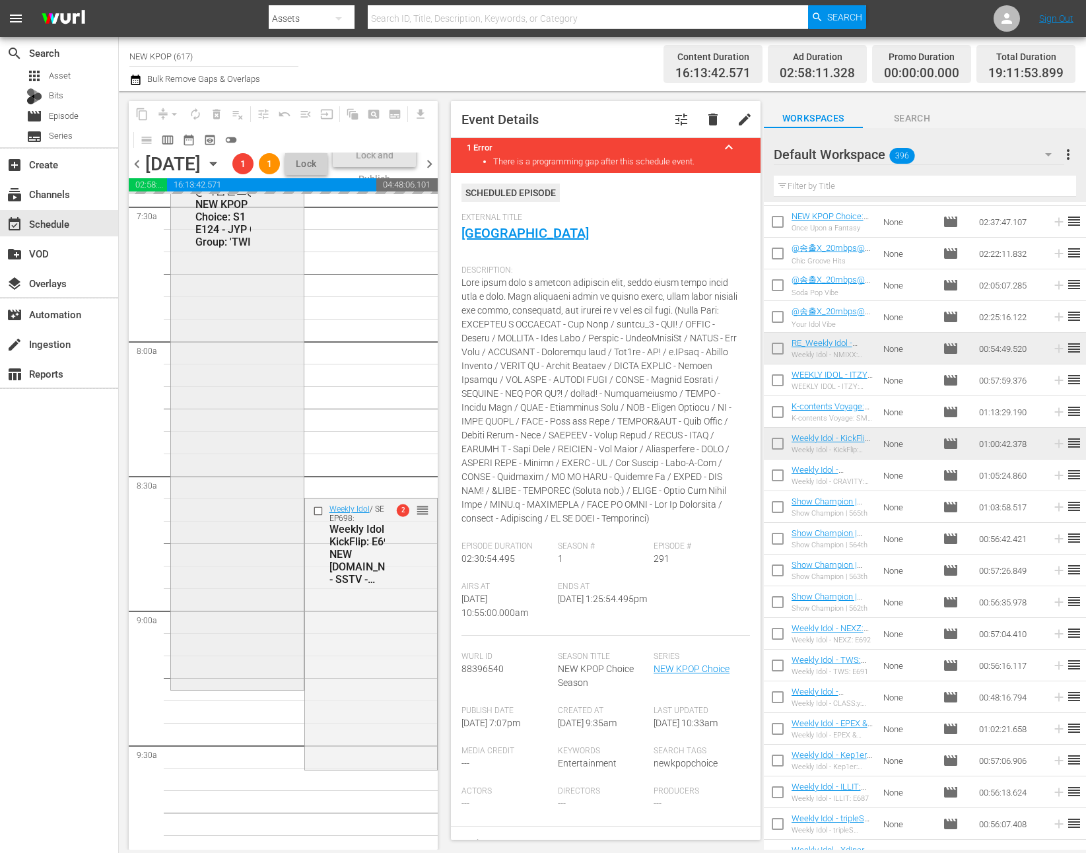
scroll to position [2184, 0]
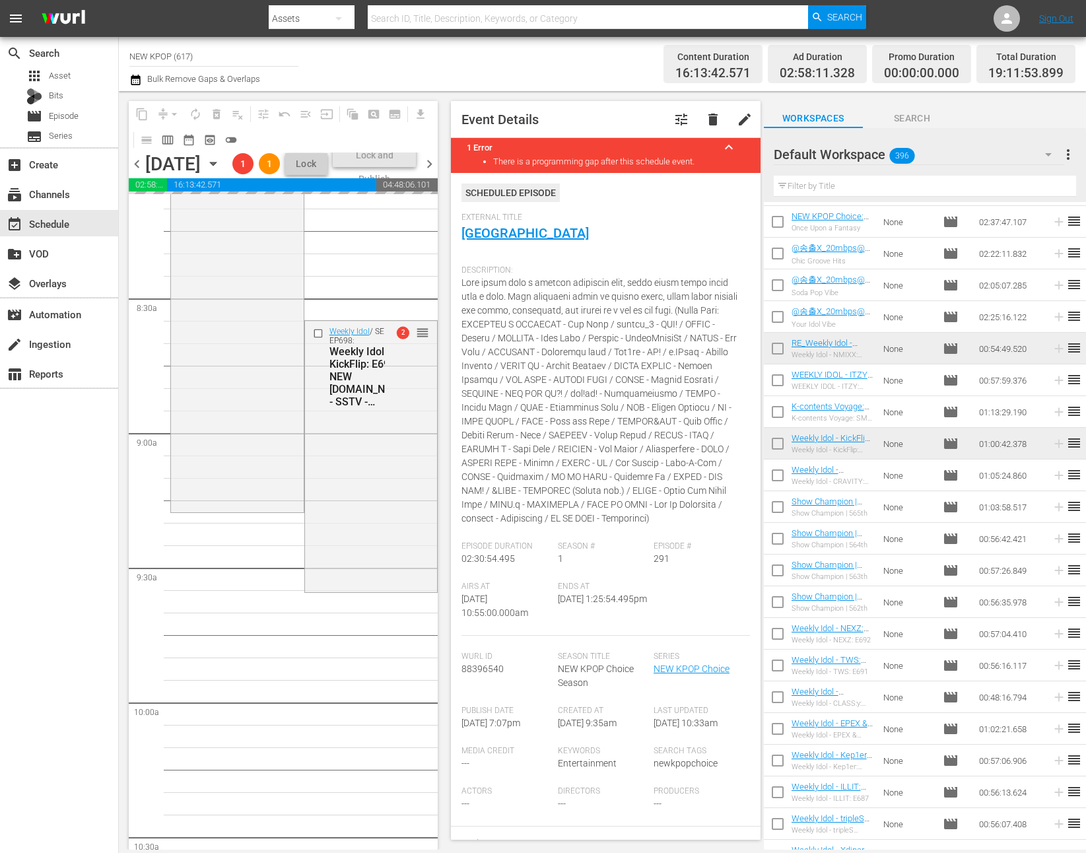
click at [811, 188] on input "text" at bounding box center [924, 186] width 302 height 21
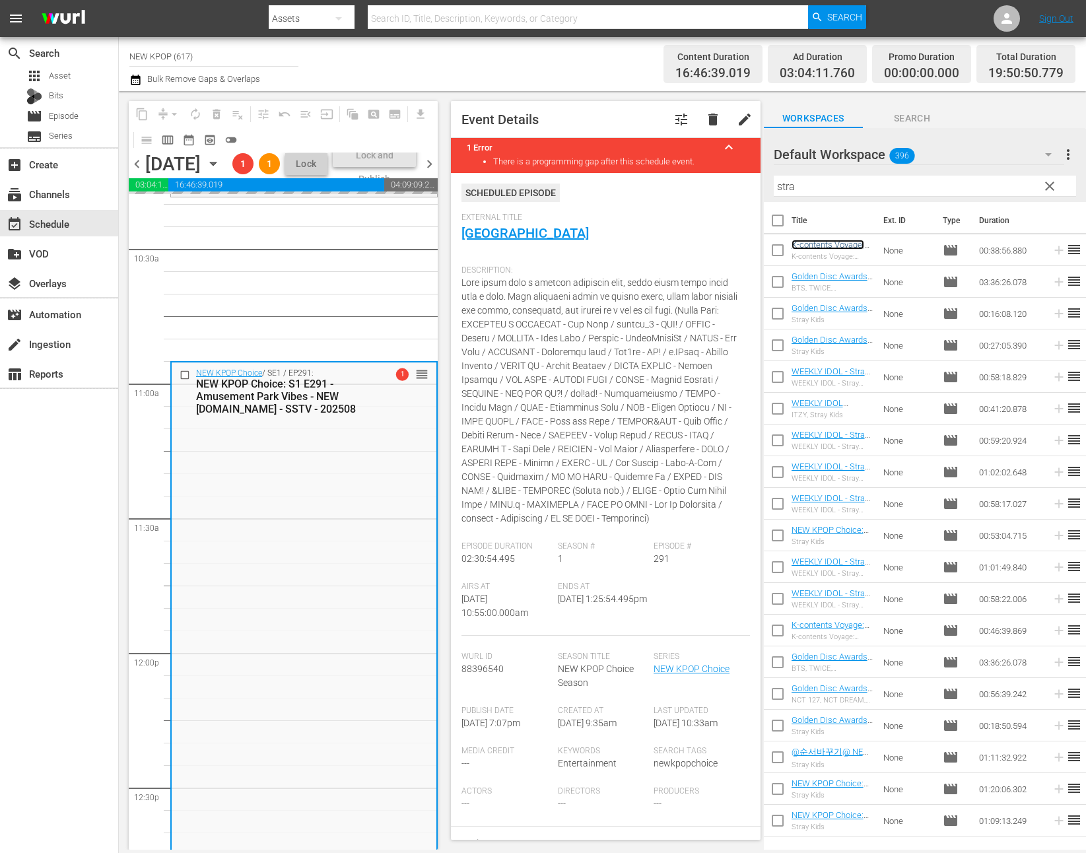
scroll to position [2797, 0]
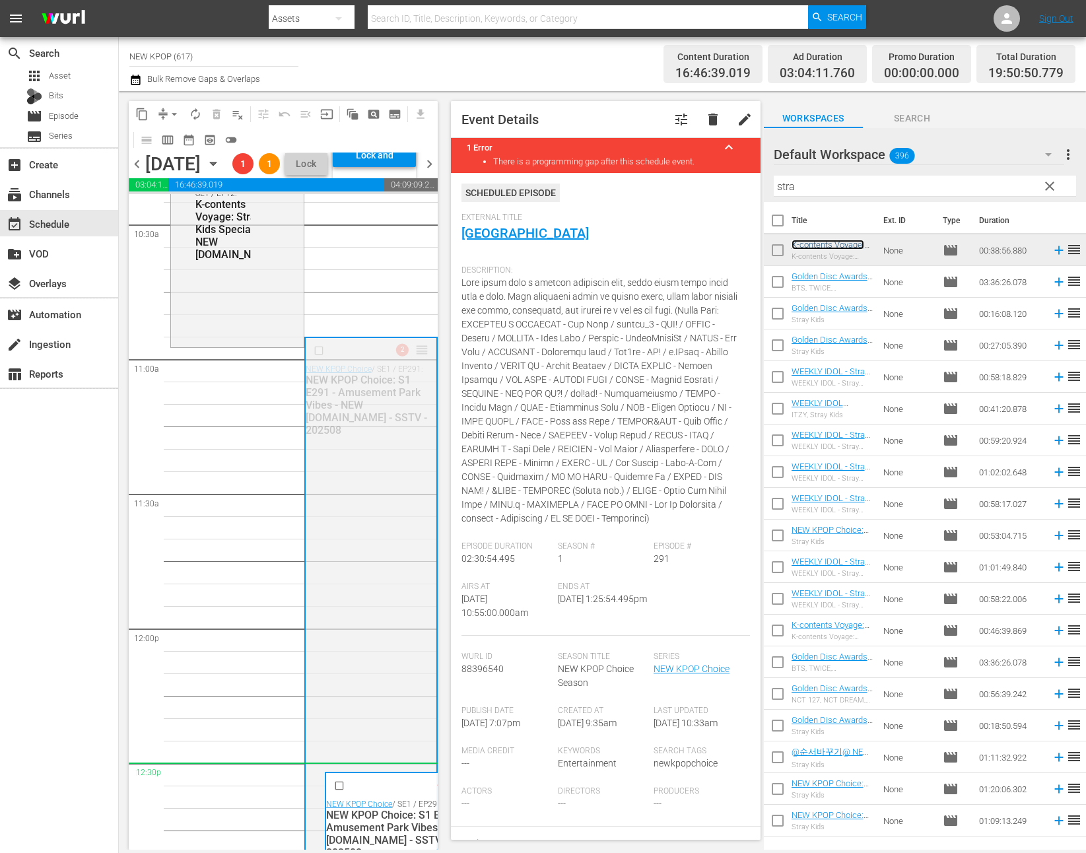
drag, startPoint x: 822, startPoint y: 247, endPoint x: 288, endPoint y: 824, distance: 785.5
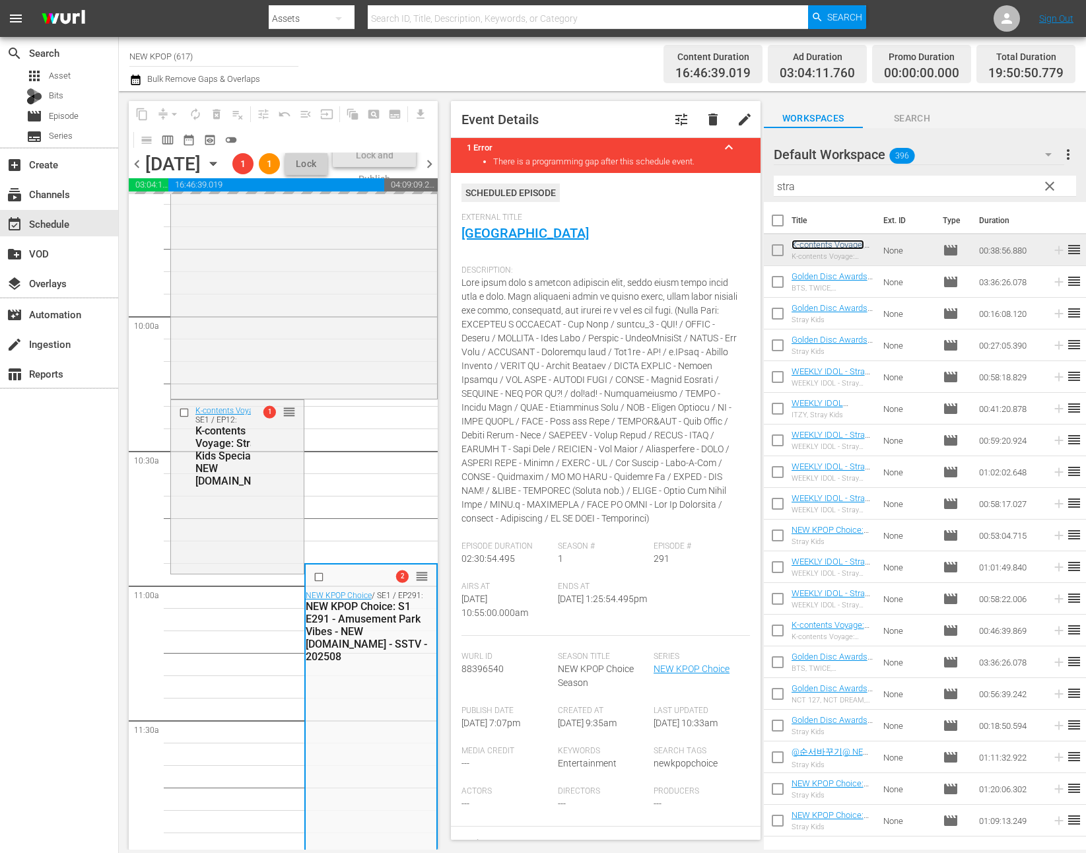
scroll to position [2568, 0]
drag, startPoint x: 820, startPoint y: 187, endPoint x: 732, endPoint y: 177, distance: 88.3
click at [732, 177] on div "content_copy compress arrow_drop_down autorenew_outlined delete_forever_outline…" at bounding box center [602, 470] width 967 height 758
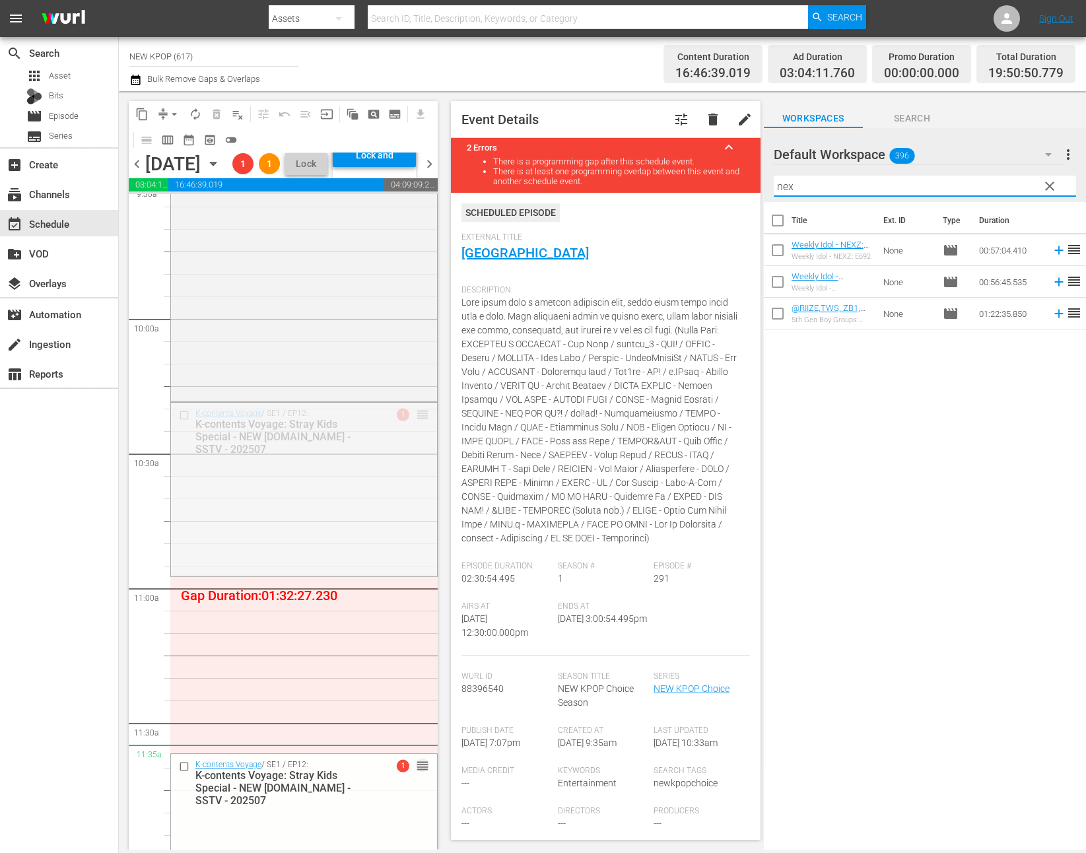
drag, startPoint x: 420, startPoint y: 453, endPoint x: 379, endPoint y: 791, distance: 340.4
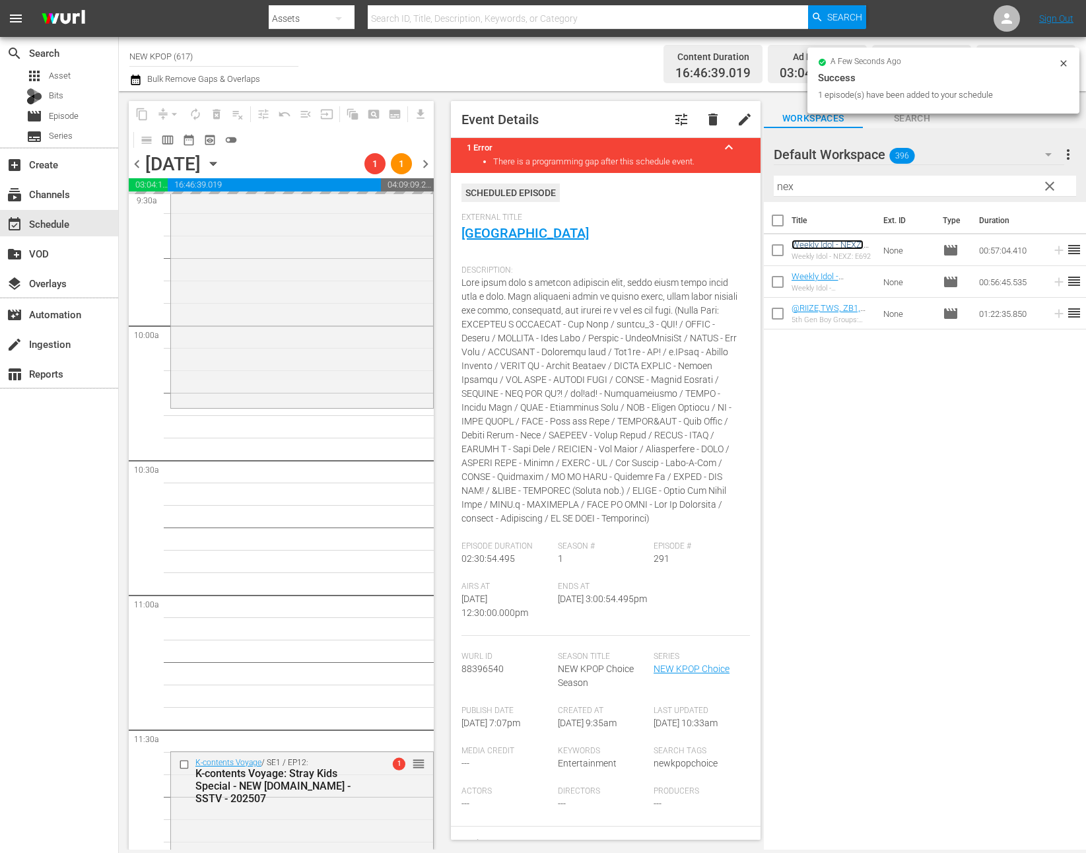
scroll to position [2591, 0]
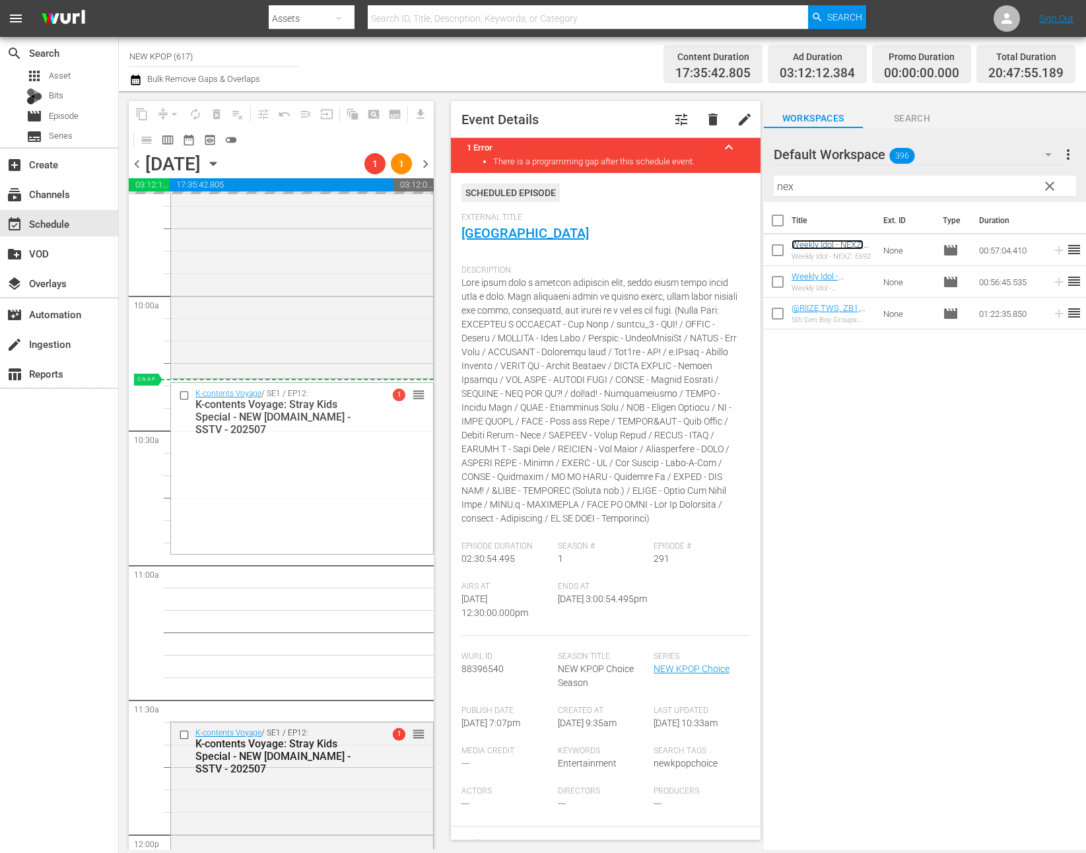
drag, startPoint x: 416, startPoint y: 731, endPoint x: 245, endPoint y: 382, distance: 389.0
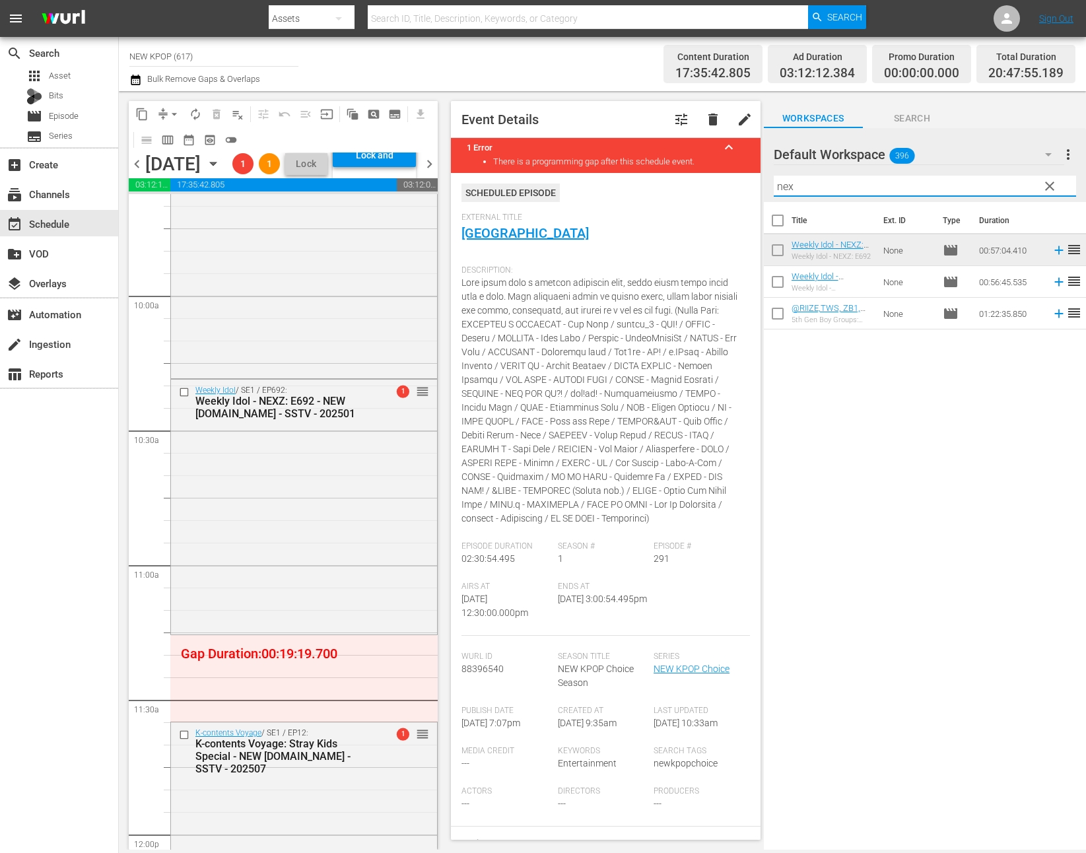
drag, startPoint x: 820, startPoint y: 187, endPoint x: 754, endPoint y: 170, distance: 67.7
click at [754, 170] on div "content_copy compress arrow_drop_down autorenew_outlined delete_forever_outline…" at bounding box center [602, 470] width 967 height 758
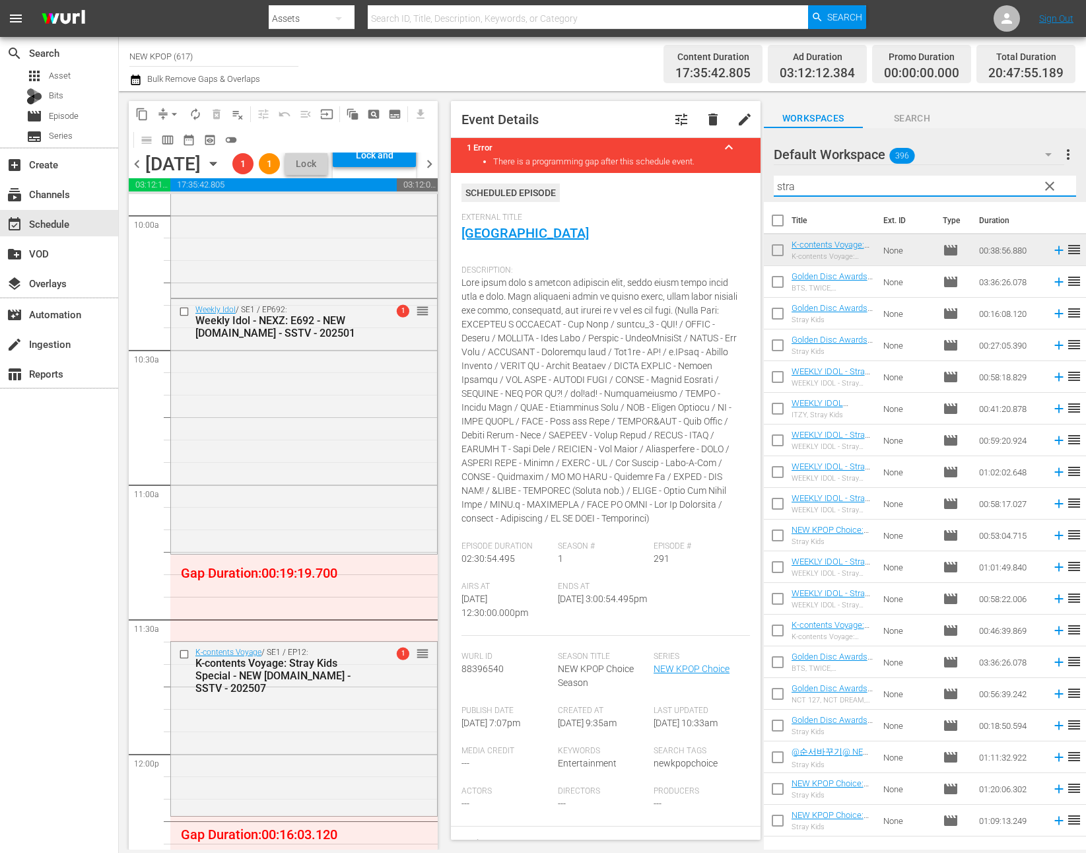
scroll to position [2699, 0]
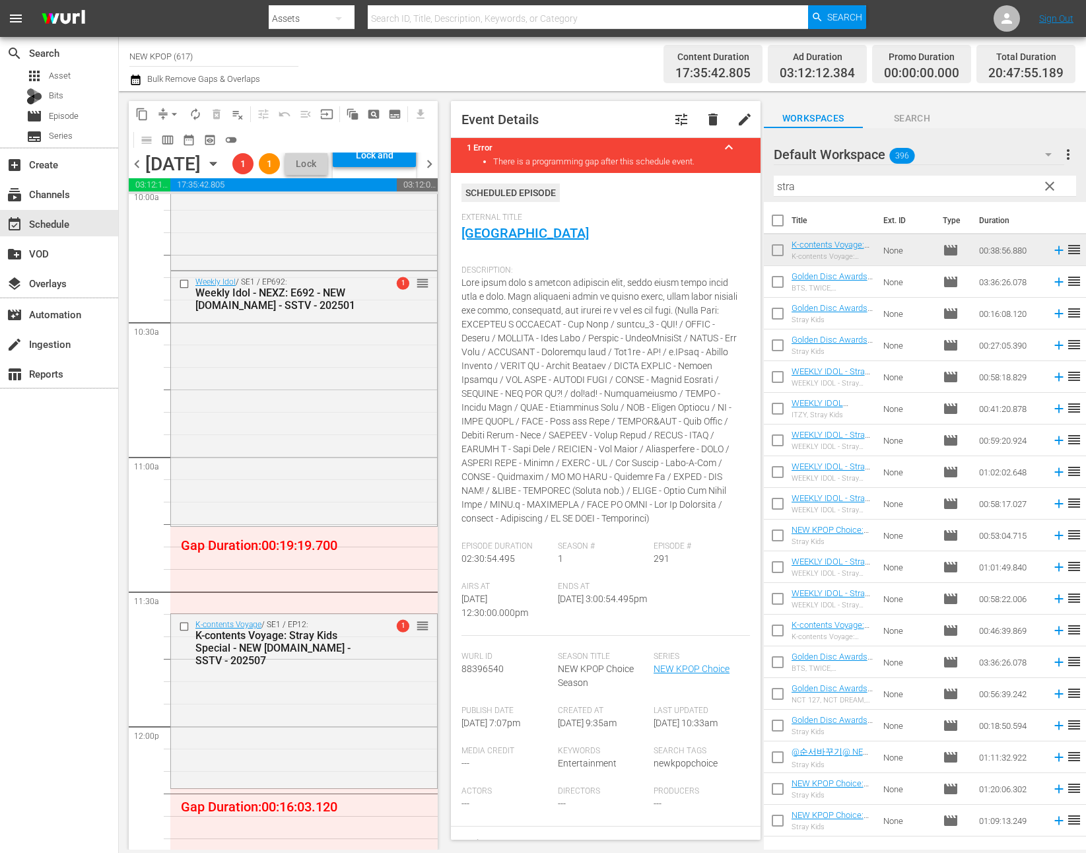
click at [247, 629] on div "NEW KPOP Choice / SE1 / EP248: NEW KPOP Choice: S1 E248 - Survival Boy Group Co…" at bounding box center [303, 726] width 267 height 6462
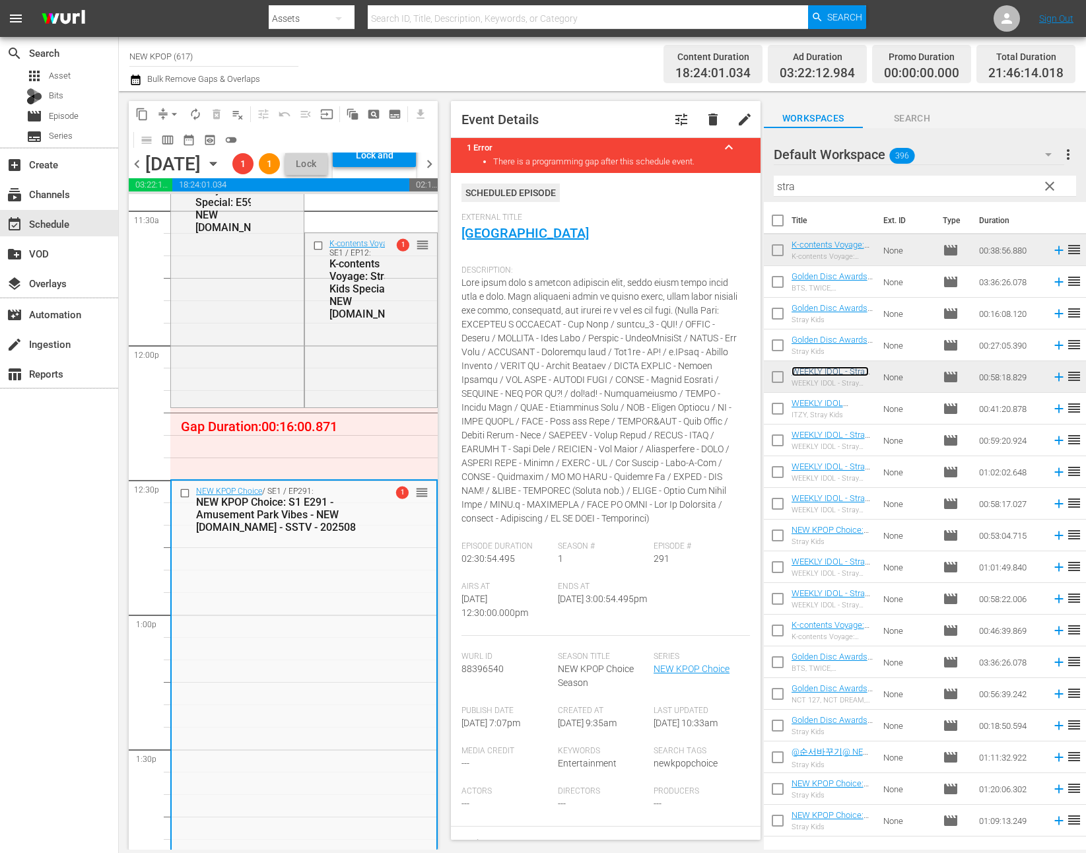
scroll to position [3081, 0]
drag, startPoint x: 422, startPoint y: 533, endPoint x: 266, endPoint y: 806, distance: 314.8
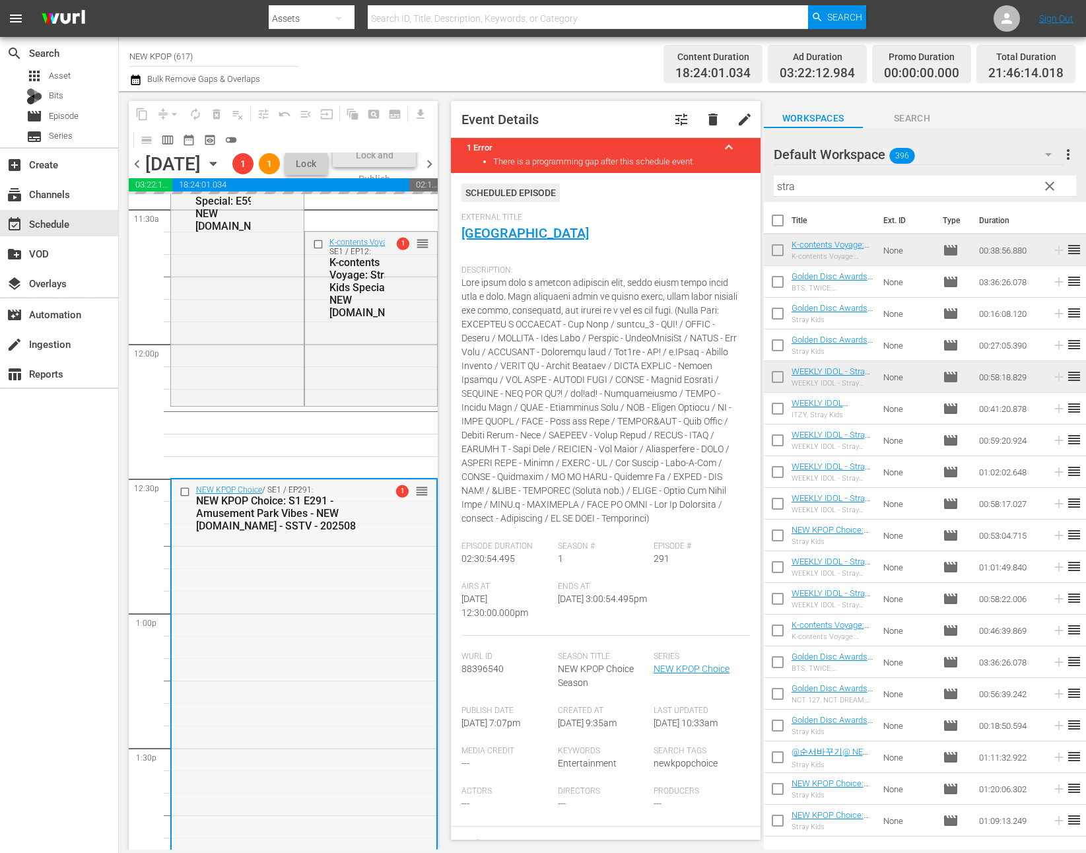
click at [265, 666] on div "NEW KPOP Choice / SE1 / EP291: NEW KPOP Choice: S1 E291 - Amusement Park Vibes …" at bounding box center [304, 815] width 265 height 673
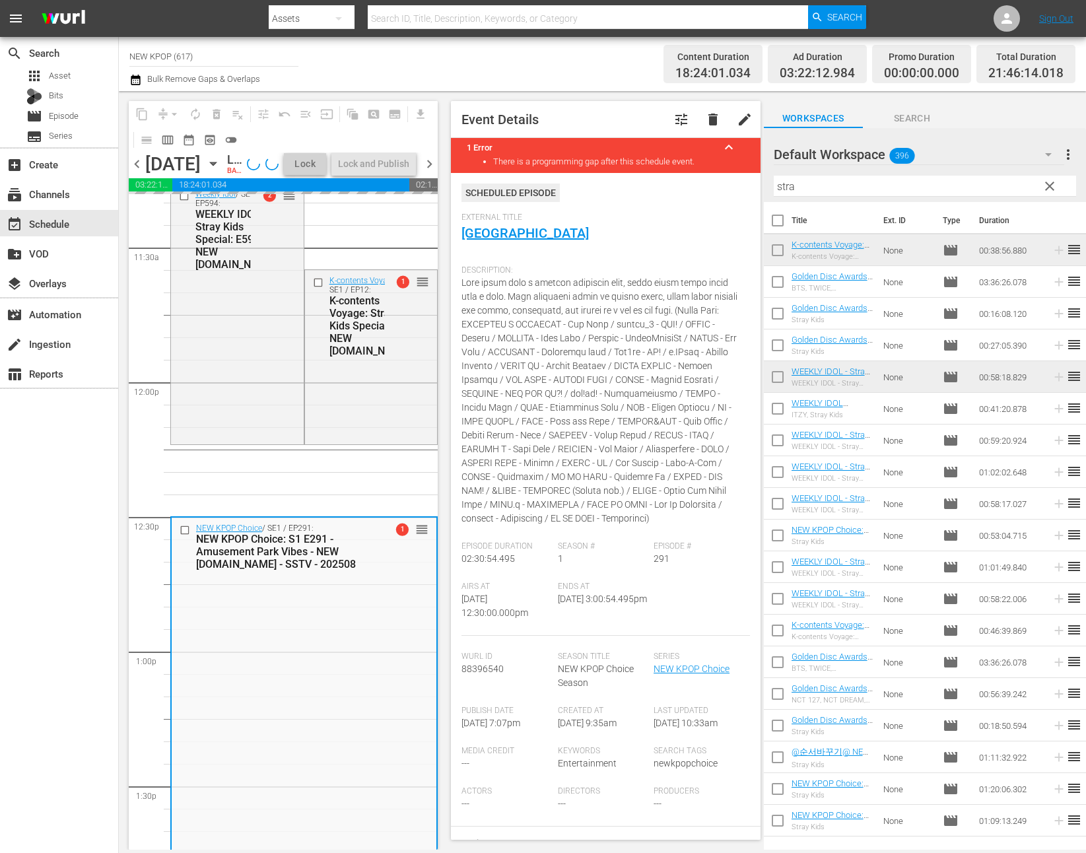
click at [397, 519] on div "NEW KPOP Choice / SE1 / EP248: NEW KPOP Choice: S1 E248 - Survival Boy Group Co…" at bounding box center [303, 382] width 267 height 6462
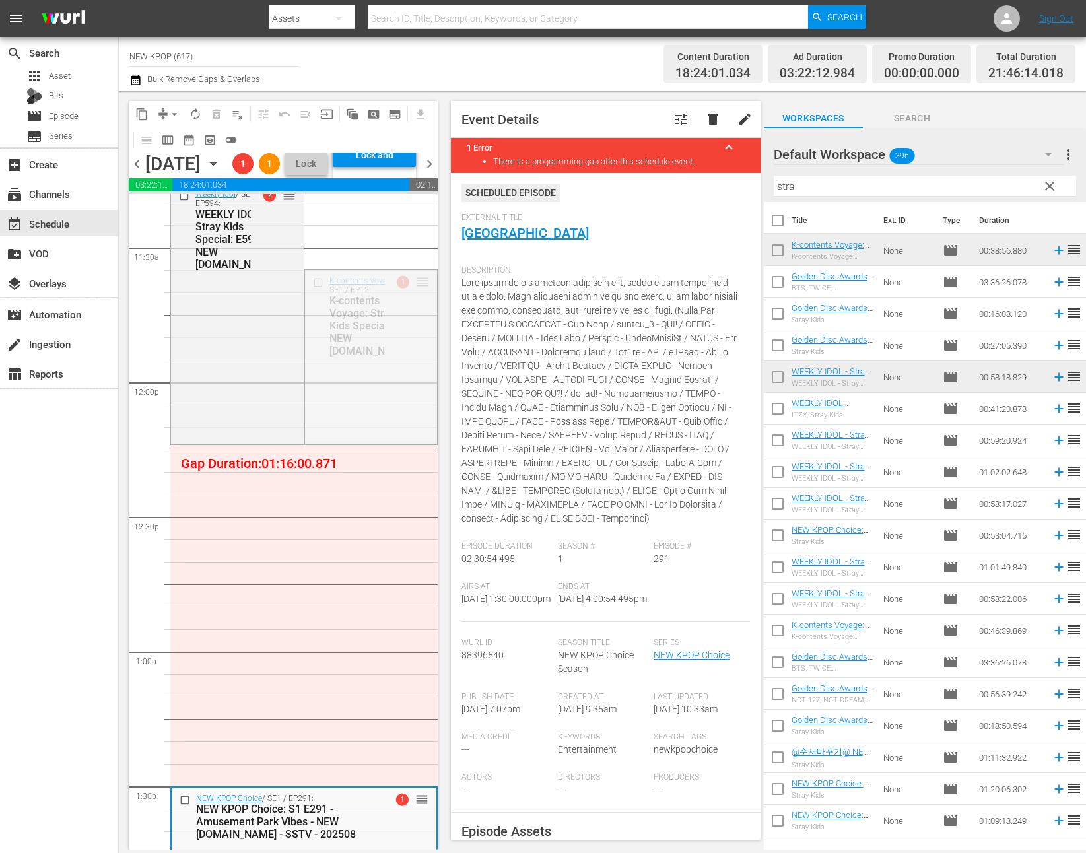
drag, startPoint x: 418, startPoint y: 321, endPoint x: 292, endPoint y: 490, distance: 211.2
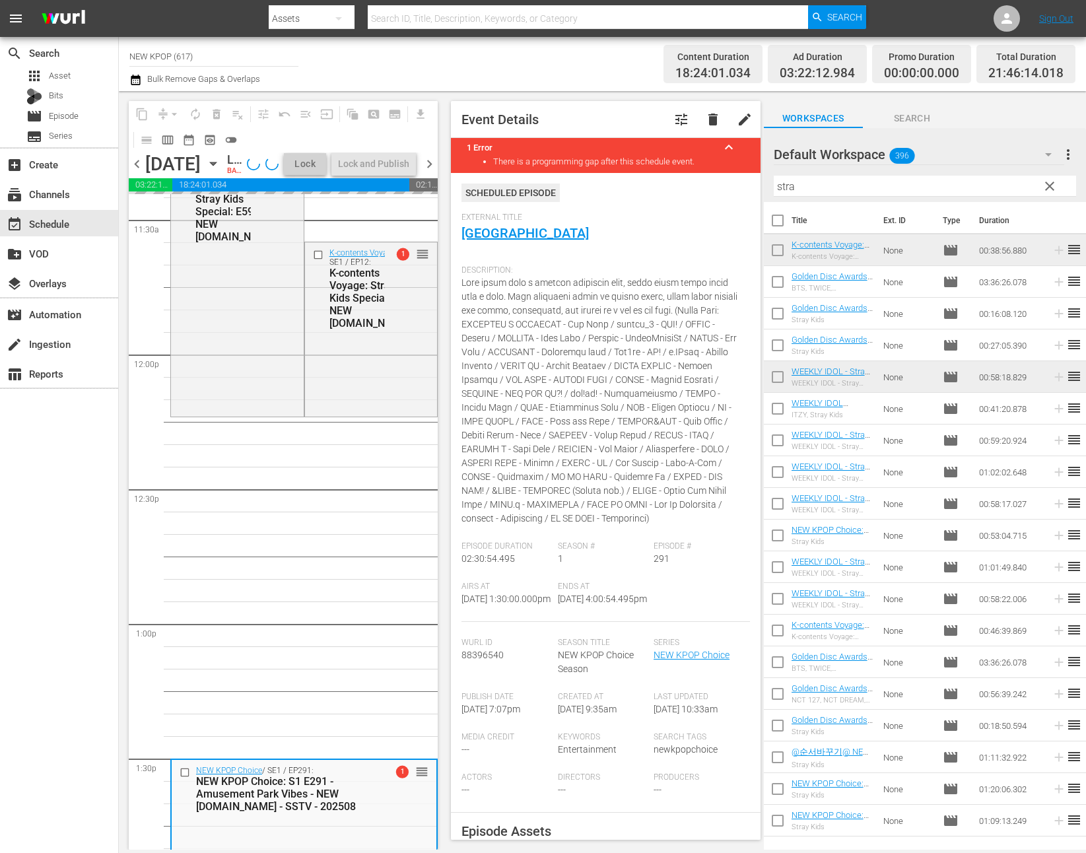
scroll to position [3077, 0]
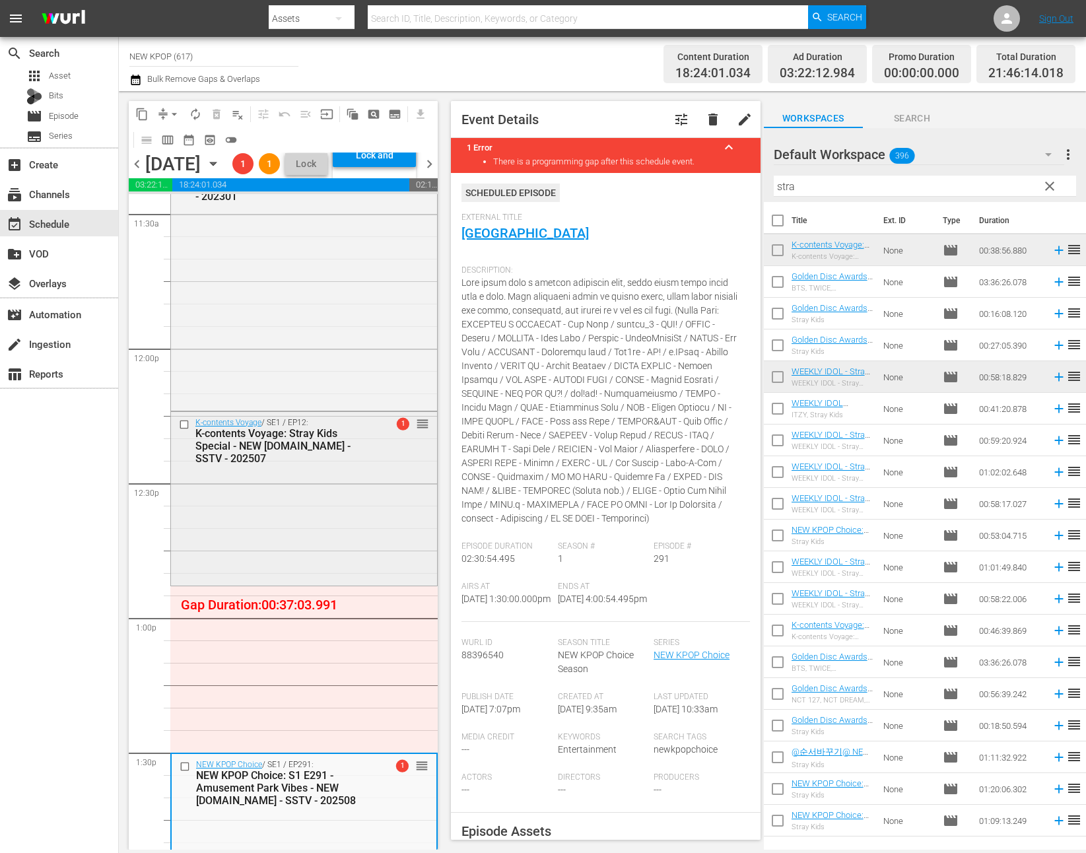
click at [287, 535] on div "K-contents Voyage / SE1 / EP12: K-contents Voyage: Stray Kids Special - NEW K.I…" at bounding box center [304, 497] width 266 height 171
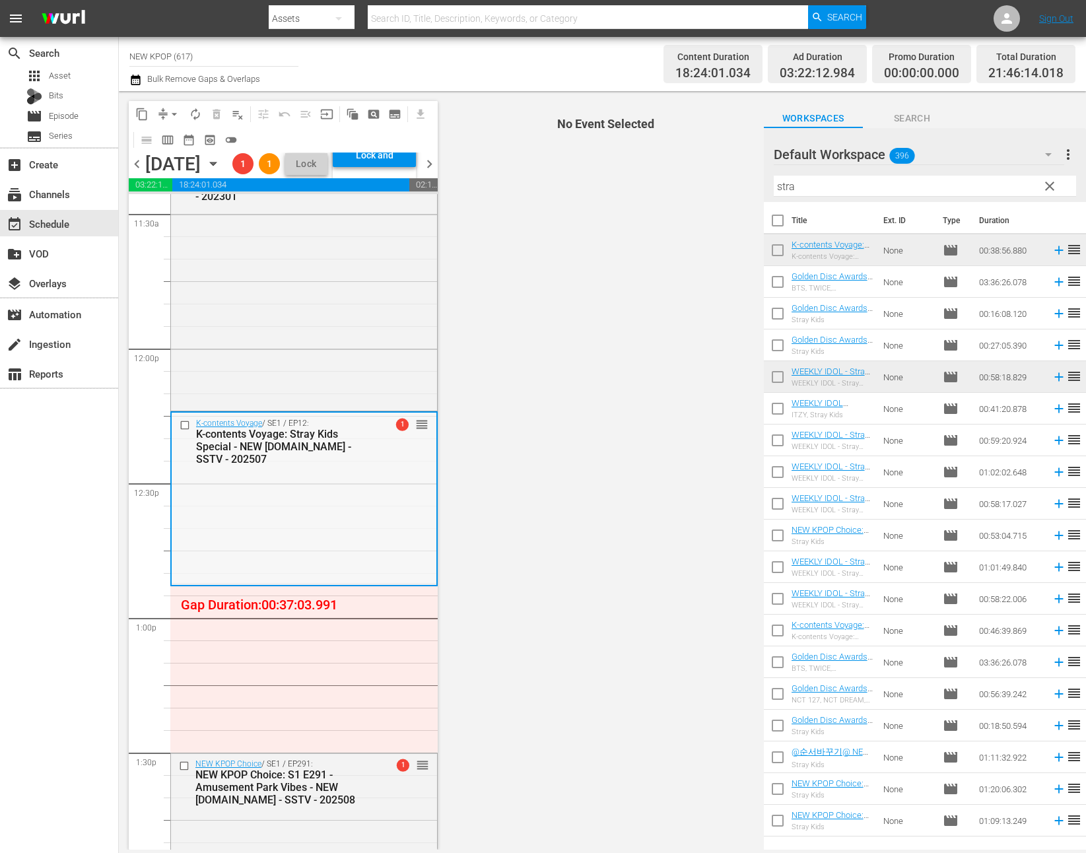
click at [308, 550] on div "K-contents Voyage / SE1 / EP12: K-contents Voyage: Stray Kids Special - NEW K.I…" at bounding box center [304, 497] width 265 height 171
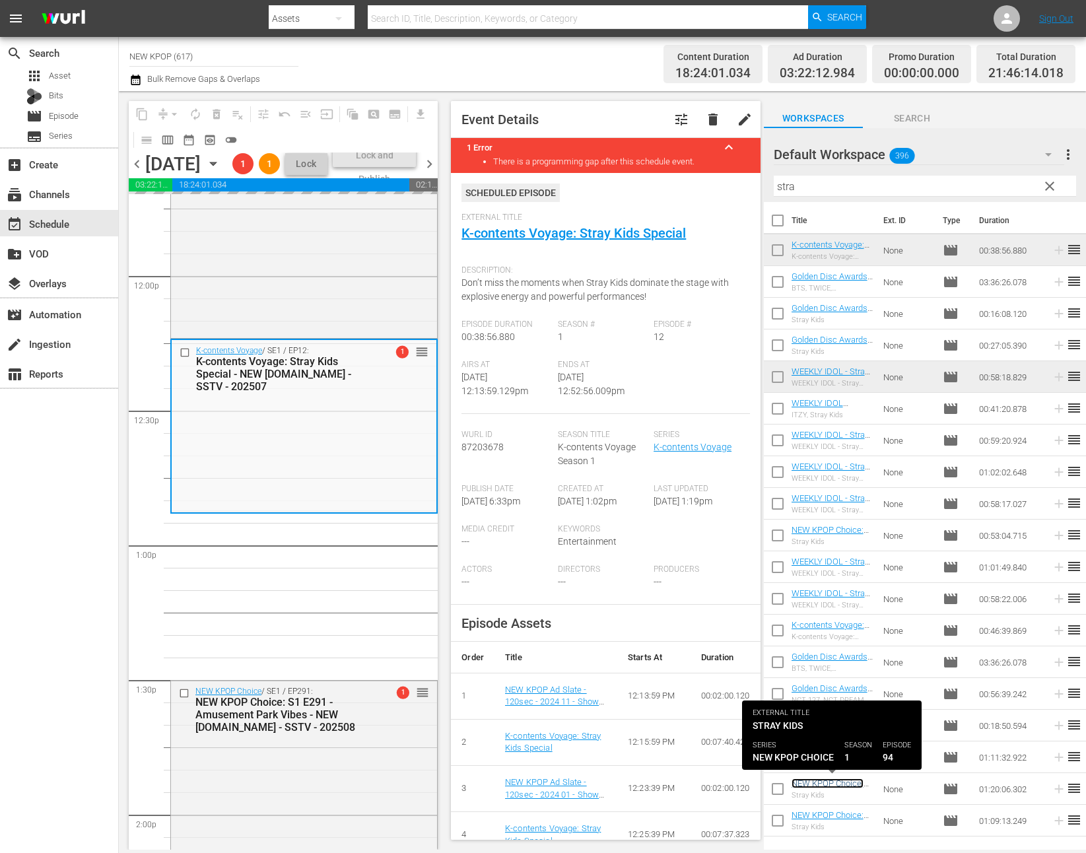
scroll to position [3275, 0]
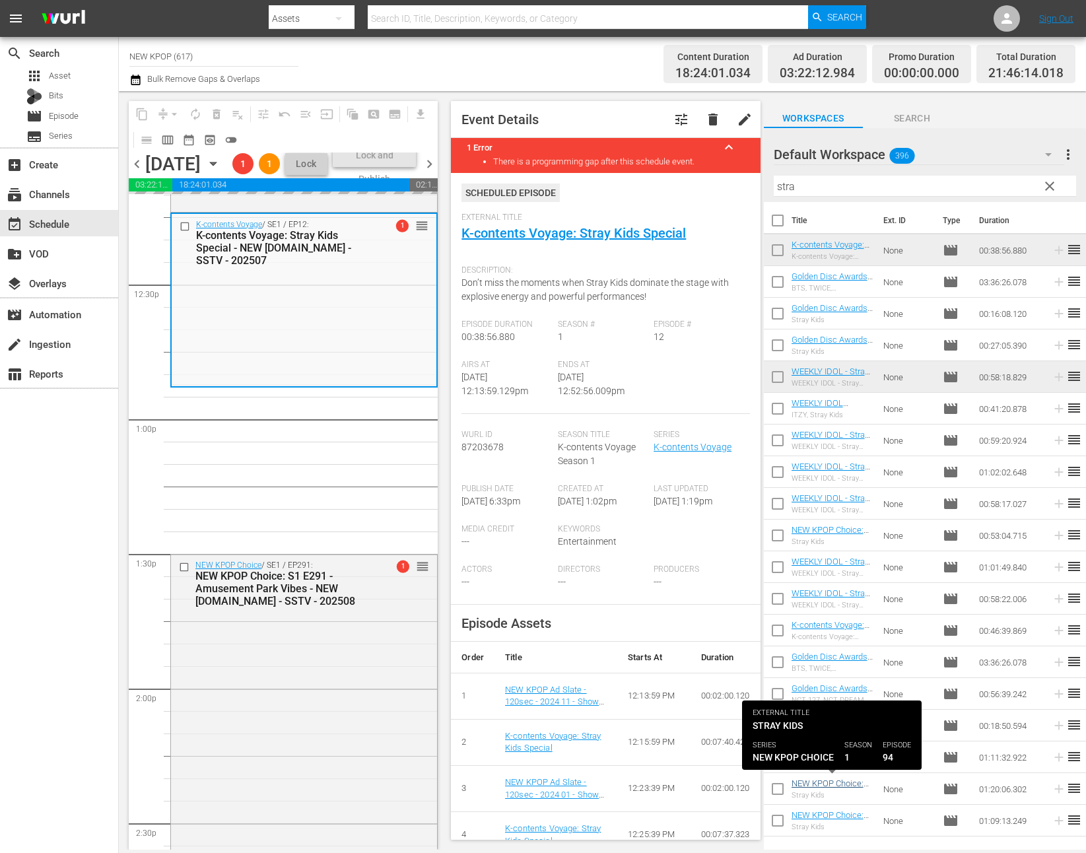
click at [368, 607] on div "NEW KPOP Choice: S1 E291 - Amusement Park Vibes - NEW [DOMAIN_NAME] - SSTV - 20…" at bounding box center [284, 589] width 178 height 38
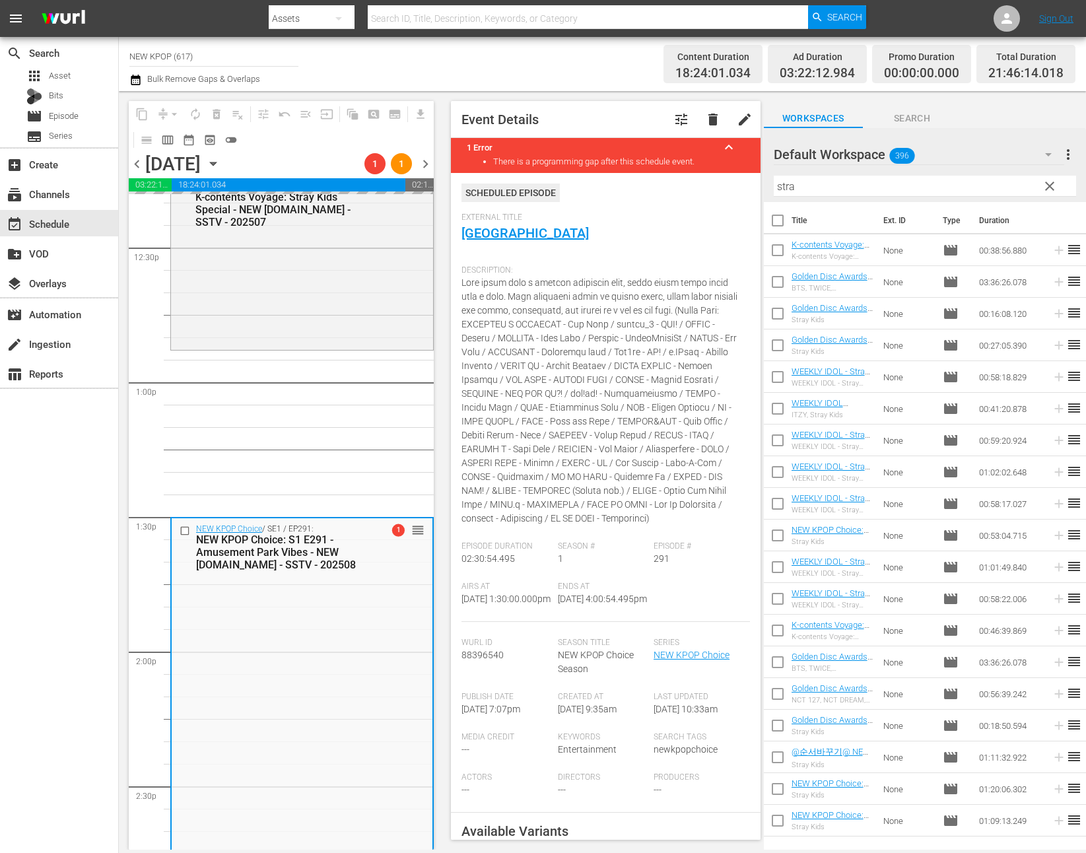
scroll to position [3312, 0]
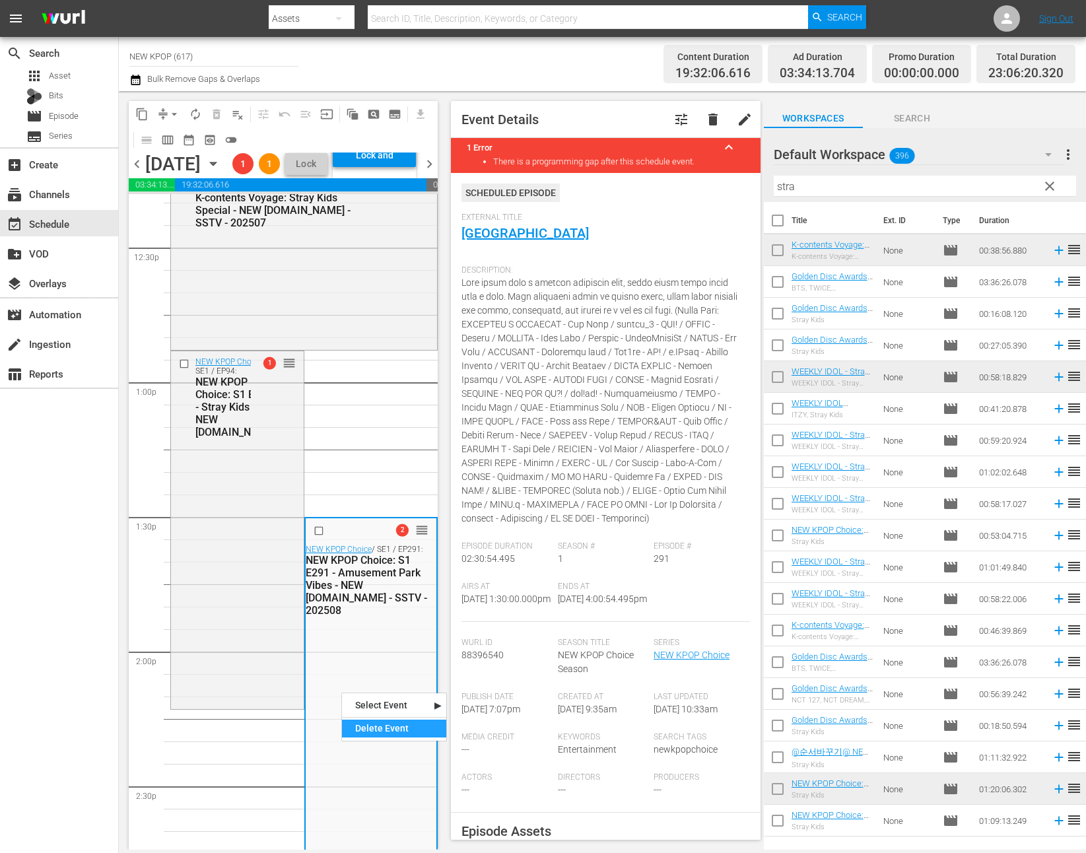
click at [353, 730] on div "Delete Event" at bounding box center [394, 728] width 104 height 18
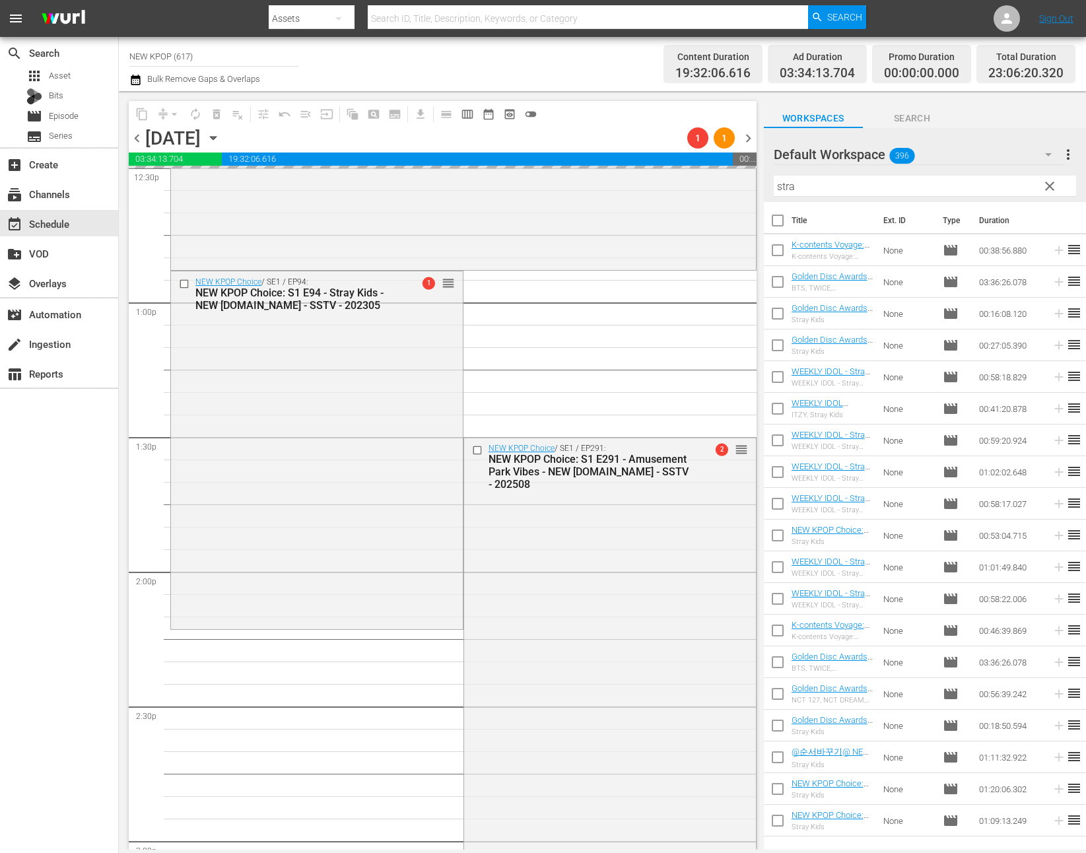
scroll to position [3304, 0]
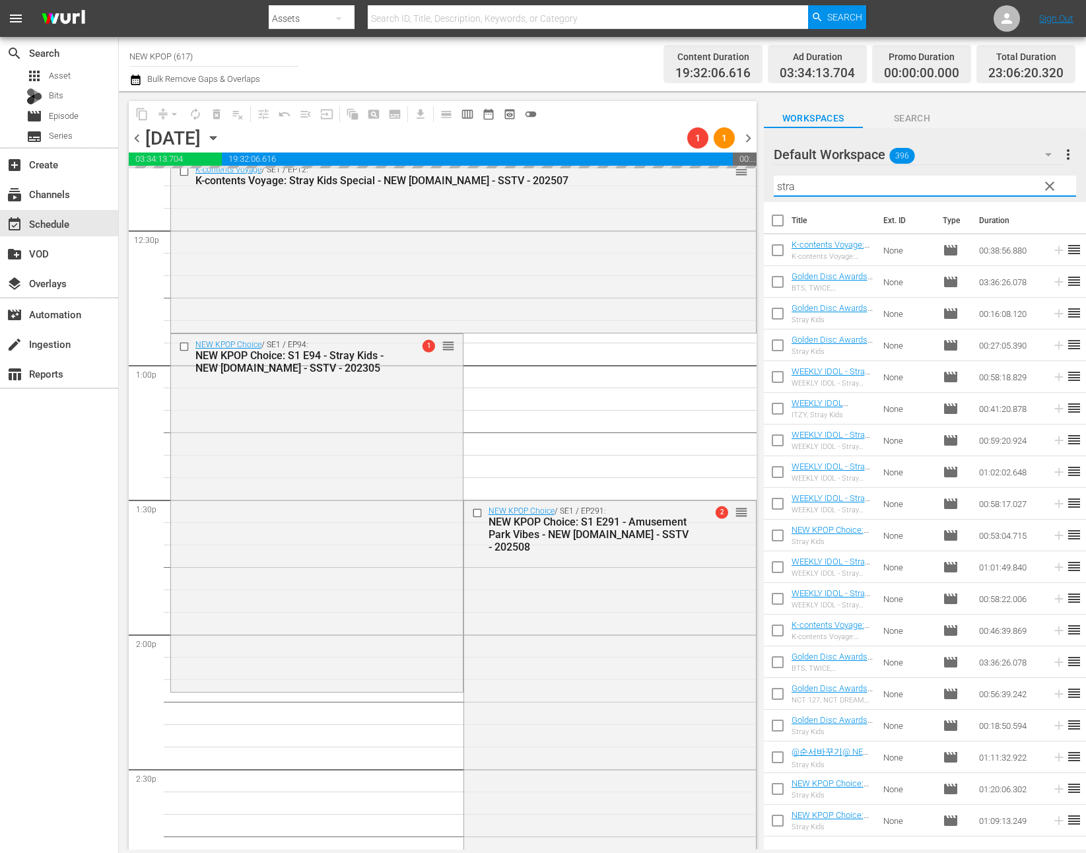
click at [789, 191] on input "stra" at bounding box center [924, 186] width 302 height 21
click at [748, 182] on div "content_copy compress arrow_drop_down autorenew_outlined delete_forever_outline…" at bounding box center [602, 470] width 967 height 758
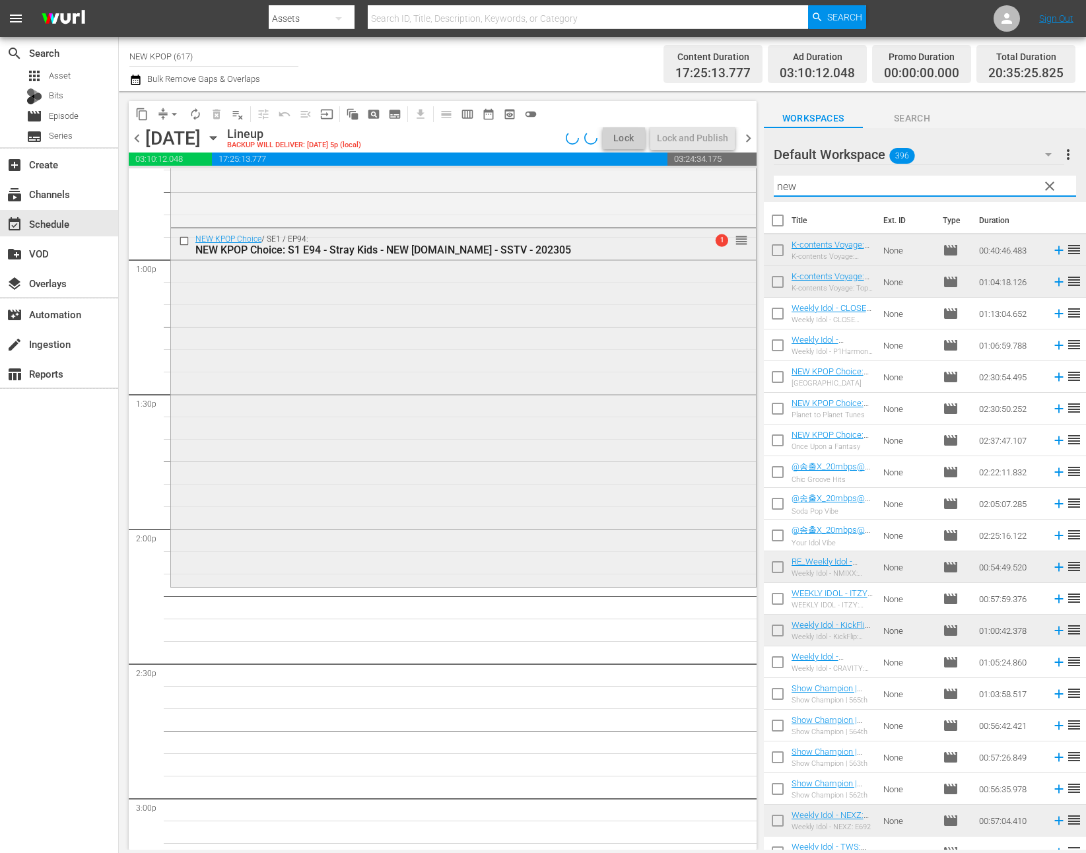
scroll to position [3457, 0]
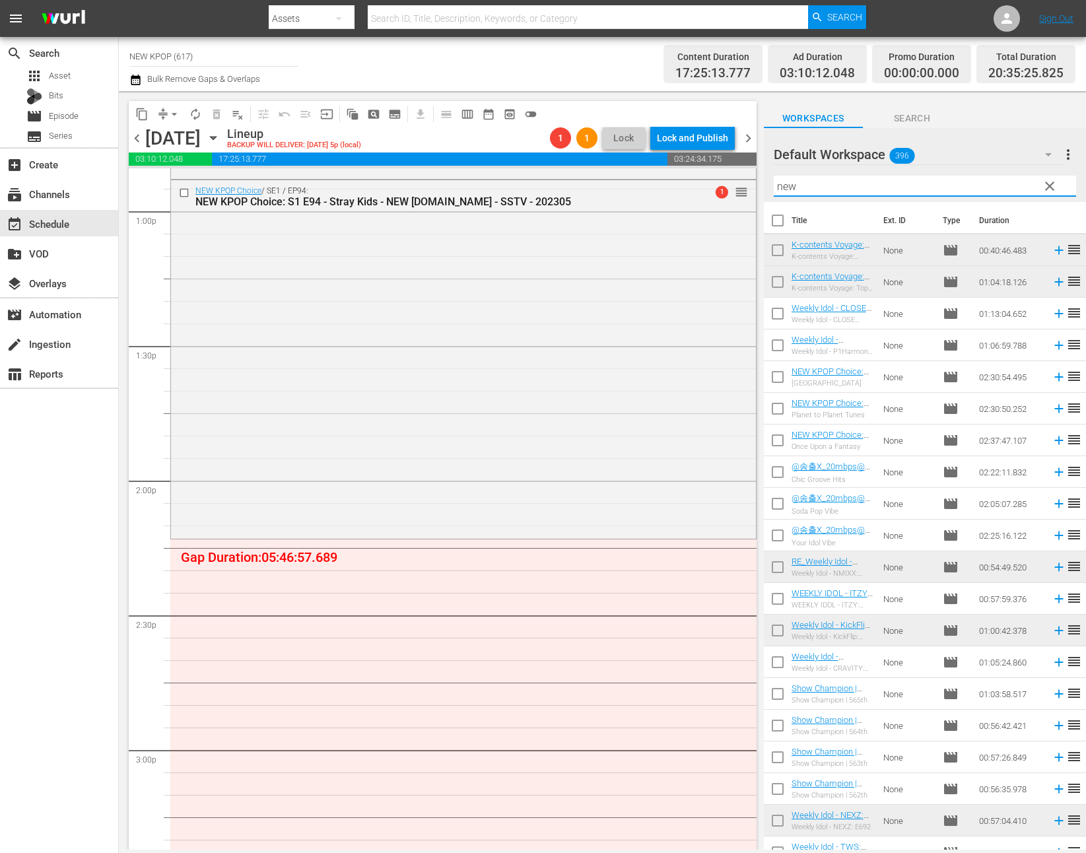
type input "new kpop choice"
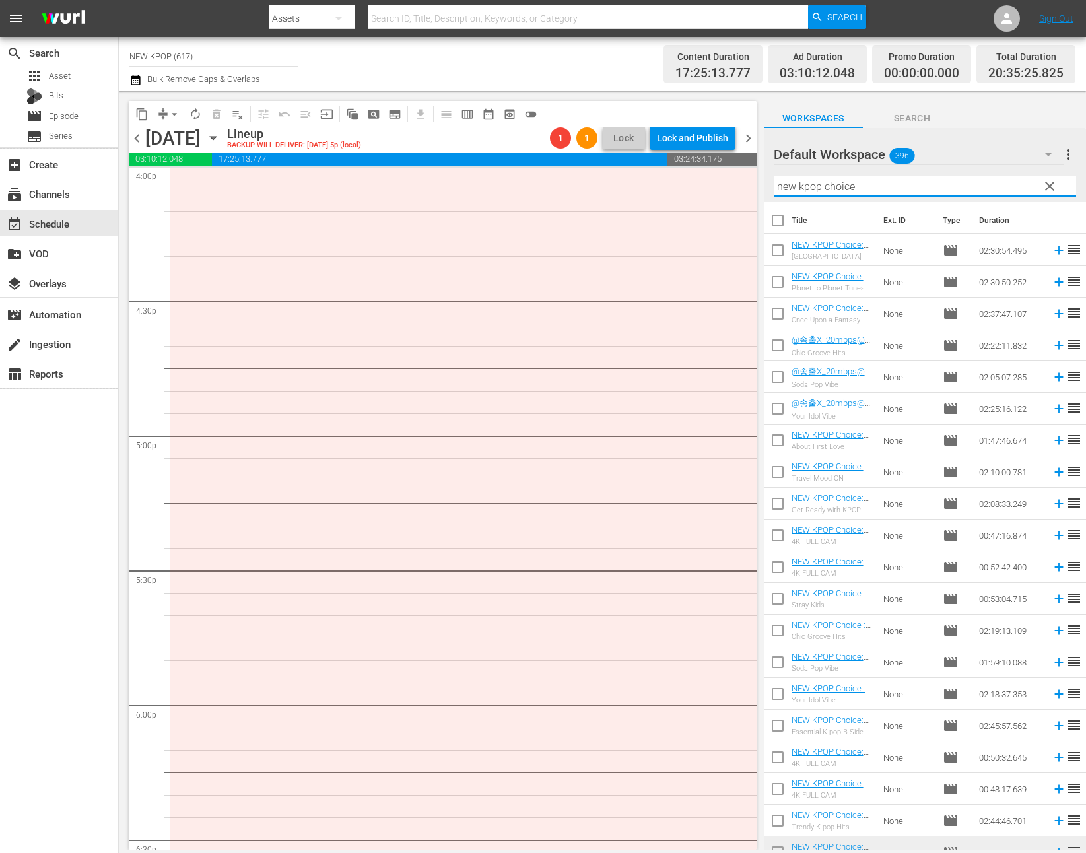
scroll to position [3700, 0]
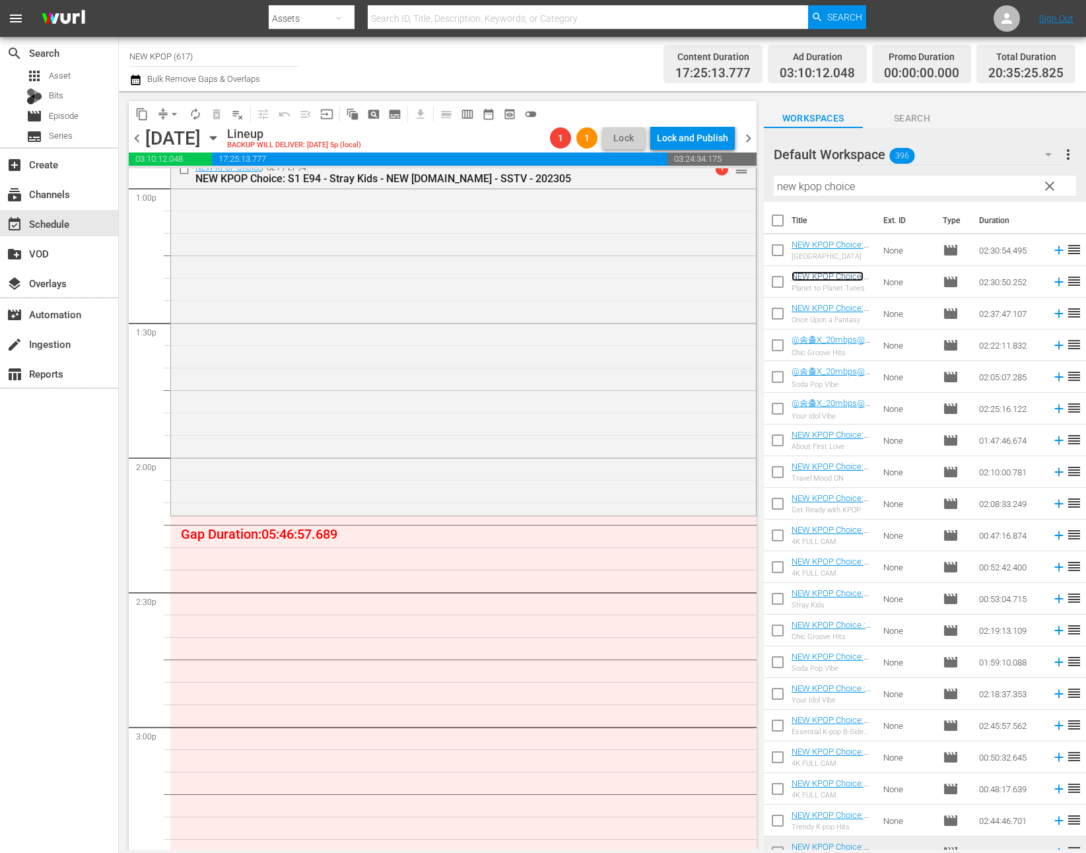
scroll to position [3469, 0]
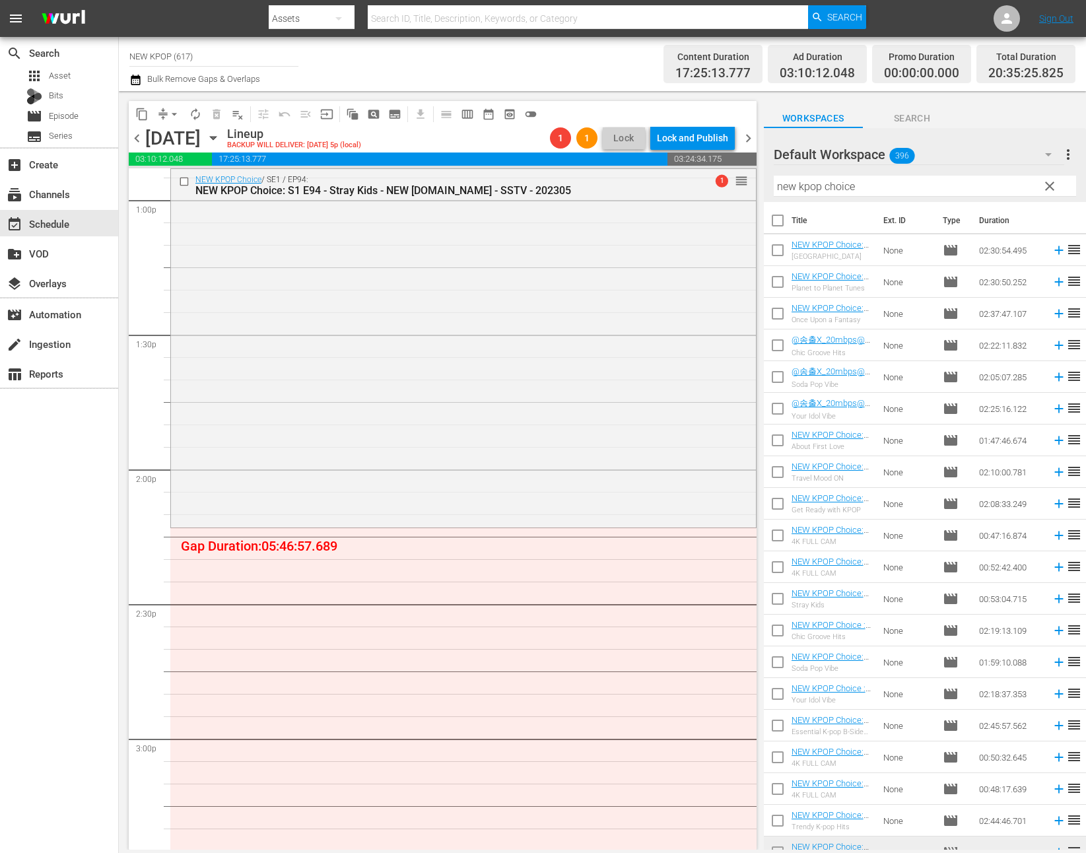
click at [485, 393] on div "NEW KPOP Choice / SE1 / EP94: NEW KPOP Choice: S1 E94 - Stray Kids - NEW K.ID -…" at bounding box center [463, 347] width 585 height 356
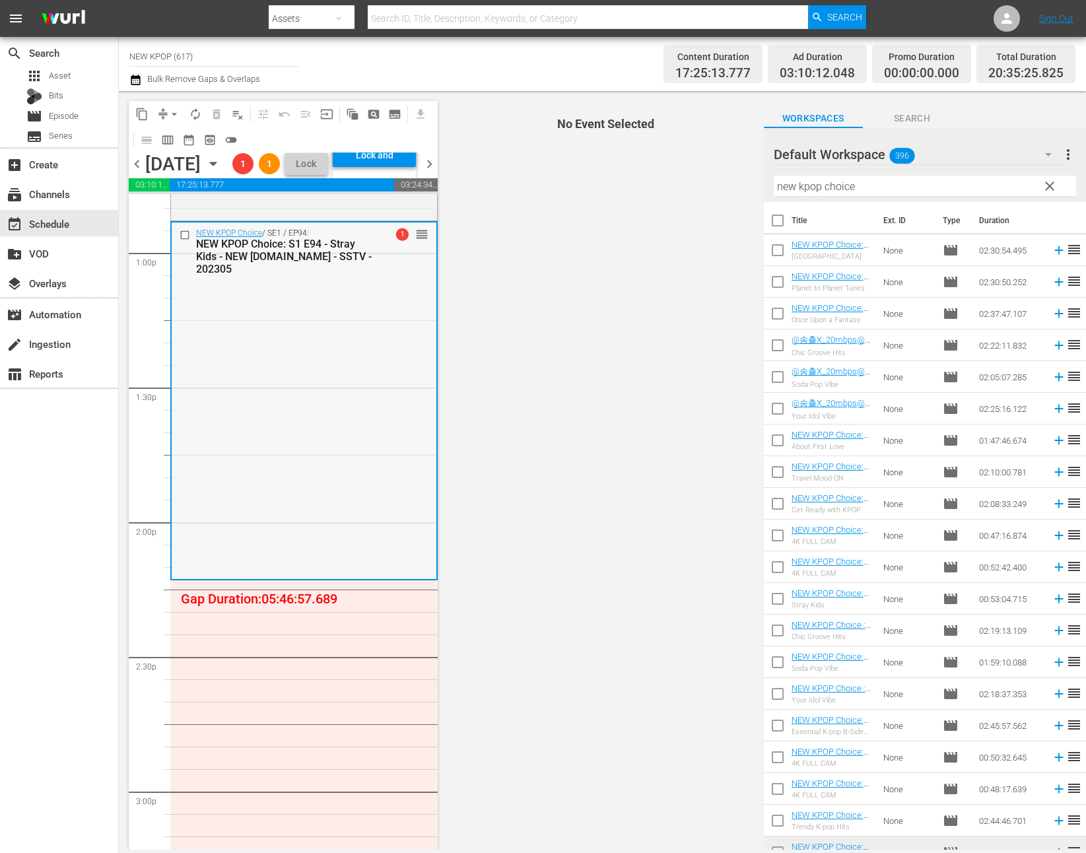
scroll to position [3361, 0]
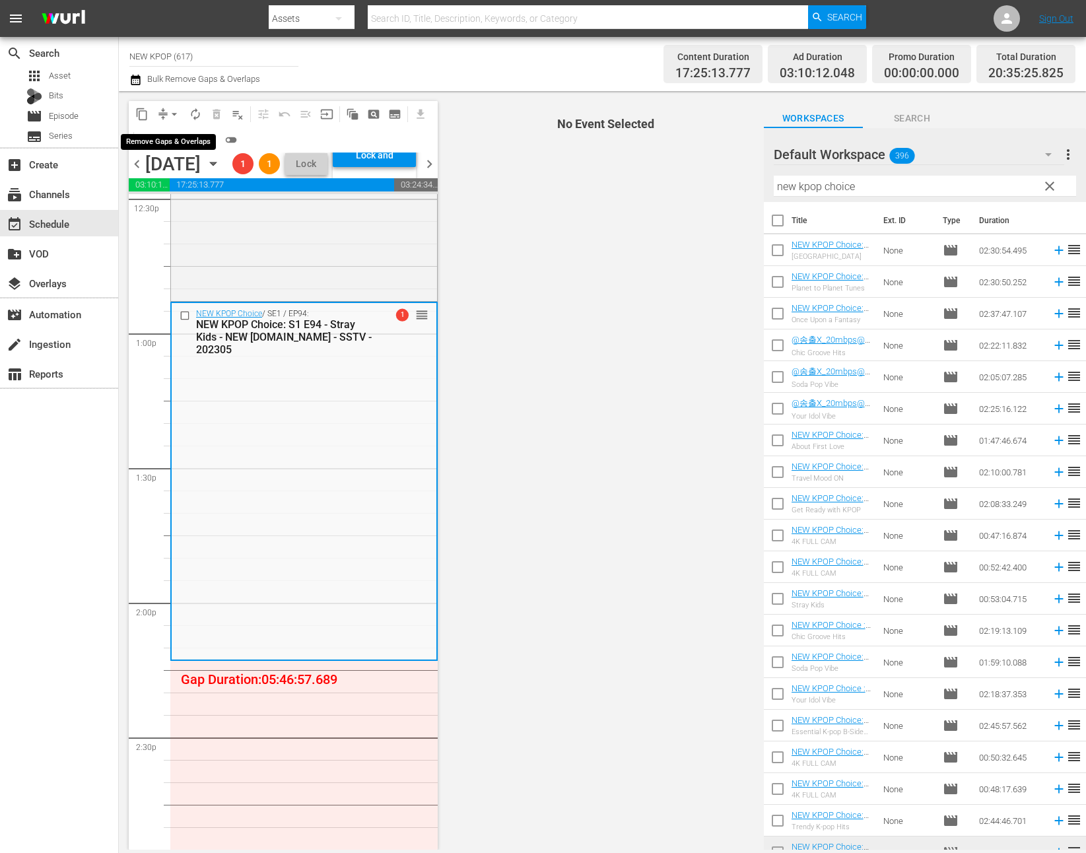
click at [176, 116] on span "arrow_drop_down" at bounding box center [174, 114] width 13 height 13
click at [193, 178] on li "Align to End of Previous Day" at bounding box center [175, 185] width 139 height 22
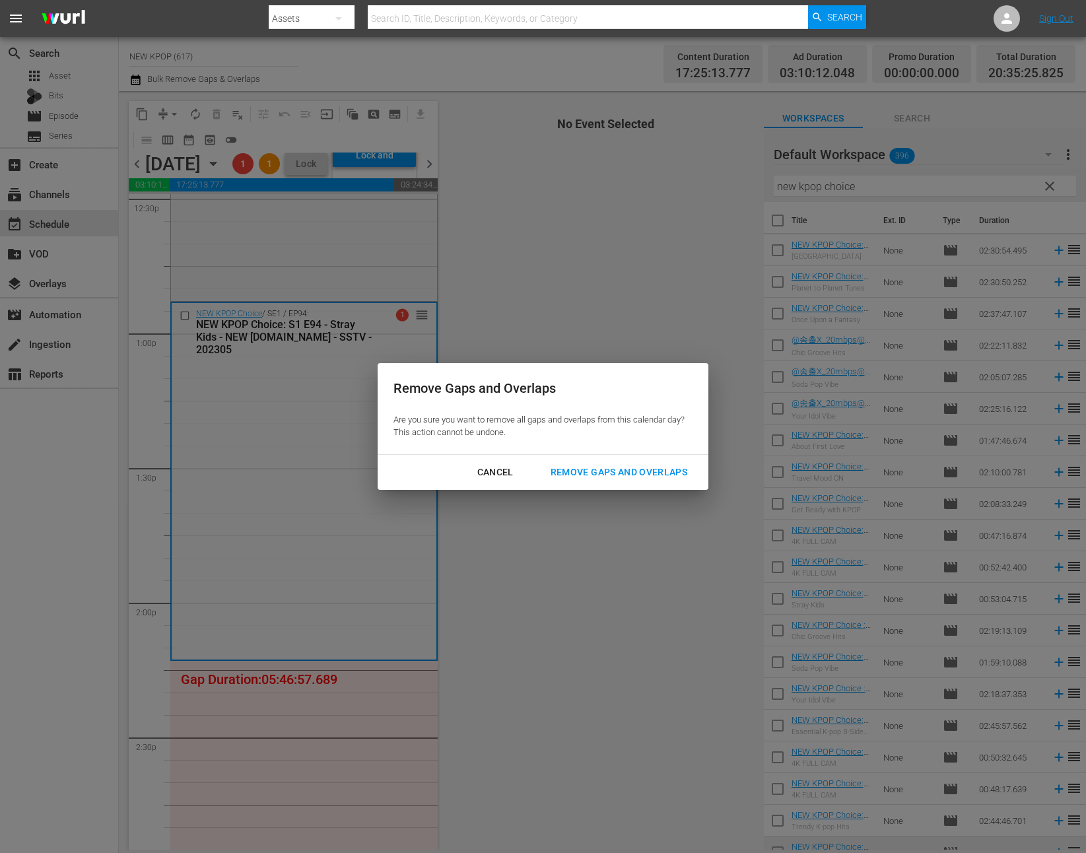
click at [508, 476] on div "Cancel" at bounding box center [495, 472] width 57 height 16
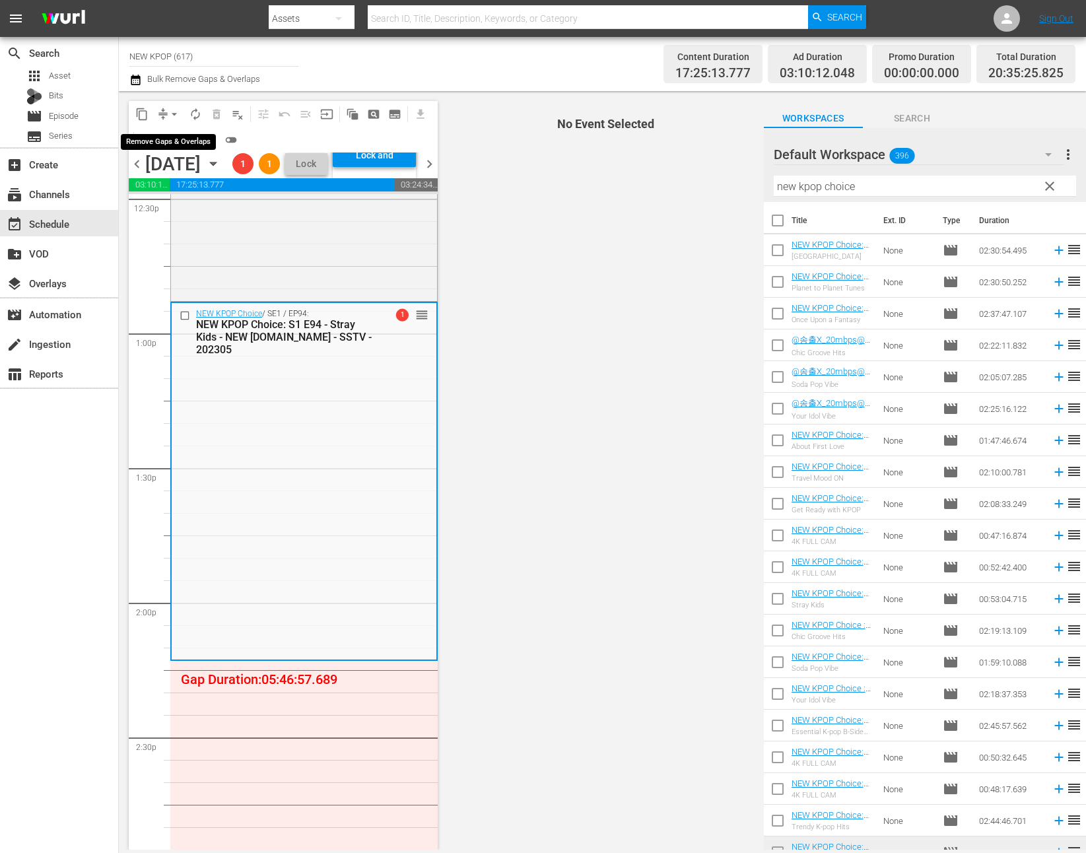
click at [176, 115] on span "arrow_drop_down" at bounding box center [174, 114] width 13 height 13
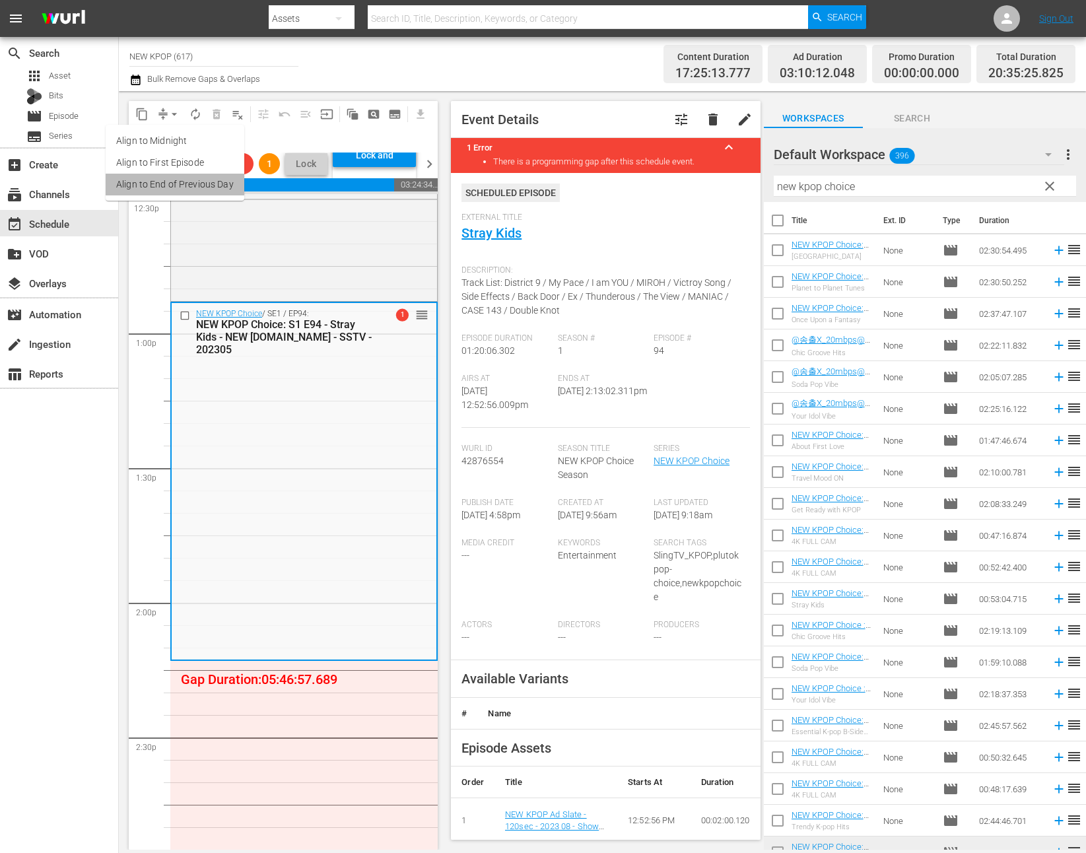
click at [197, 187] on li "Align to End of Previous Day" at bounding box center [175, 185] width 139 height 22
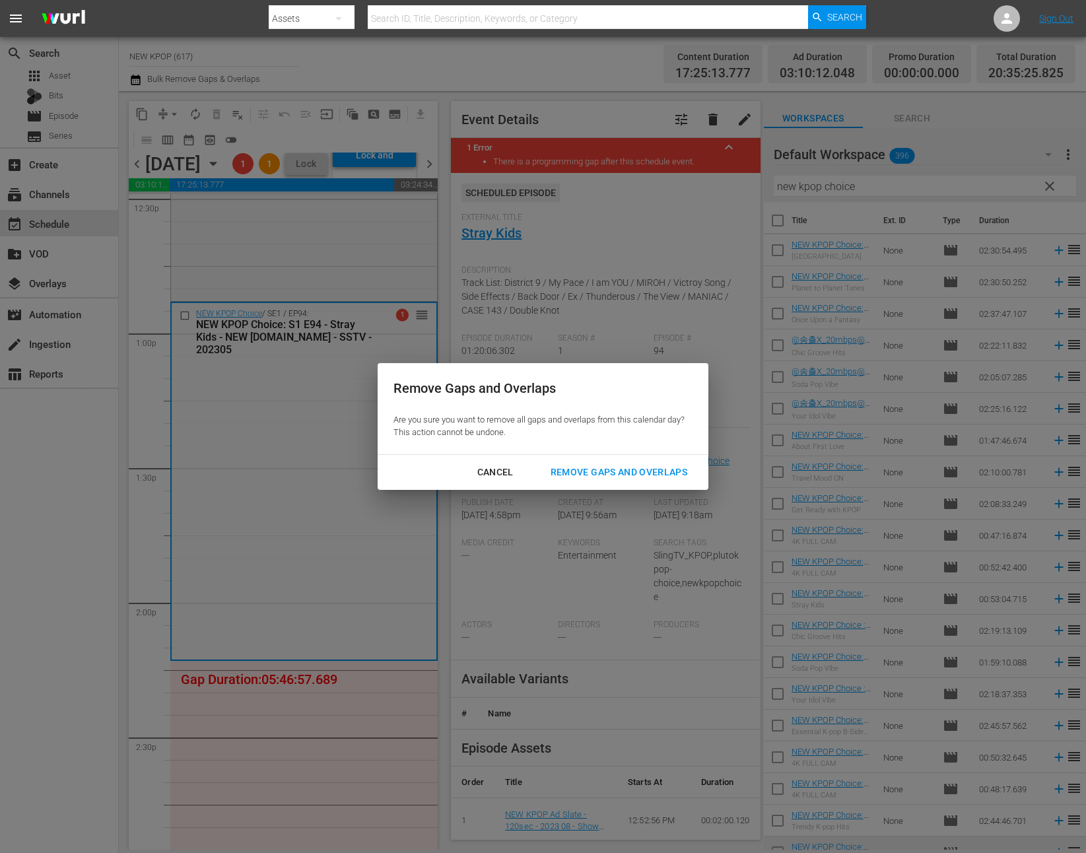
click at [576, 480] on button "Remove Gaps and Overlaps" at bounding box center [619, 472] width 168 height 24
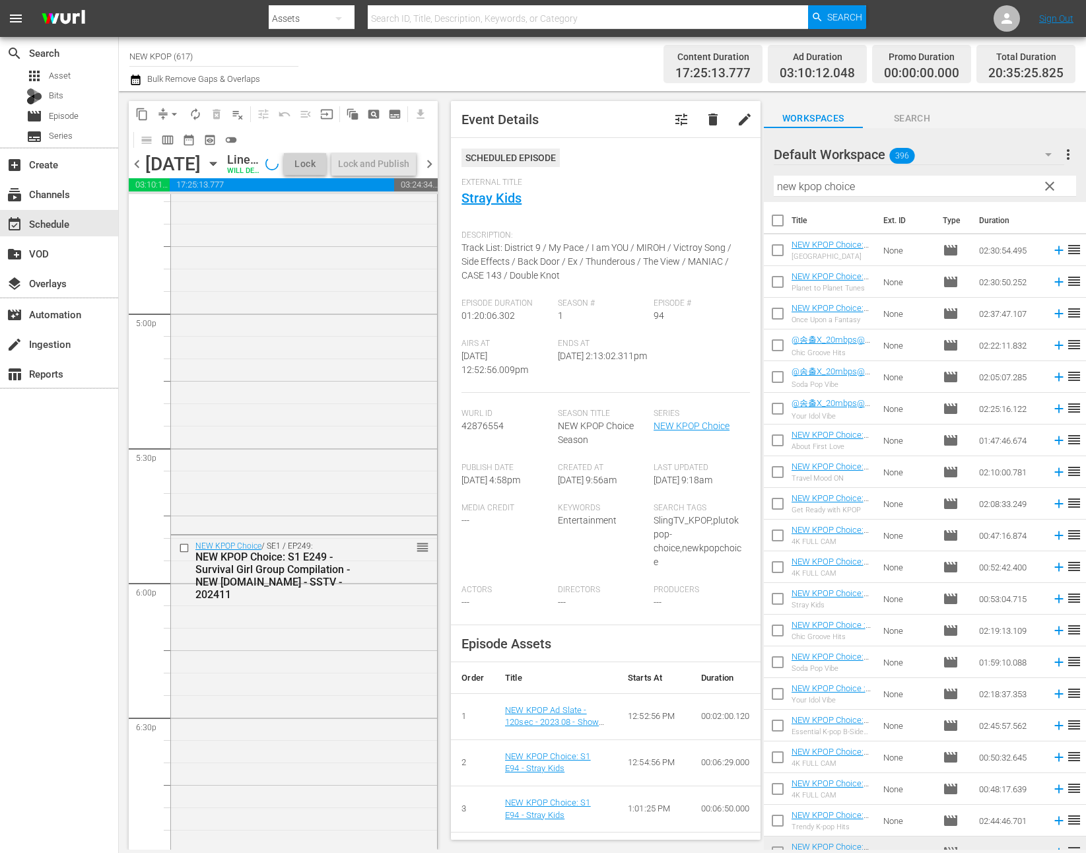
scroll to position [4673, 0]
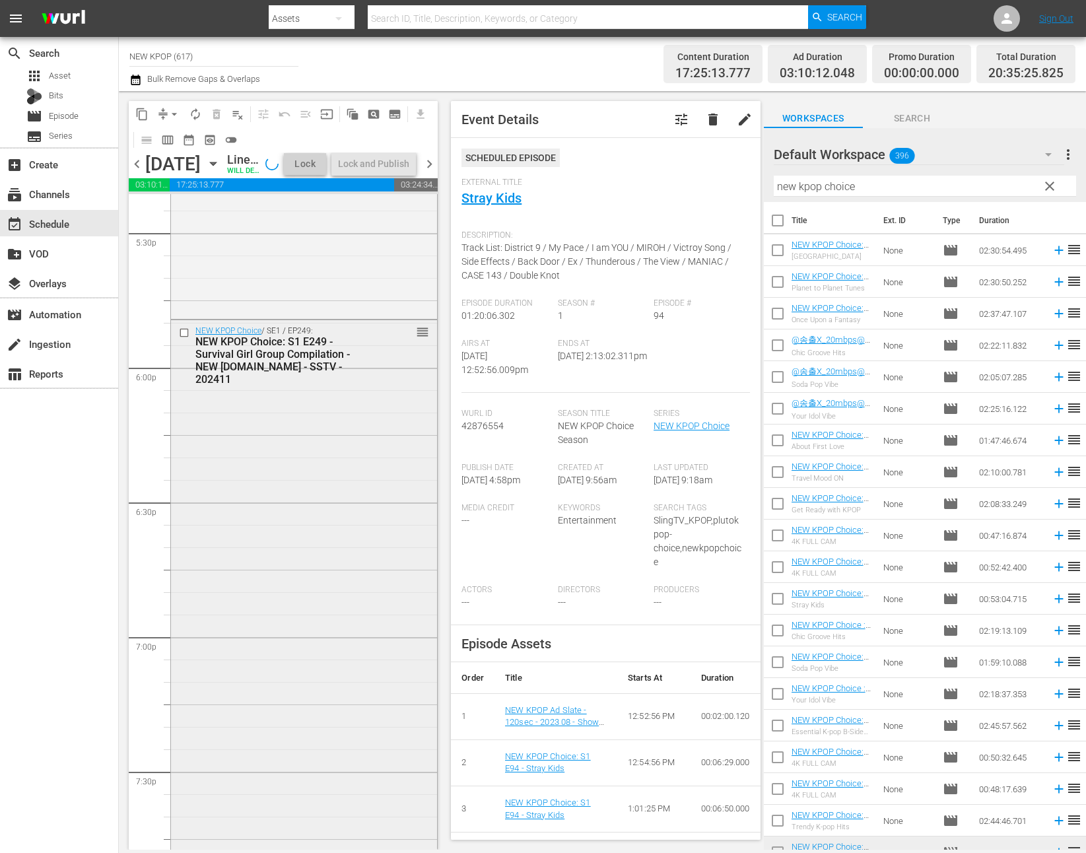
click at [290, 556] on div "NEW KPOP Choice / SE1 / EP249: NEW KPOP Choice: S1 E249 - Survival Girl Group C…" at bounding box center [304, 705] width 266 height 771
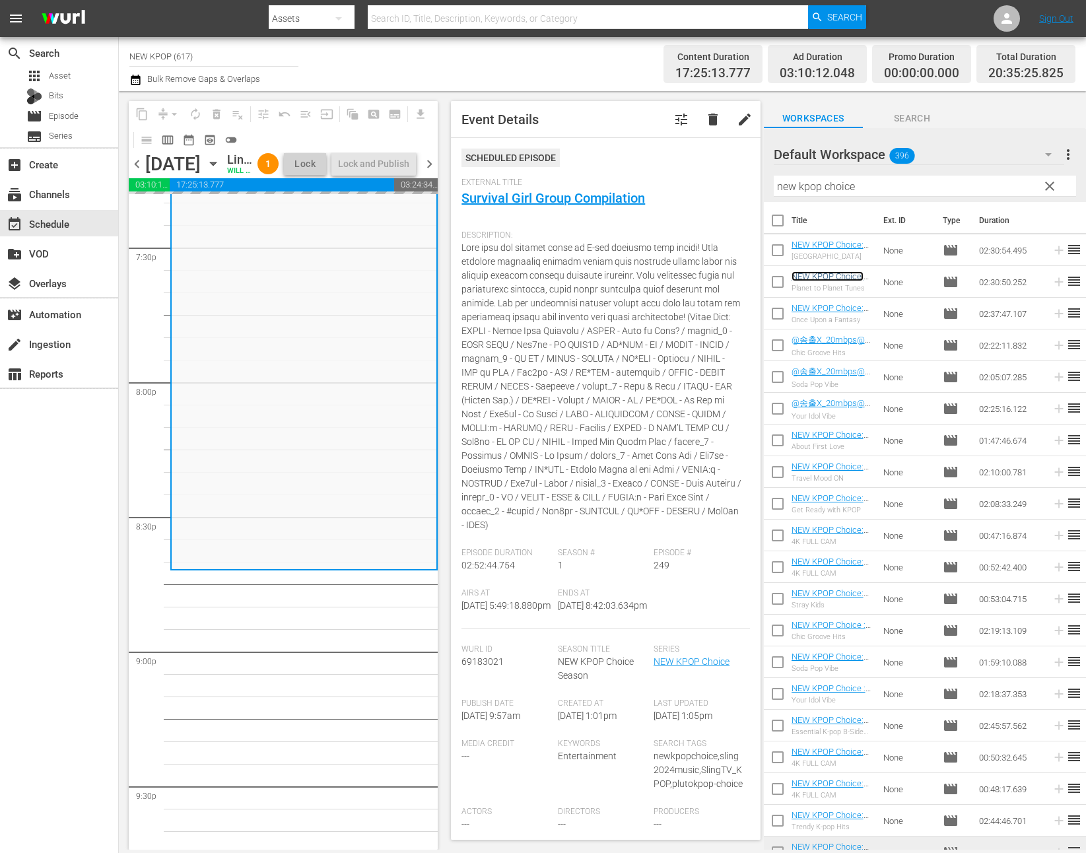
scroll to position [5330, 0]
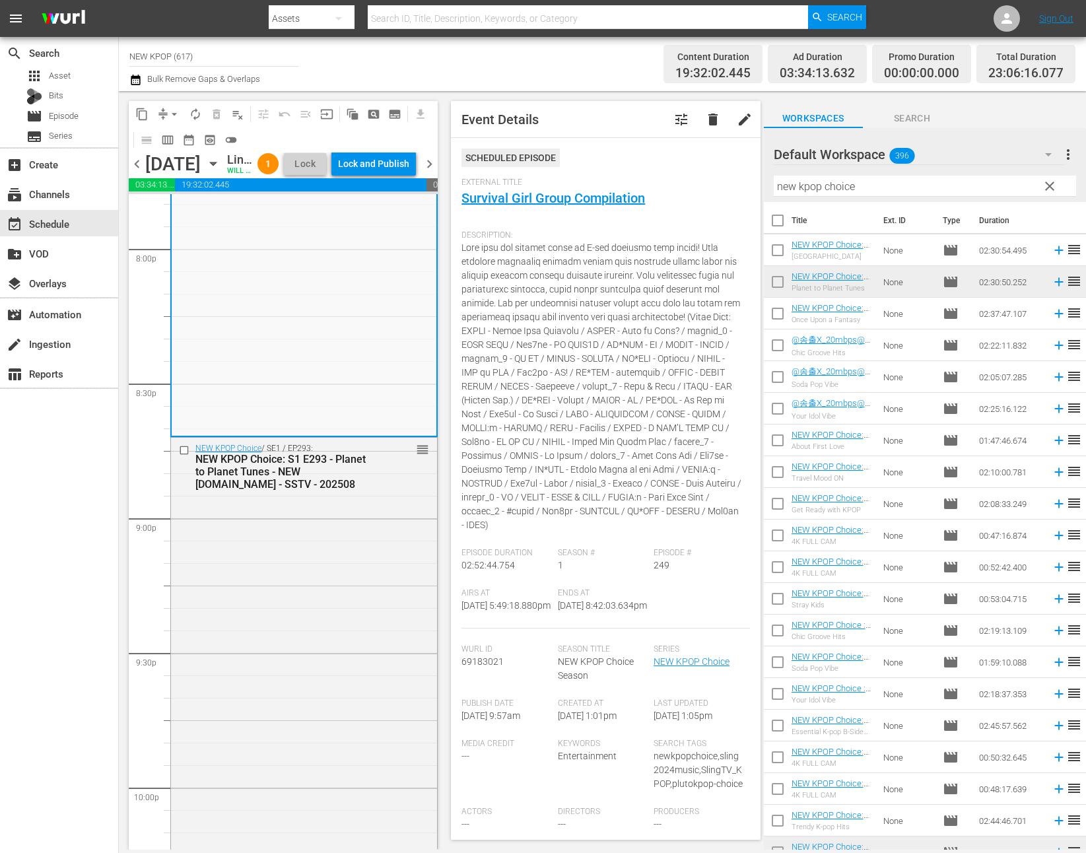
drag, startPoint x: 841, startPoint y: 280, endPoint x: 239, endPoint y: 621, distance: 691.9
click at [239, 621] on div "NEW KPOP Choice / SE1 / EP293: NEW KPOP Choice: S1 E293 - Planet to Planet Tune…" at bounding box center [304, 774] width 266 height 673
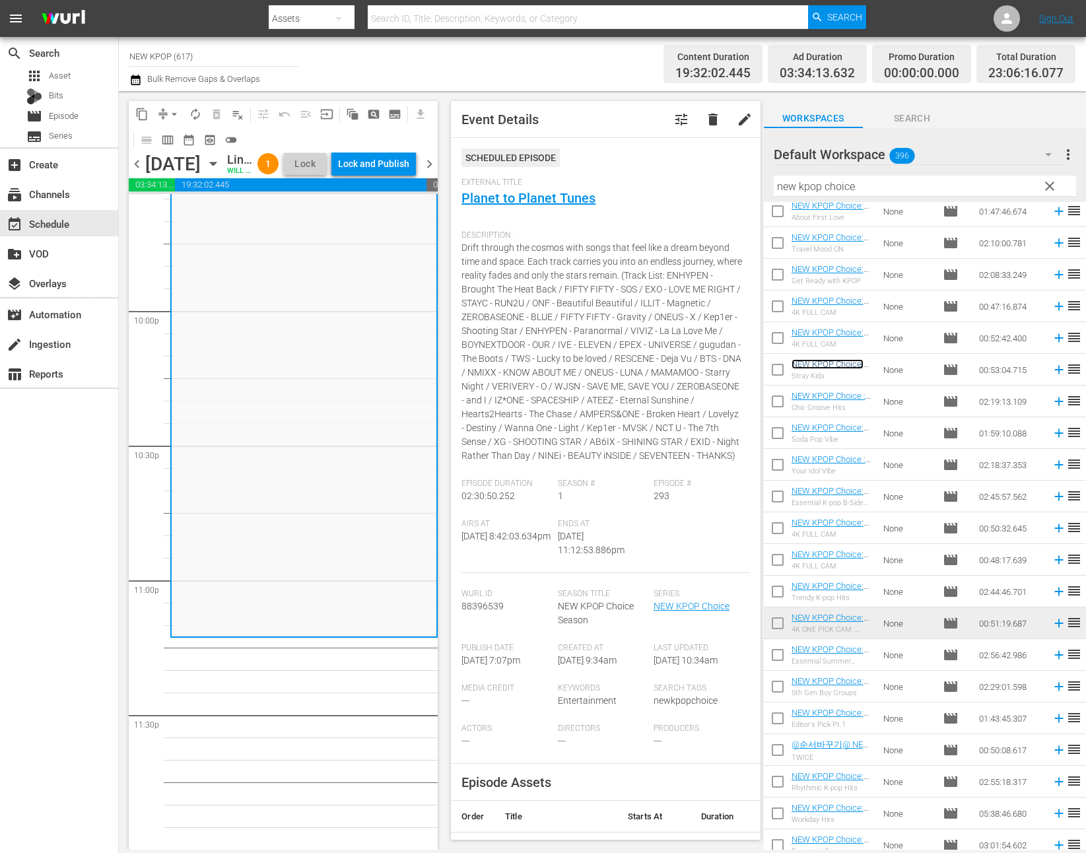
scroll to position [229, 0]
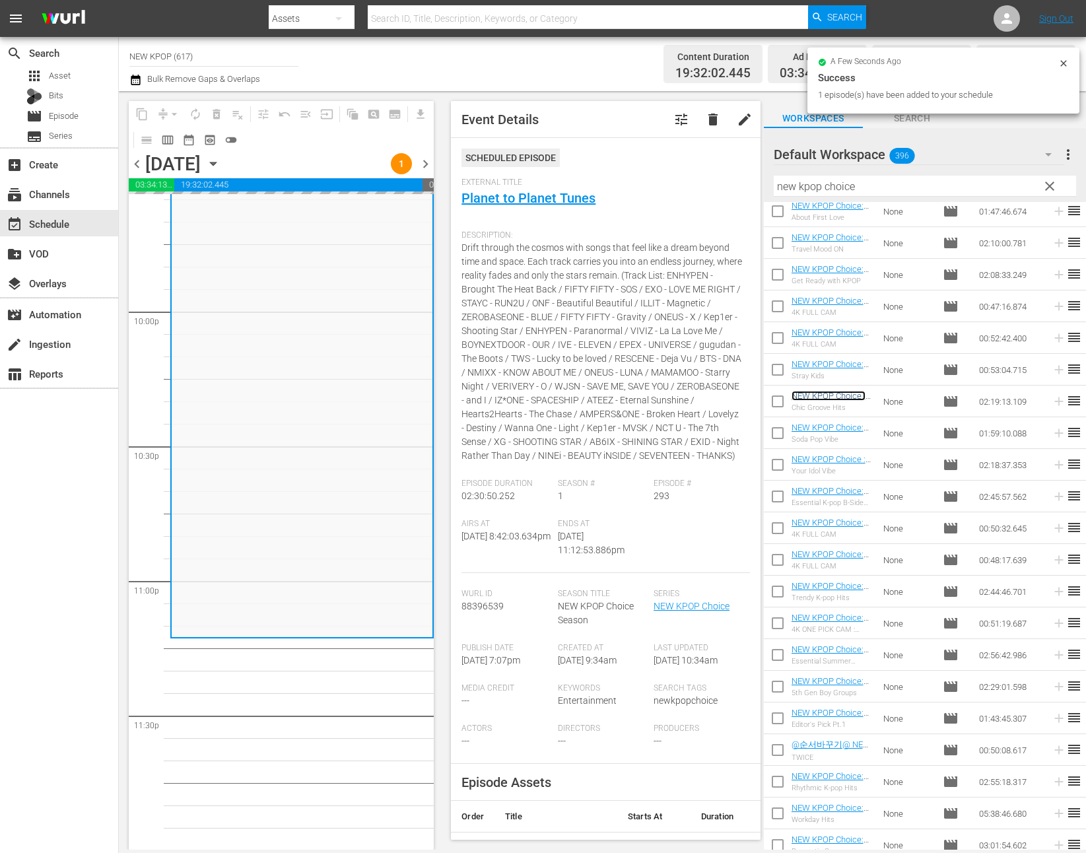
scroll to position [5806, 0]
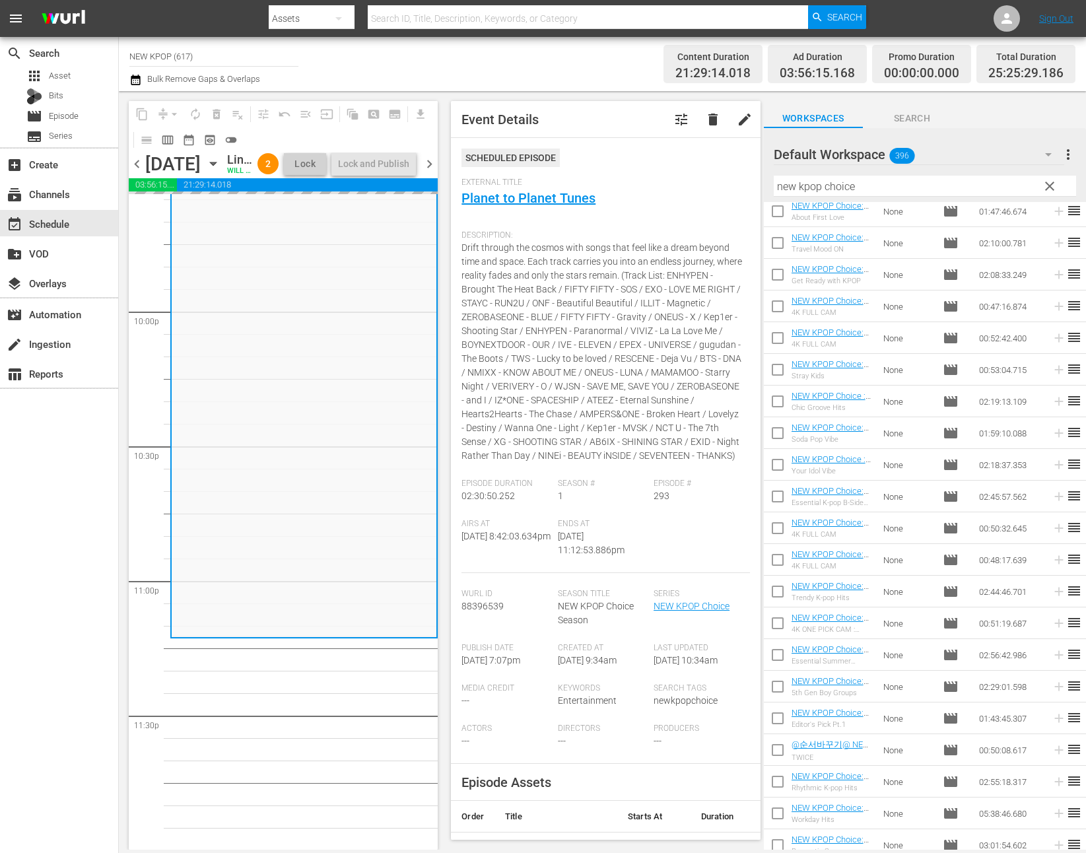
scroll to position [5849, 0]
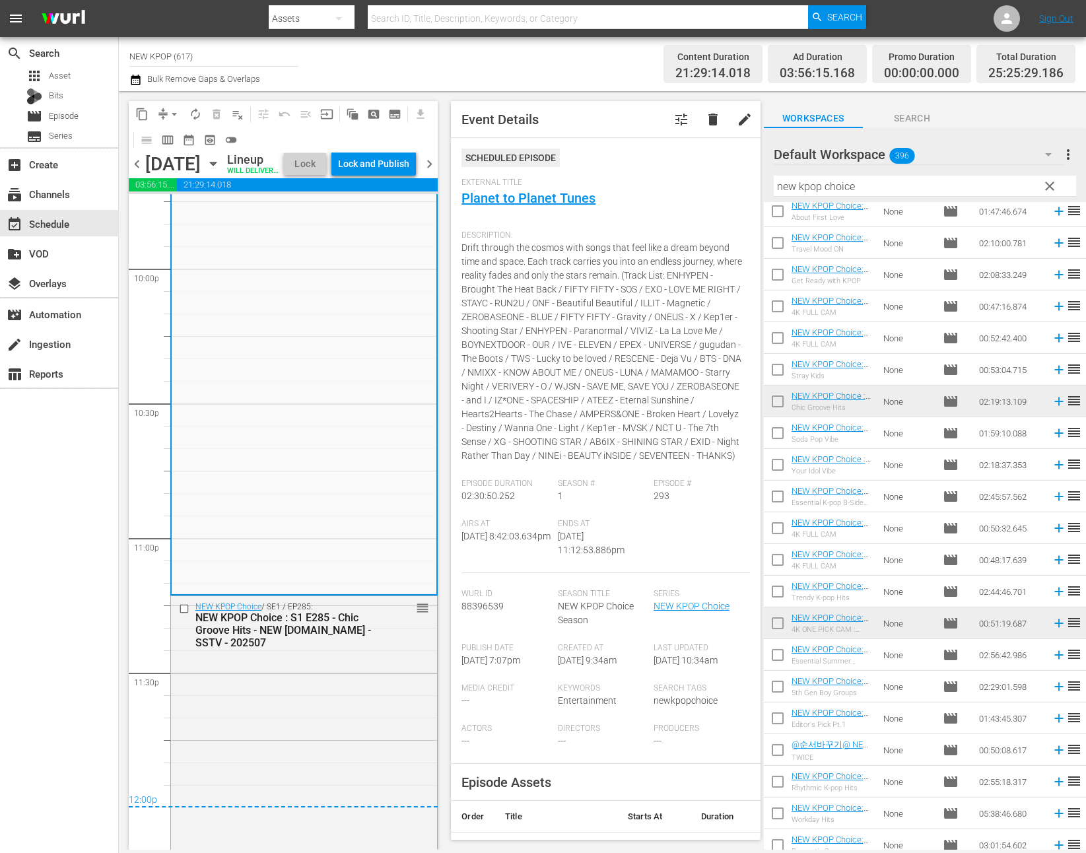
click at [112, 575] on div "search Search apps Asset Bits movie Episode subtitles Series add_box Create sub…" at bounding box center [59, 463] width 119 height 853
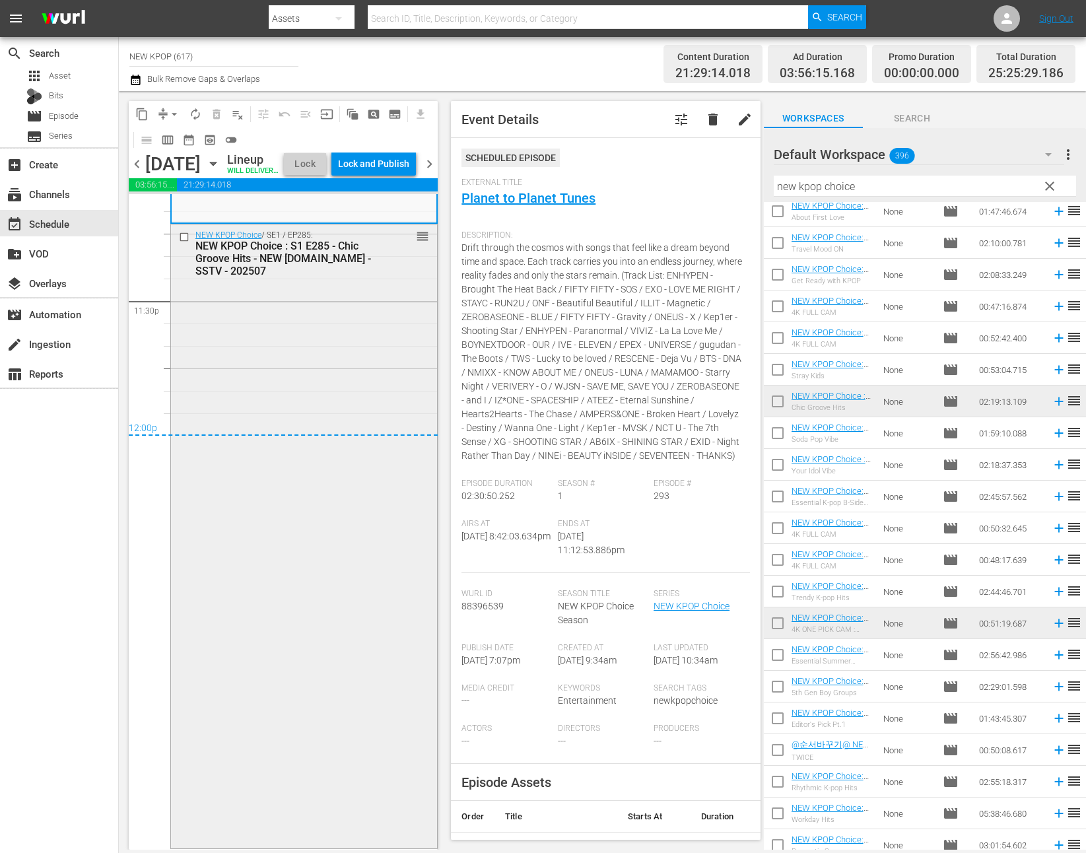
click at [217, 550] on div "NEW KPOP Choice / SE1 / EP285: NEW KPOP Choice : S1 E285 - Chic Groove Hits - N…" at bounding box center [304, 534] width 266 height 621
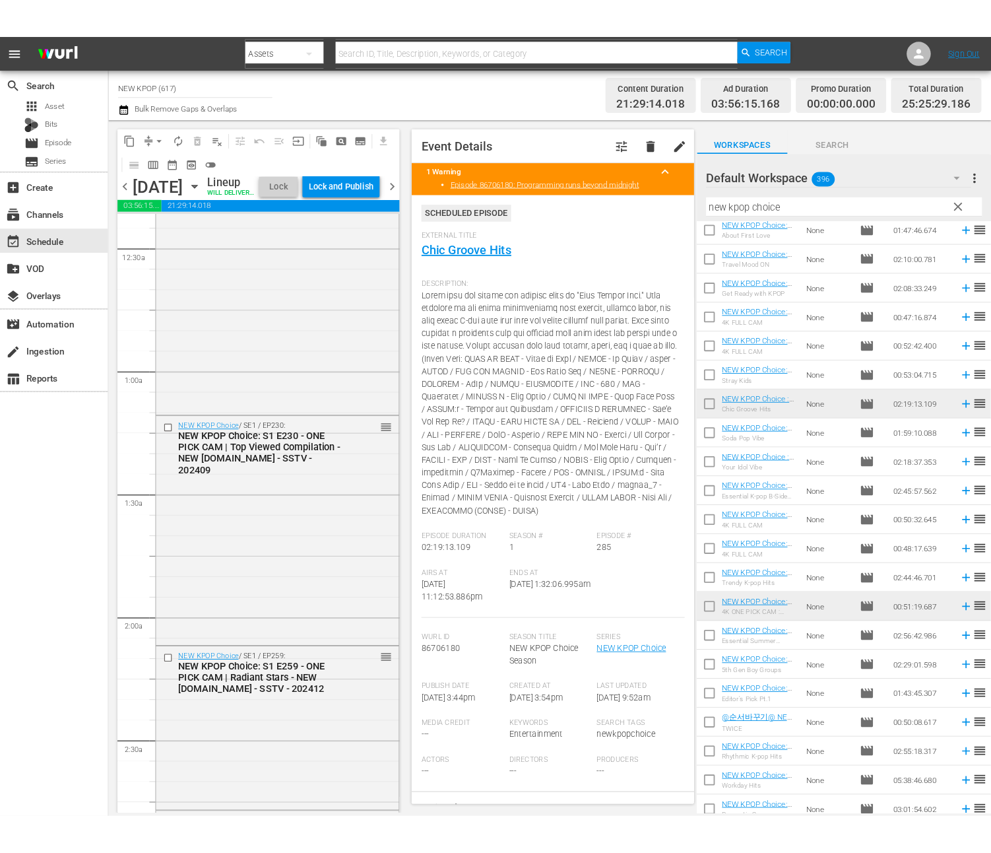
scroll to position [0, 0]
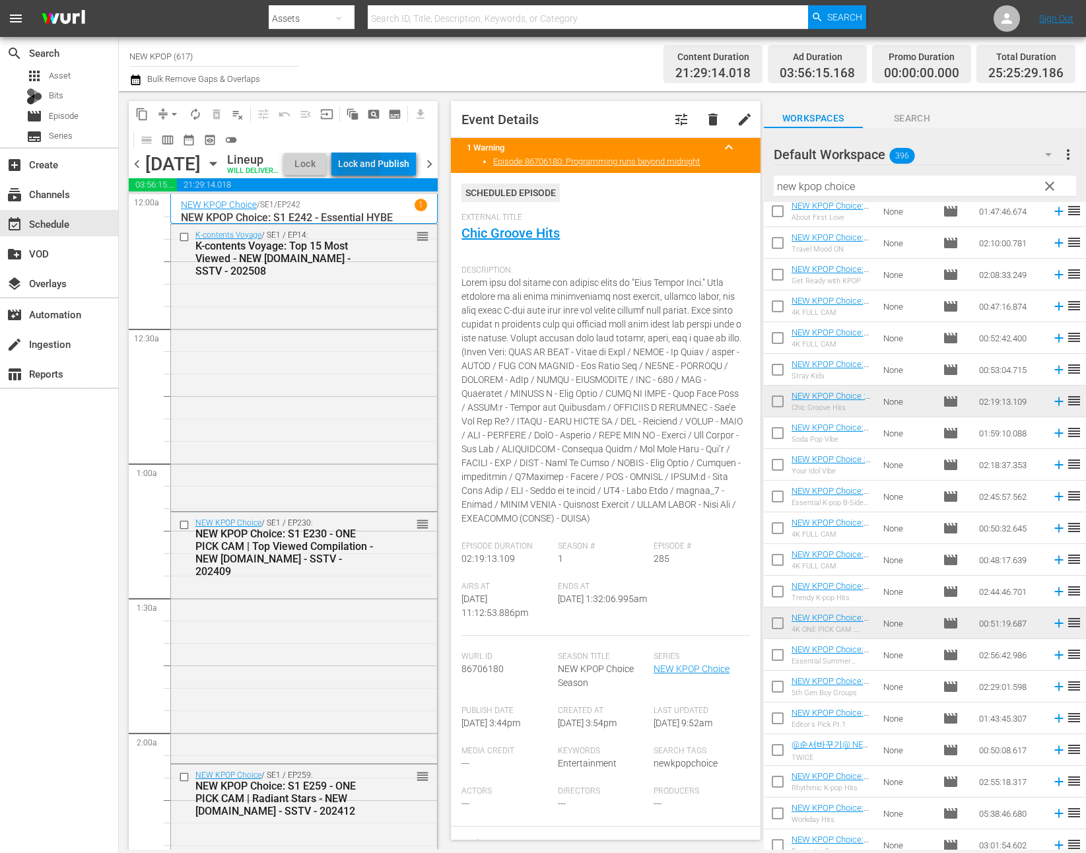
click at [388, 165] on div "Lock and Publish" at bounding box center [373, 164] width 71 height 24
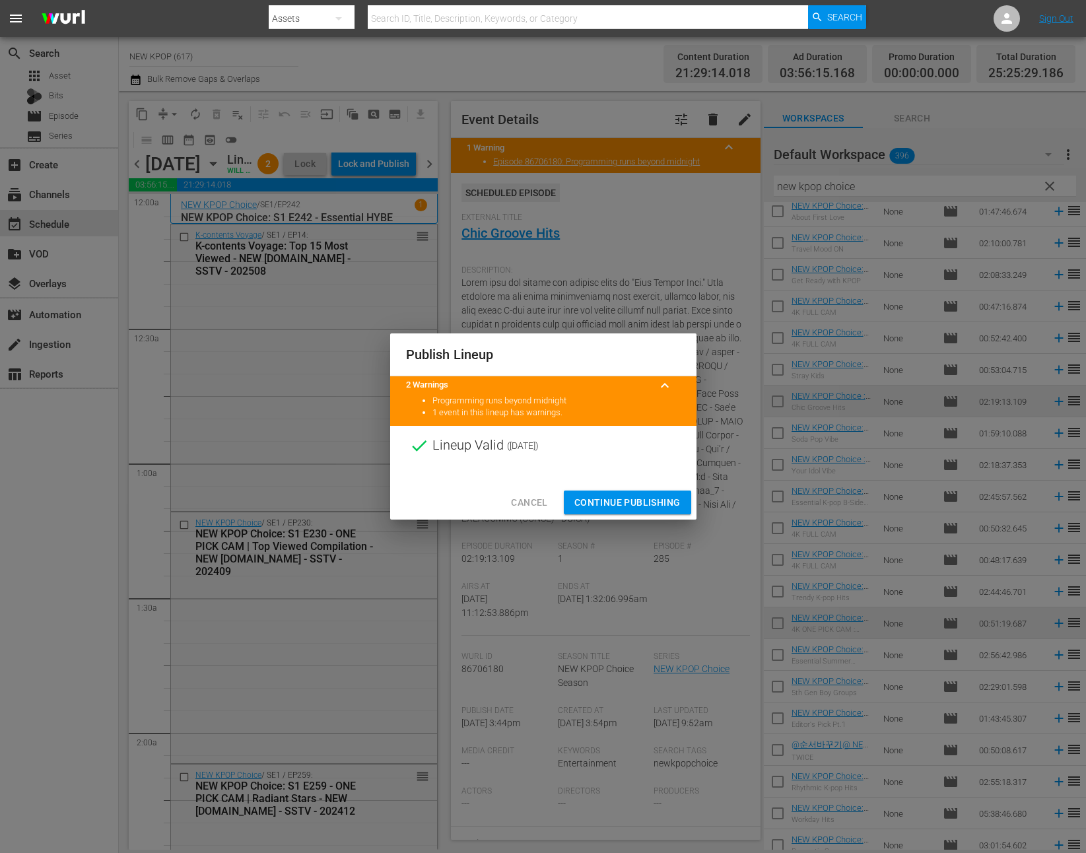
click at [627, 506] on span "Continue Publishing" at bounding box center [627, 502] width 106 height 16
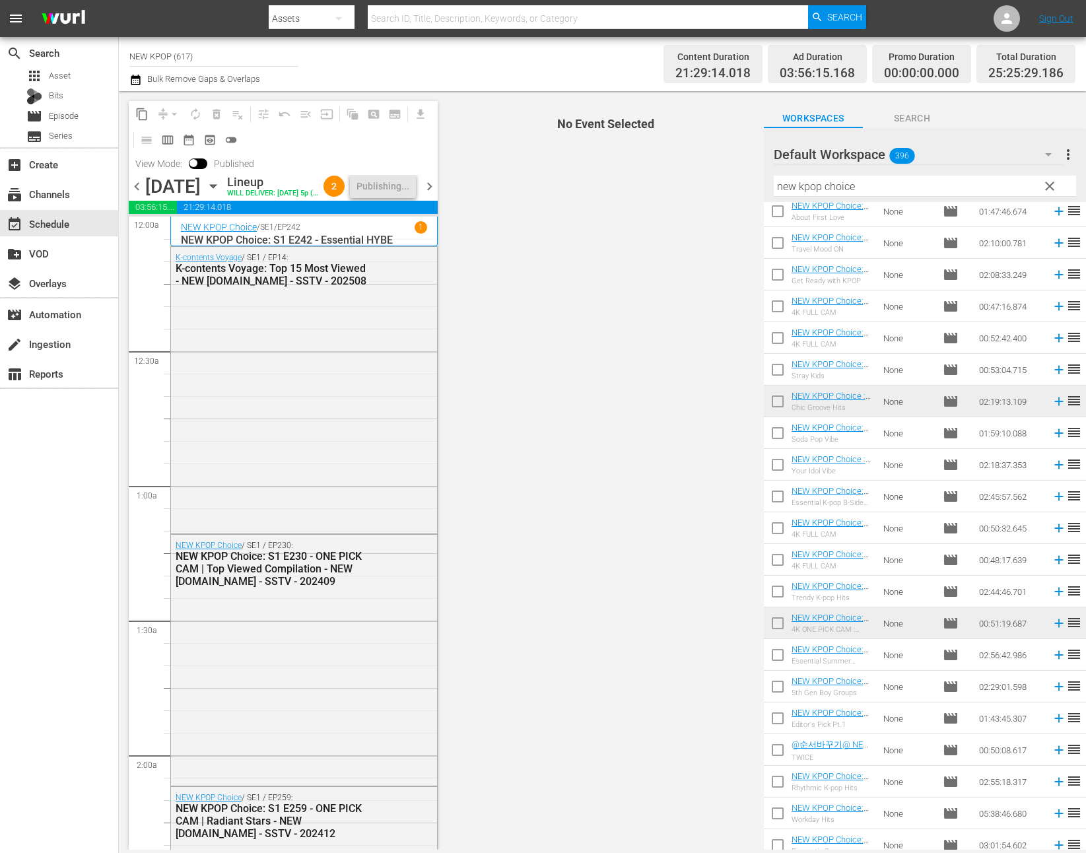
click at [583, 395] on span "No Event Selected" at bounding box center [602, 470] width 322 height 758
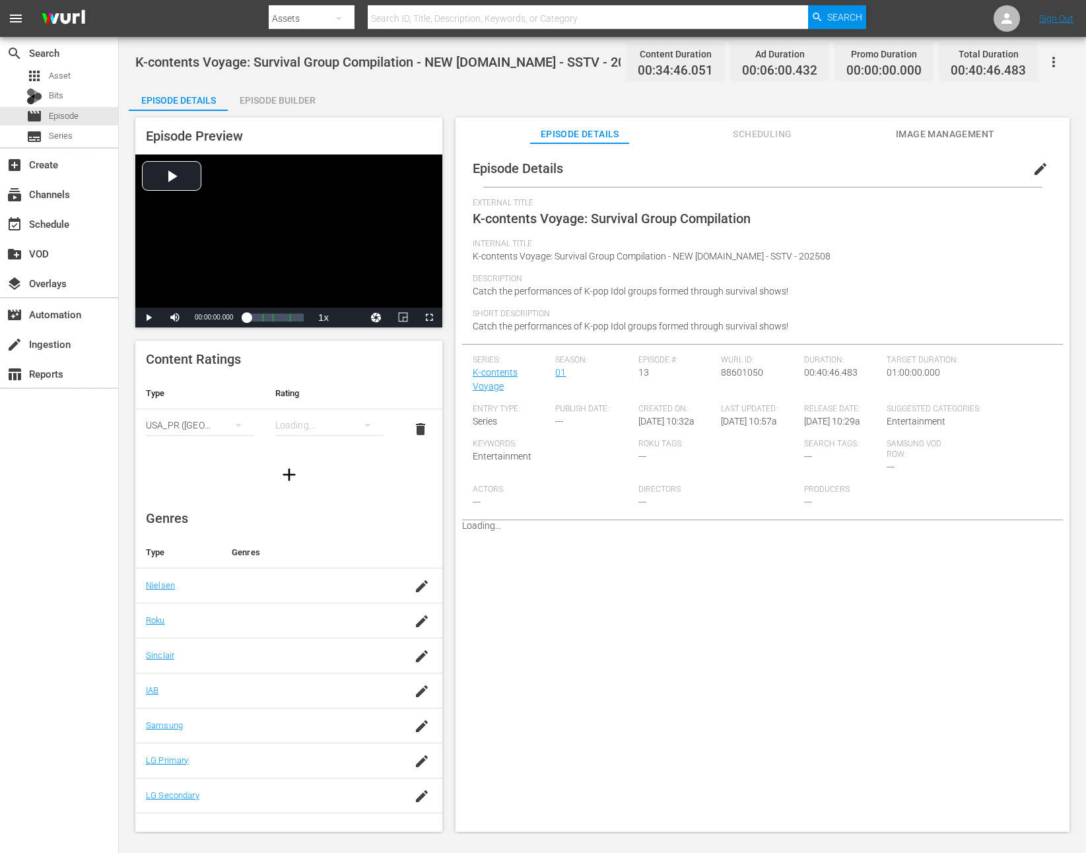
click at [272, 106] on div "Episode Builder" at bounding box center [277, 100] width 99 height 32
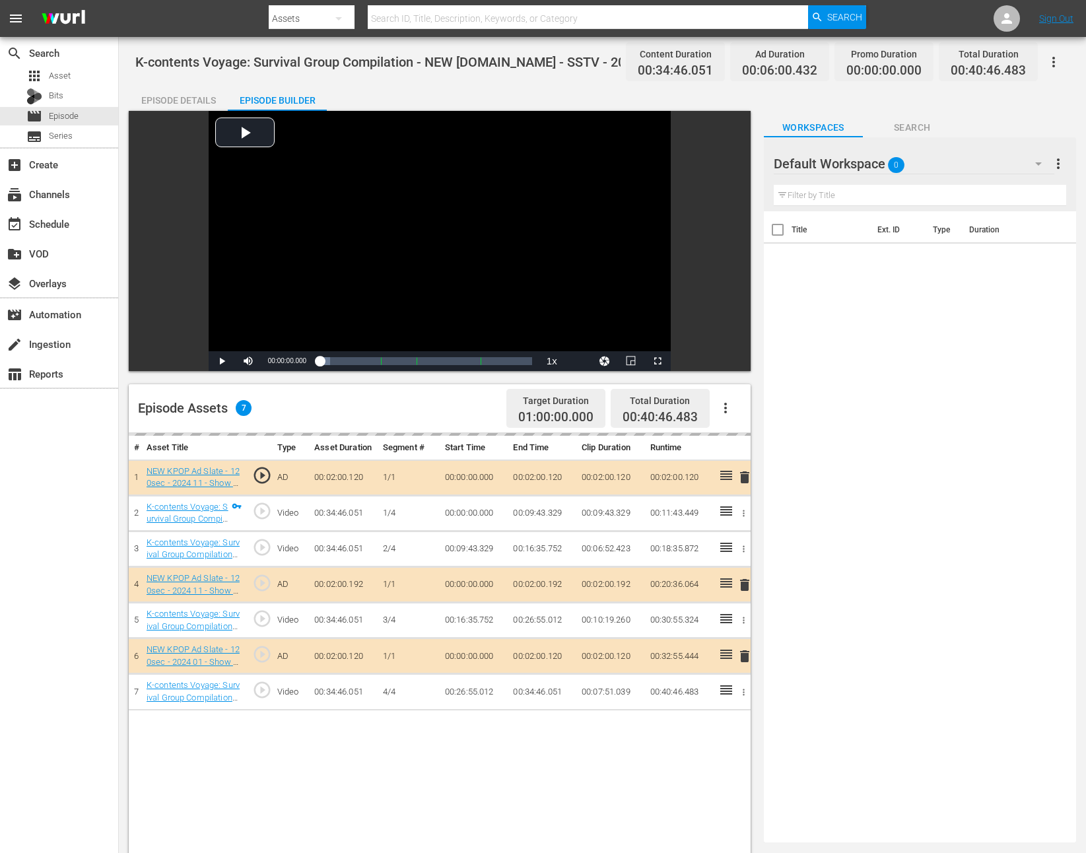
click at [263, 699] on span "play_circle_outline" at bounding box center [262, 690] width 20 height 20
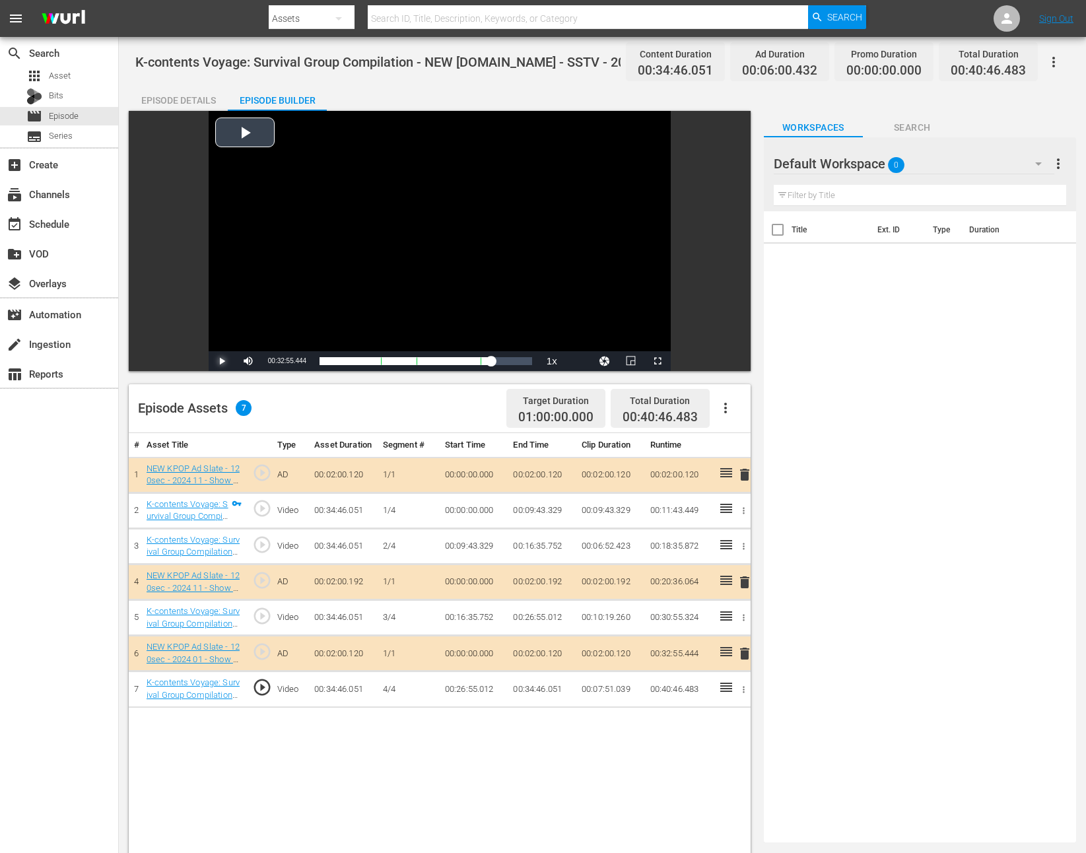
click at [222, 361] on span "Video Player" at bounding box center [222, 361] width 0 height 0
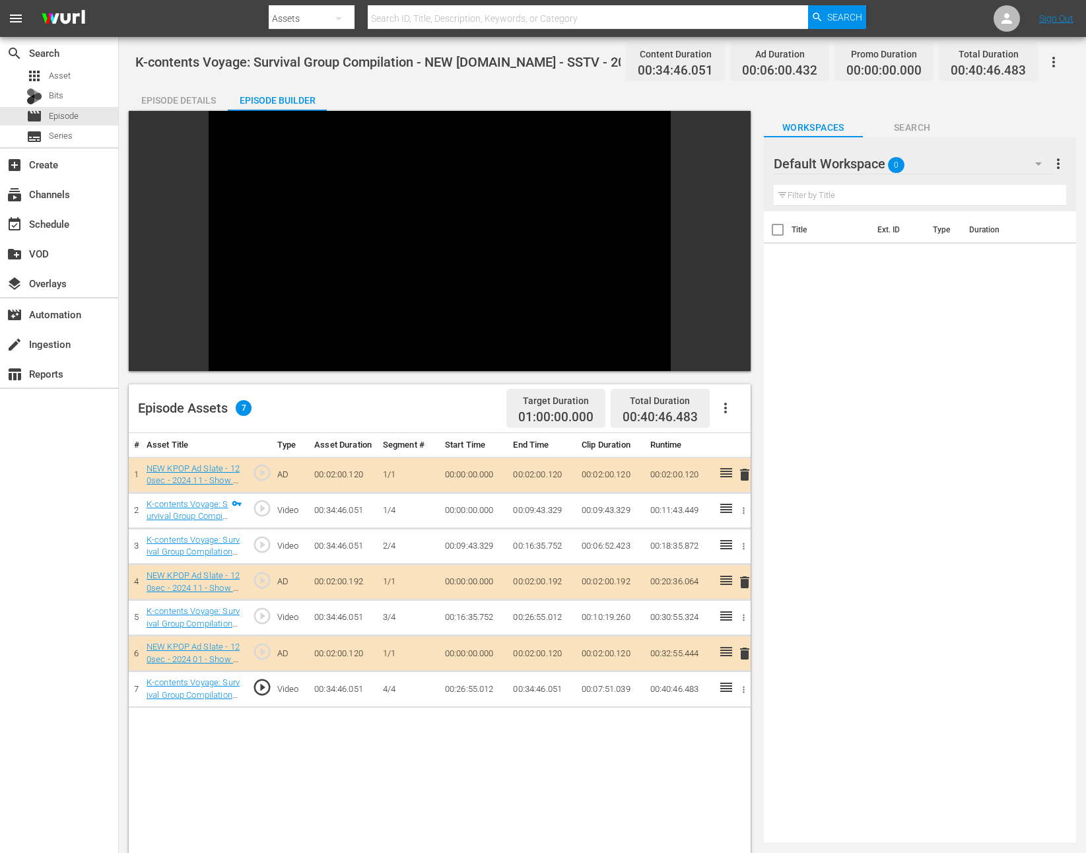
click at [222, 361] on span "Video Player" at bounding box center [222, 361] width 0 height 0
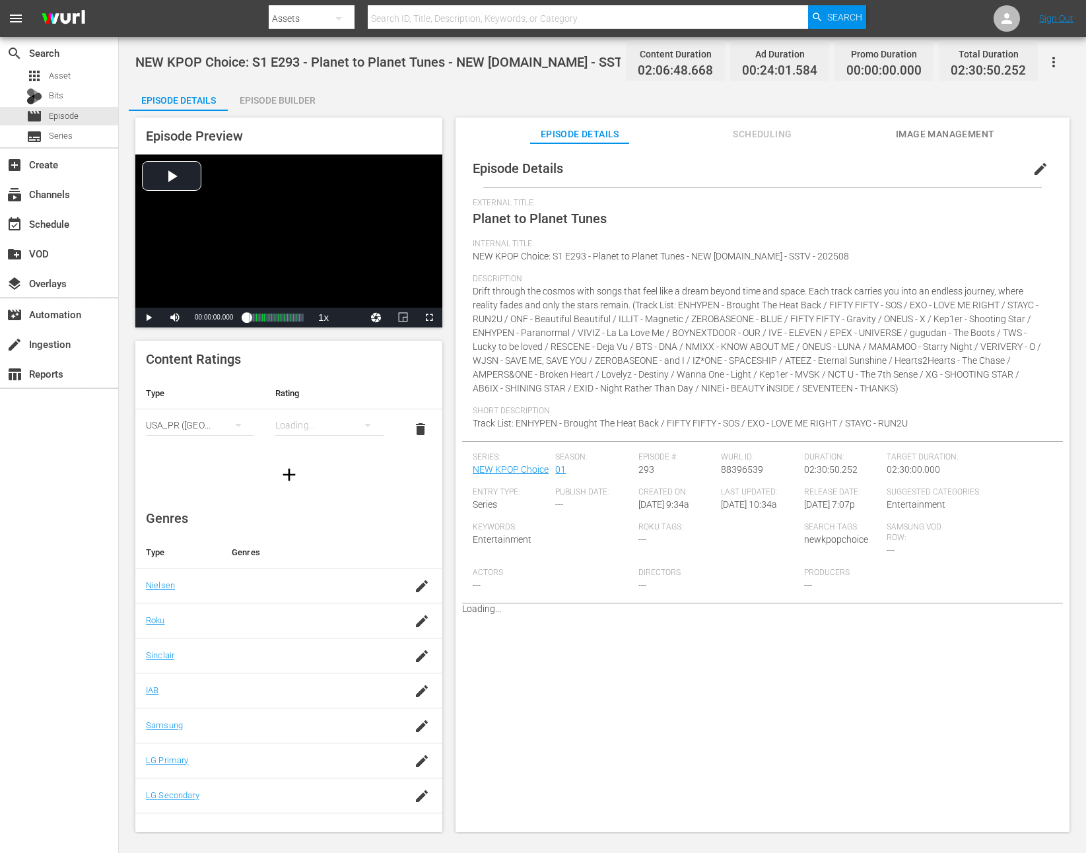
click at [105, 461] on div "search Search apps Asset Bits movie Episode subtitles Series add_box Create sub…" at bounding box center [59, 463] width 119 height 853
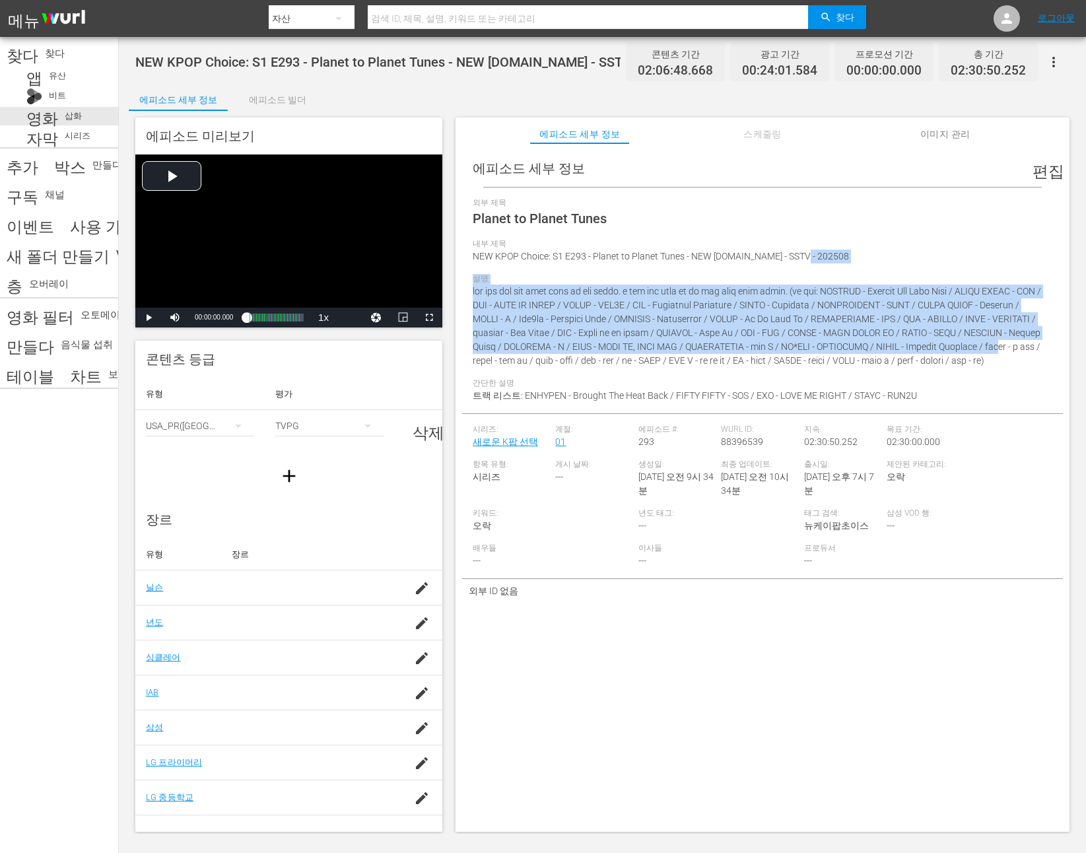
drag, startPoint x: 754, startPoint y: 282, endPoint x: 795, endPoint y: 370, distance: 96.6
click at [795, 370] on div "외부 제목 Planet to Planet Tunes 내부 제목 NEW KPOP Choice: S1 E293 - Planet to Planet …" at bounding box center [762, 305] width 579 height 215
click at [795, 366] on font at bounding box center [757, 326] width 568 height 80
